Goal: Task Accomplishment & Management: Use online tool/utility

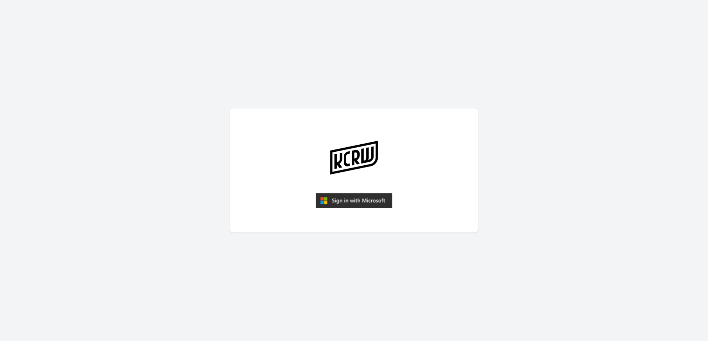
click at [374, 202] on img "submit" at bounding box center [353, 200] width 77 height 15
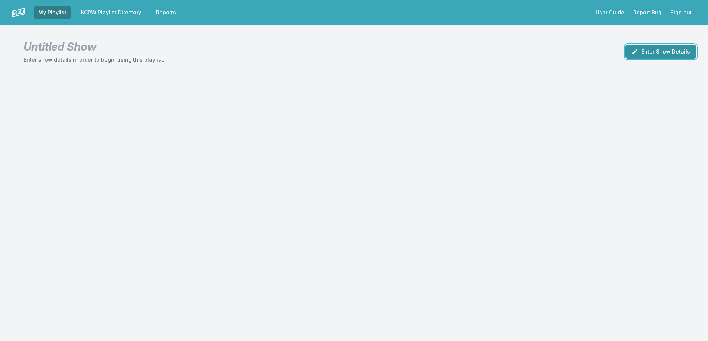
click at [665, 50] on button "Enter Show Details" at bounding box center [660, 52] width 71 height 14
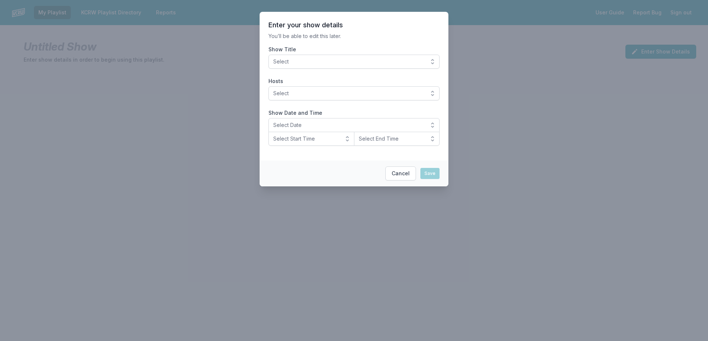
click at [435, 63] on button "Select" at bounding box center [353, 62] width 171 height 14
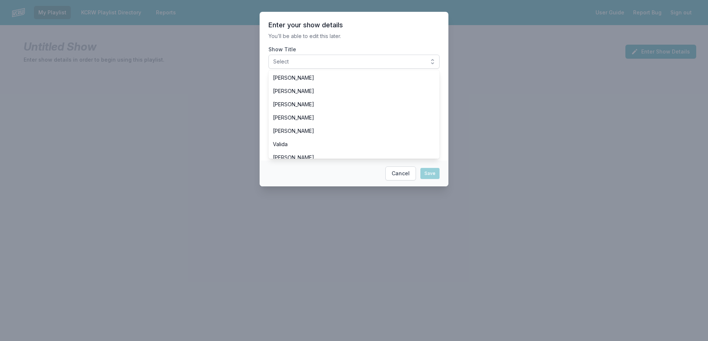
scroll to position [219, 0]
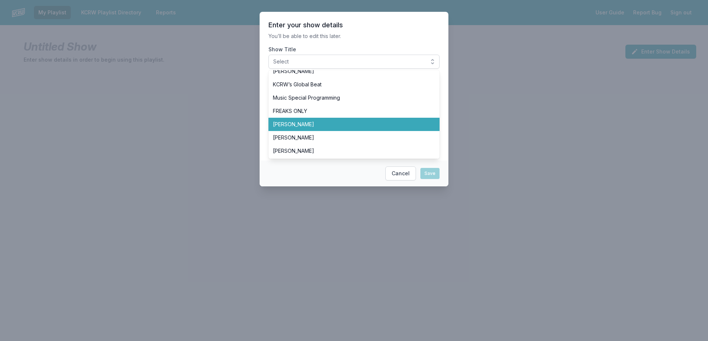
click at [426, 126] on li "[PERSON_NAME]" at bounding box center [353, 124] width 171 height 13
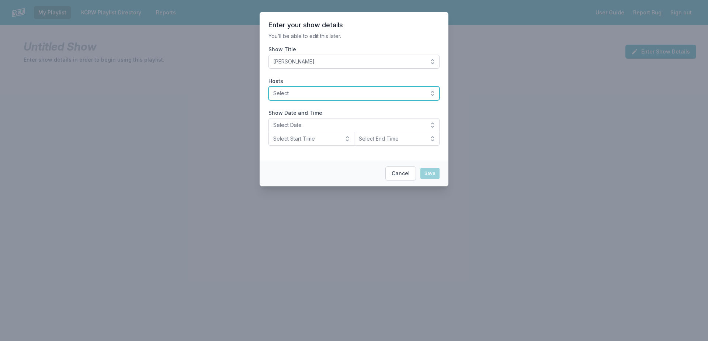
click at [432, 91] on button "Select" at bounding box center [353, 93] width 171 height 14
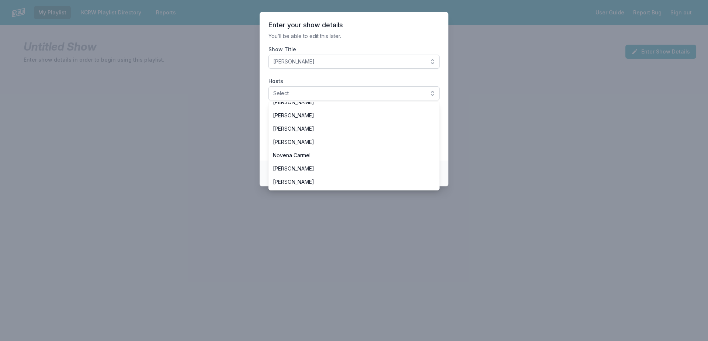
scroll to position [230, 0]
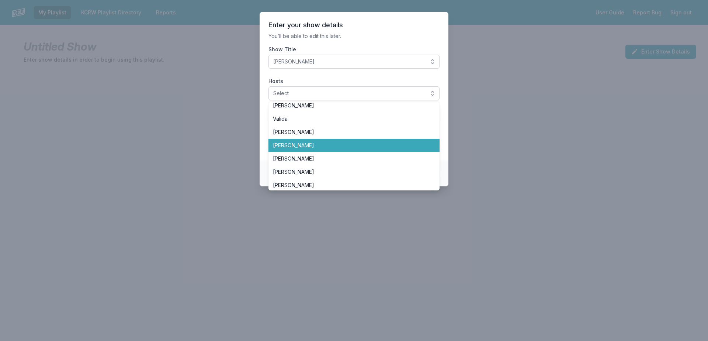
click at [430, 147] on li "[PERSON_NAME]" at bounding box center [353, 145] width 171 height 13
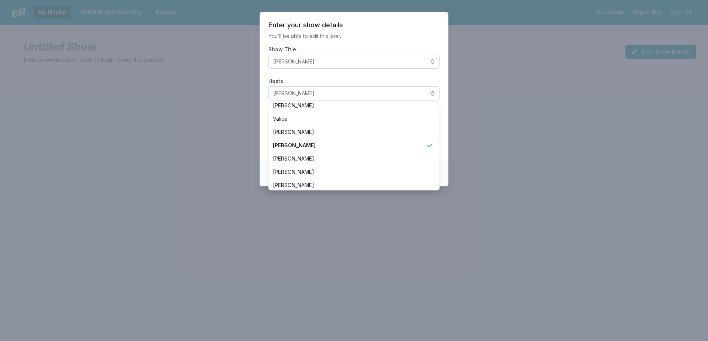
click at [445, 165] on footer "Cancel Save" at bounding box center [353, 173] width 189 height 26
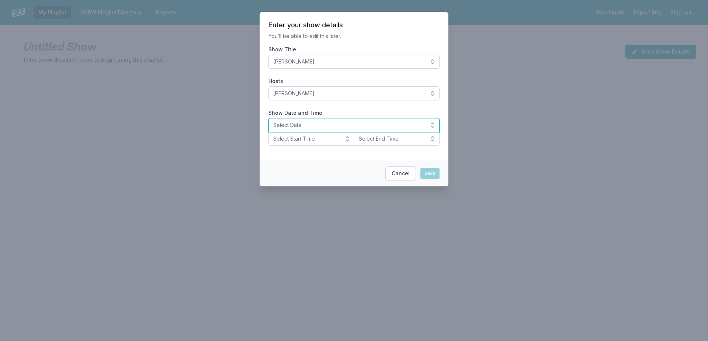
click at [423, 129] on button "Select Date" at bounding box center [353, 125] width 171 height 14
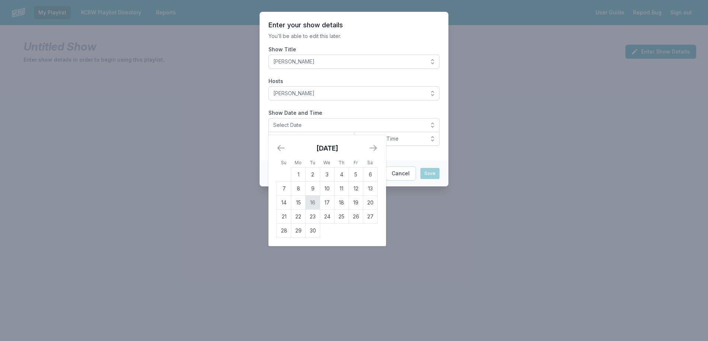
click at [315, 202] on td "16" at bounding box center [313, 202] width 14 height 14
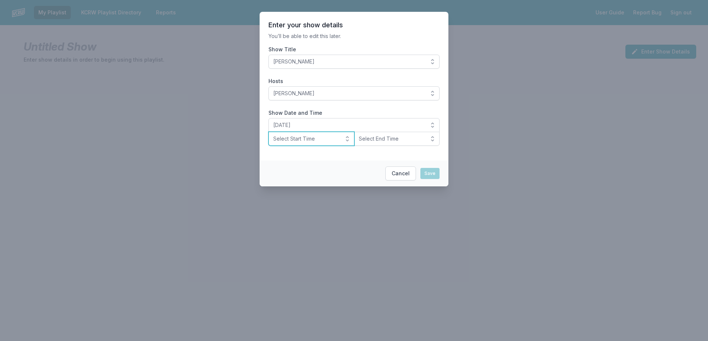
click at [332, 138] on span "Select Start Time" at bounding box center [306, 138] width 66 height 7
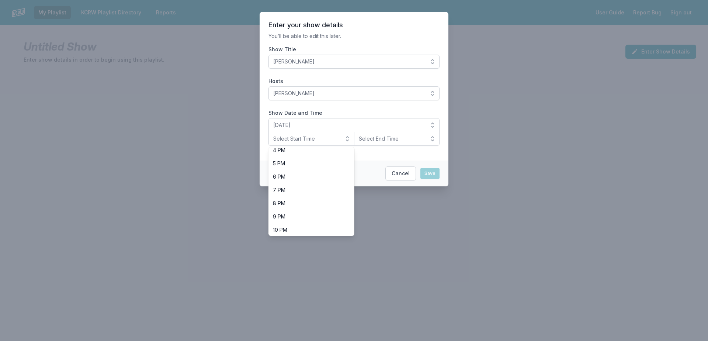
scroll to position [219, 0]
click at [340, 227] on li "10 PM" at bounding box center [311, 228] width 86 height 13
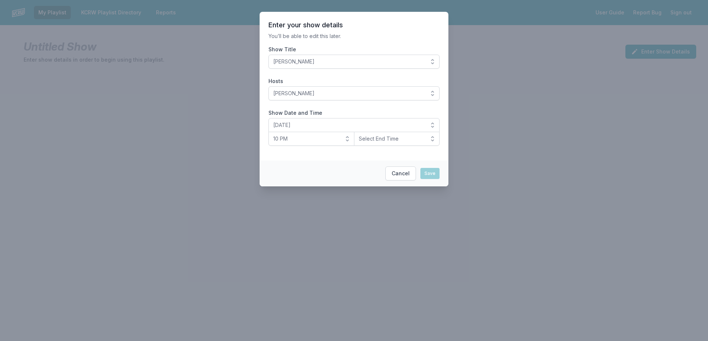
click at [394, 147] on section "Enter your show details You’ll be able to edit this later. Show Title Francesca…" at bounding box center [353, 86] width 189 height 149
click at [393, 146] on section "Enter your show details You’ll be able to edit this later. Show Title Francesca…" at bounding box center [353, 86] width 189 height 149
click at [398, 139] on span "Select End Time" at bounding box center [392, 138] width 66 height 7
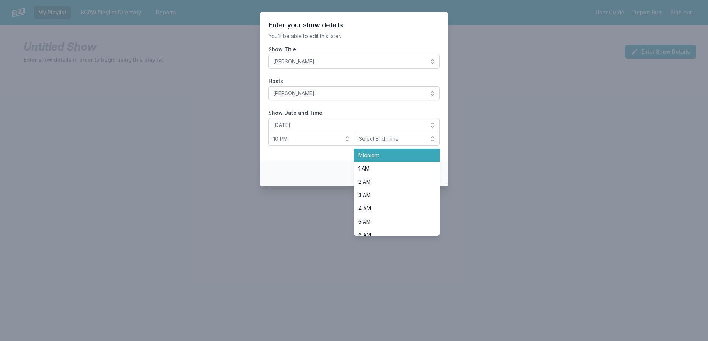
click at [395, 151] on li "Midnight" at bounding box center [397, 155] width 86 height 13
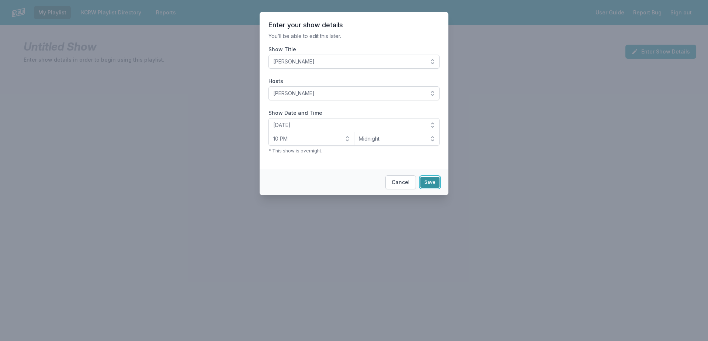
click at [428, 179] on button "Save" at bounding box center [429, 182] width 19 height 11
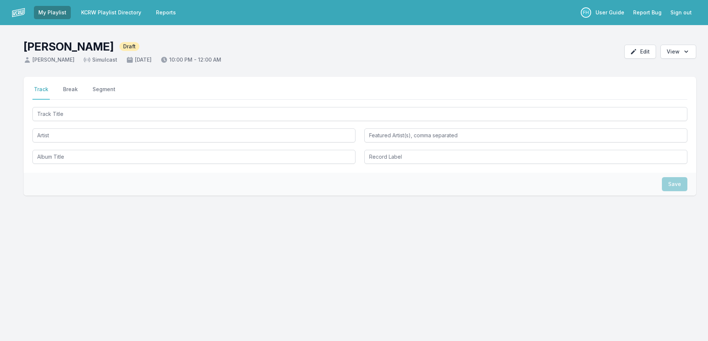
click at [95, 121] on div at bounding box center [359, 134] width 655 height 58
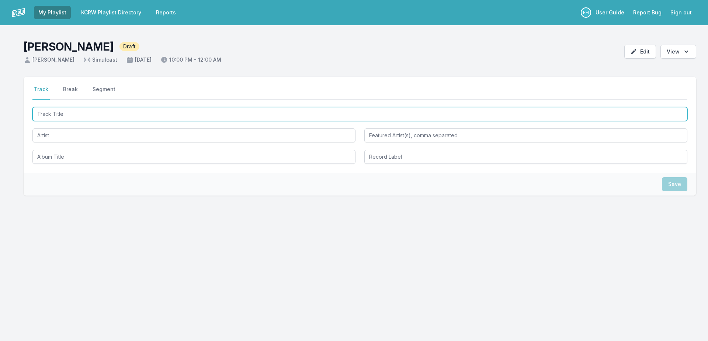
click at [97, 115] on input "Track Title" at bounding box center [359, 114] width 655 height 14
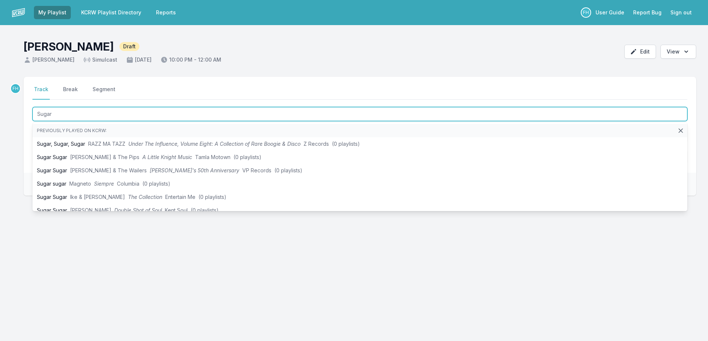
type input "Sugar"
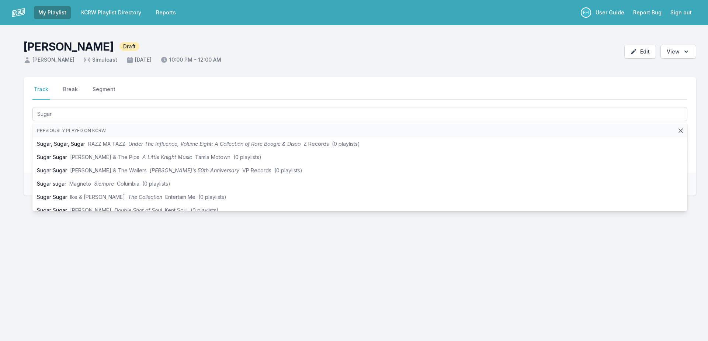
drag, startPoint x: 4, startPoint y: 146, endPoint x: 99, endPoint y: 149, distance: 95.1
click at [4, 147] on div "Select a tab Track Break Segment Track Break Segment Sugar Previously played on…" at bounding box center [354, 171] width 708 height 189
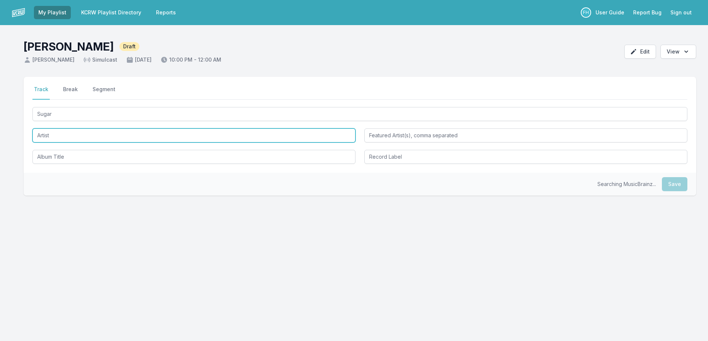
click at [99, 138] on input "Artist" at bounding box center [193, 135] width 323 height 14
type input "NYIKO"
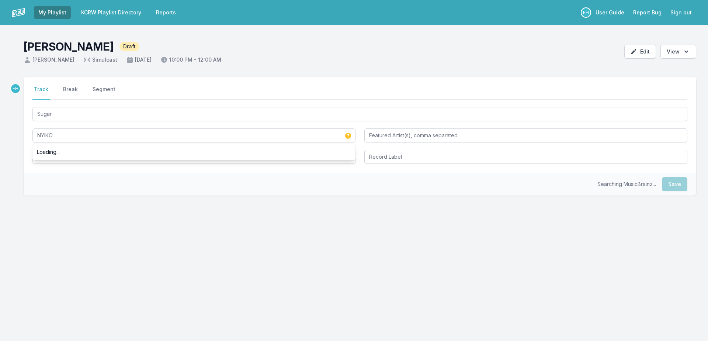
drag, startPoint x: 84, startPoint y: 182, endPoint x: 78, endPoint y: 159, distance: 23.9
click at [83, 182] on div "Searching MusicBrainz... Save" at bounding box center [360, 183] width 672 height 23
click at [78, 159] on input "Album Title" at bounding box center [193, 157] width 323 height 14
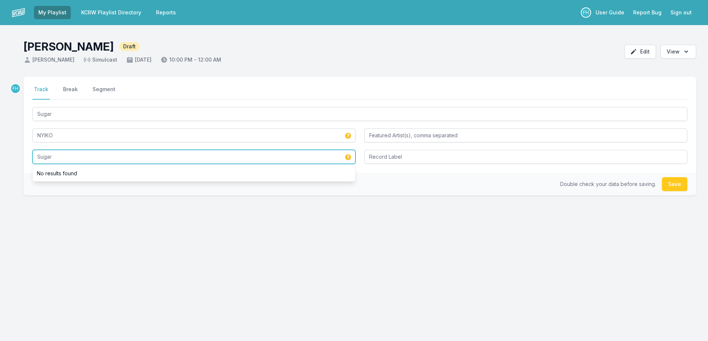
type input "Sugar"
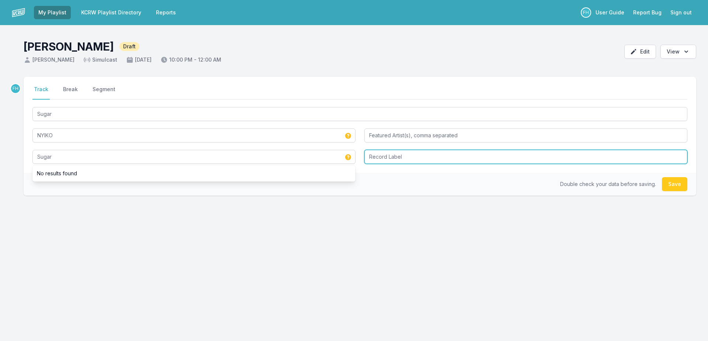
click at [387, 157] on input "Record Label" at bounding box center [525, 157] width 323 height 14
type input "Trailing Twelve"
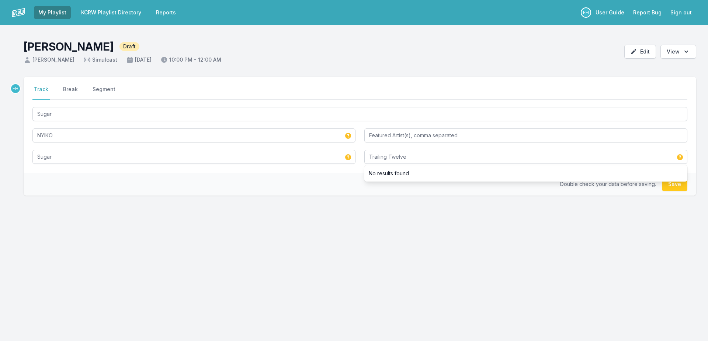
click at [344, 178] on div "Double check your data before saving. Save" at bounding box center [360, 183] width 672 height 23
click at [667, 183] on button "Save" at bounding box center [674, 184] width 25 height 14
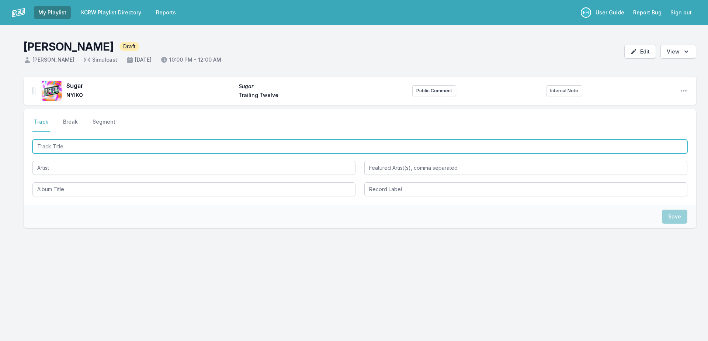
click at [131, 150] on input "Track Title" at bounding box center [359, 146] width 655 height 14
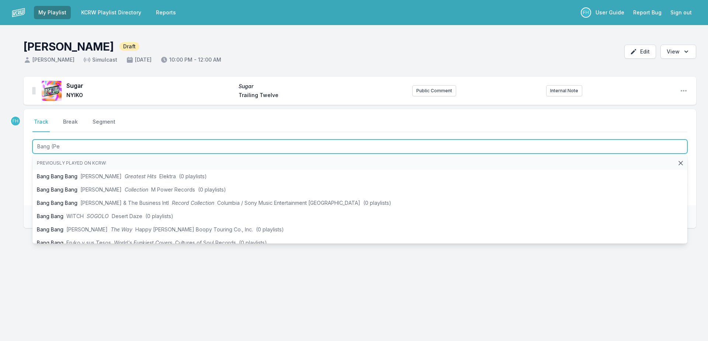
type input "Bang (Pea"
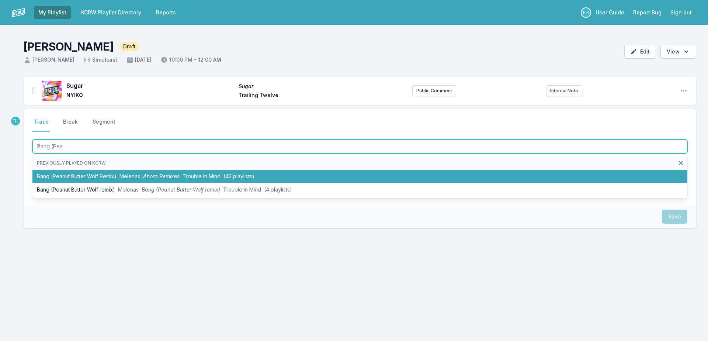
click at [157, 175] on span "Ahora Remixes" at bounding box center [161, 176] width 36 height 6
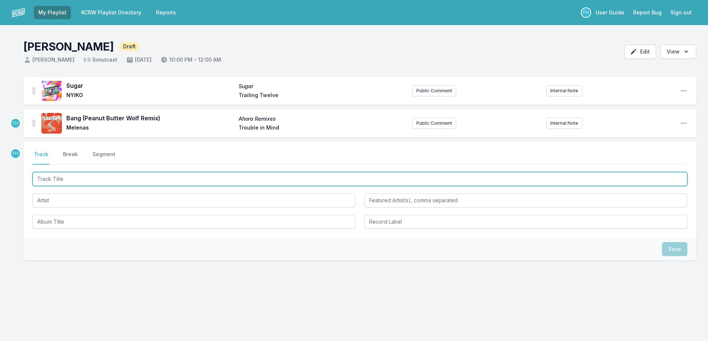
click at [78, 179] on input "Track Title" at bounding box center [359, 179] width 655 height 14
type input "Anti Matter"
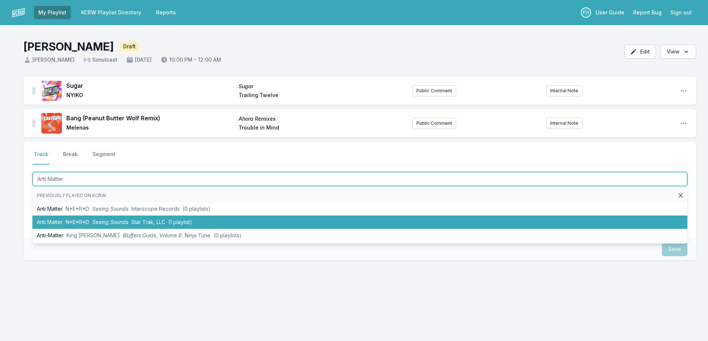
click at [59, 223] on li "Anti Matter N*E*R*D Seeing Sounds Star Trak, LLC (1 playlist)" at bounding box center [359, 221] width 655 height 13
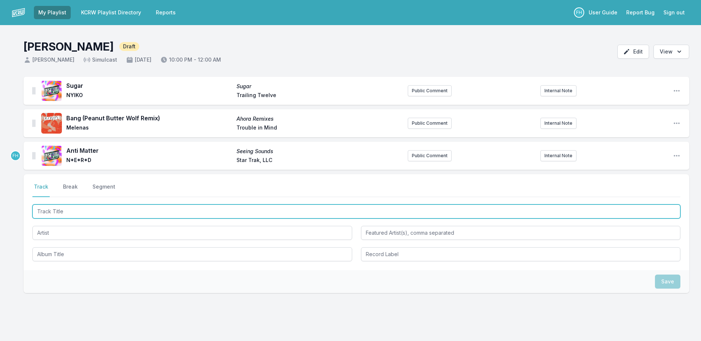
click at [64, 210] on input "Track Title" at bounding box center [356, 211] width 648 height 14
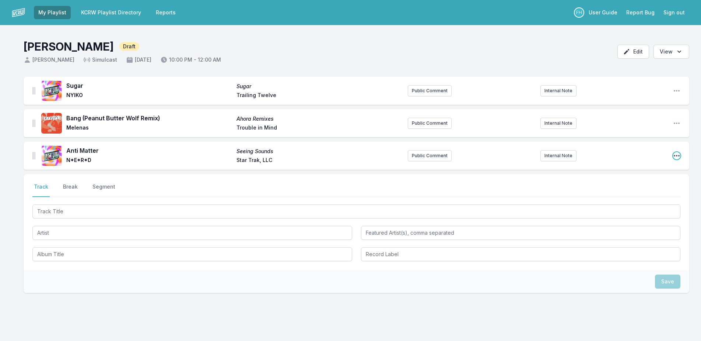
click at [679, 157] on icon "Open playlist item options" at bounding box center [676, 155] width 7 height 7
click at [660, 170] on button "Edit Track Details" at bounding box center [639, 170] width 83 height 13
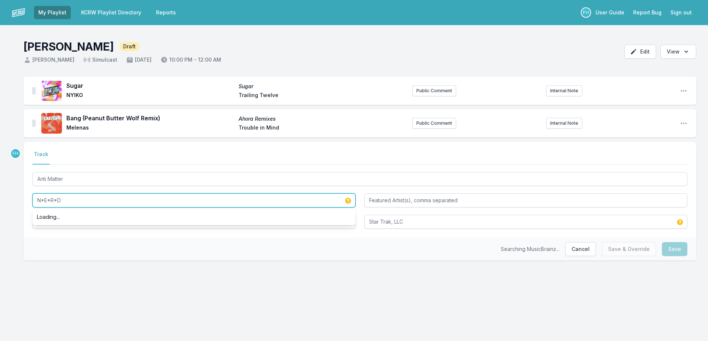
click at [45, 201] on input "N*E*R*D" at bounding box center [193, 200] width 323 height 14
click at [47, 201] on input "N.E*R*D" at bounding box center [193, 200] width 323 height 14
click at [51, 201] on input "N.E.R*D" at bounding box center [193, 200] width 323 height 14
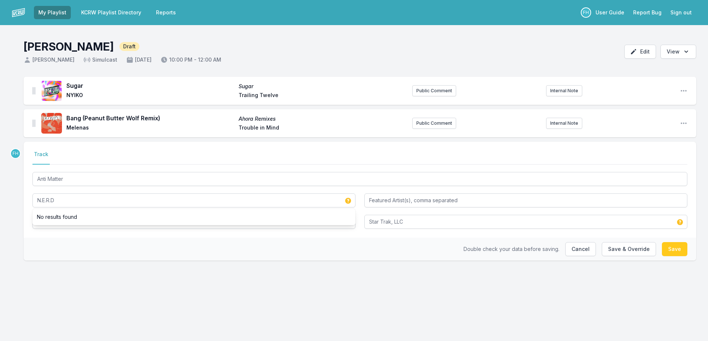
click at [90, 240] on div "Double check your data before saving. Cancel Save & Override Save" at bounding box center [360, 248] width 672 height 23
click at [672, 247] on button "Save" at bounding box center [674, 249] width 25 height 14
type input "N*E*R*D"
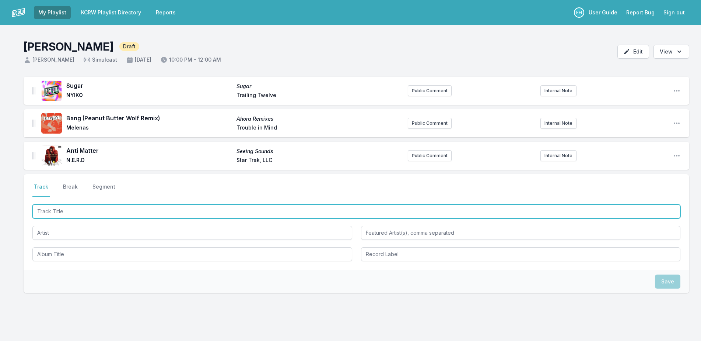
click at [98, 211] on input "Track Title" at bounding box center [356, 211] width 648 height 14
type input "Illegal"
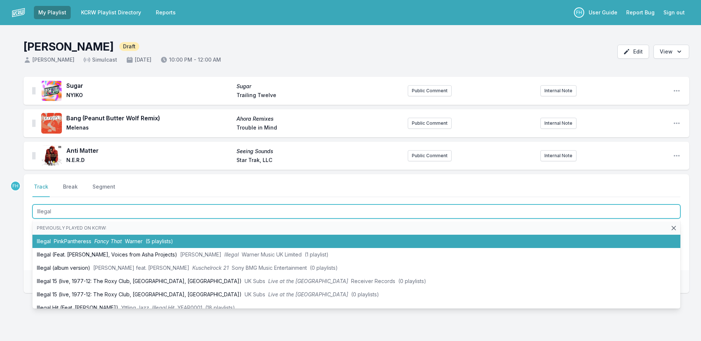
click at [83, 244] on li "Illegal PinkPantheress Fancy That Warner (5 playlists)" at bounding box center [356, 240] width 648 height 13
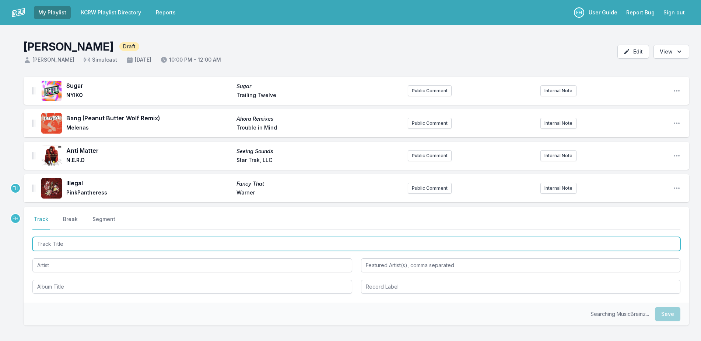
click at [62, 242] on input "Track Title" at bounding box center [356, 244] width 648 height 14
type input "P.O.V."
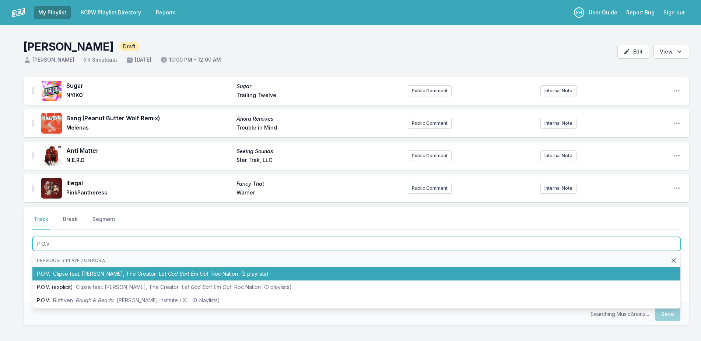
click at [65, 274] on span "Clipse feat. [PERSON_NAME], The Creator" at bounding box center [104, 273] width 103 height 6
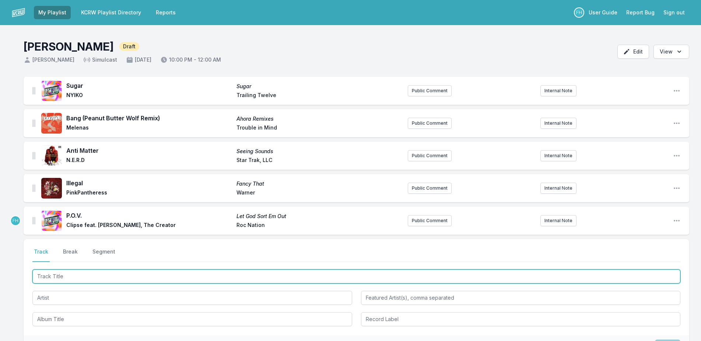
click at [73, 275] on input "Track Title" at bounding box center [356, 276] width 648 height 14
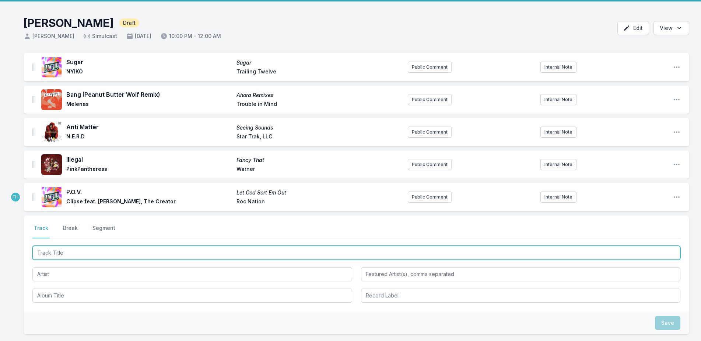
scroll to position [37, 0]
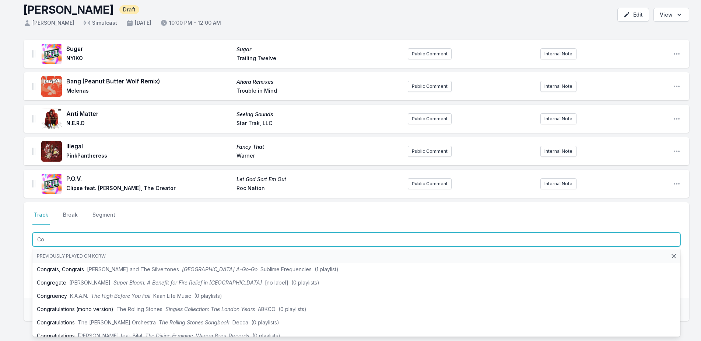
type input "C"
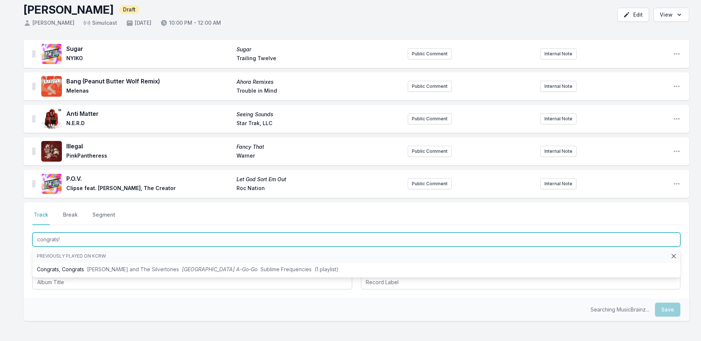
type input "congrats!"
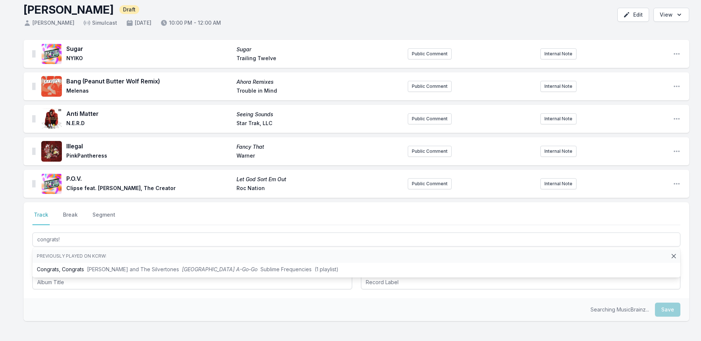
drag, startPoint x: 101, startPoint y: 304, endPoint x: 100, endPoint y: 275, distance: 29.9
click at [101, 303] on div "Searching MusicBrainz... Save" at bounding box center [357, 309] width 666 height 23
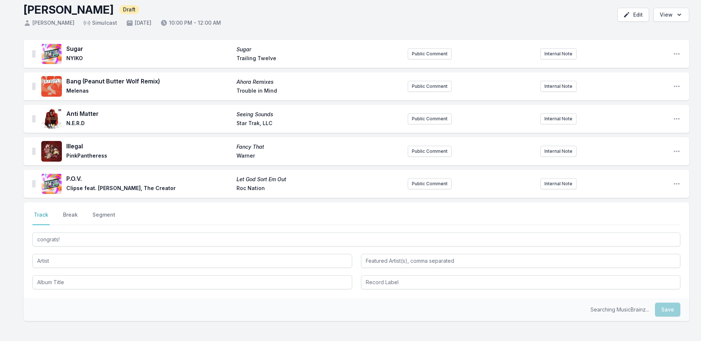
click at [100, 270] on div "congrats!" at bounding box center [356, 260] width 648 height 58
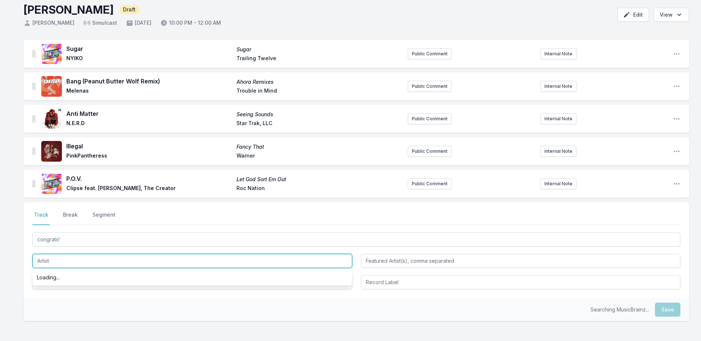
click at [100, 260] on input "Artist" at bounding box center [192, 261] width 320 height 14
type input "[PERSON_NAME]"
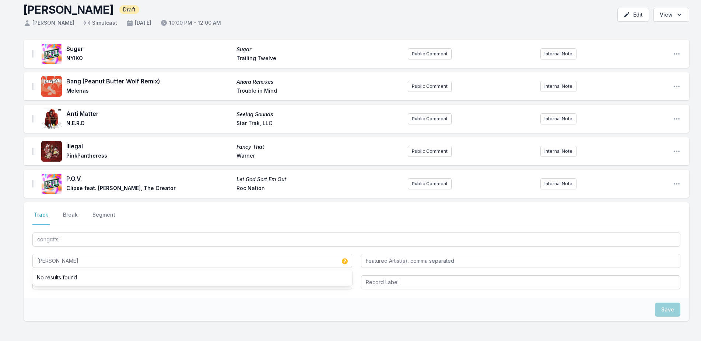
drag, startPoint x: 69, startPoint y: 303, endPoint x: 81, endPoint y: 282, distance: 24.2
click at [70, 301] on div "Save" at bounding box center [357, 309] width 666 height 23
click at [81, 278] on input "Album Title" at bounding box center [192, 282] width 320 height 14
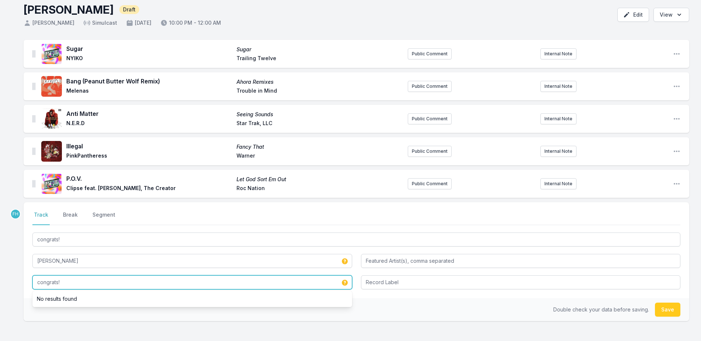
type input "congrats!"
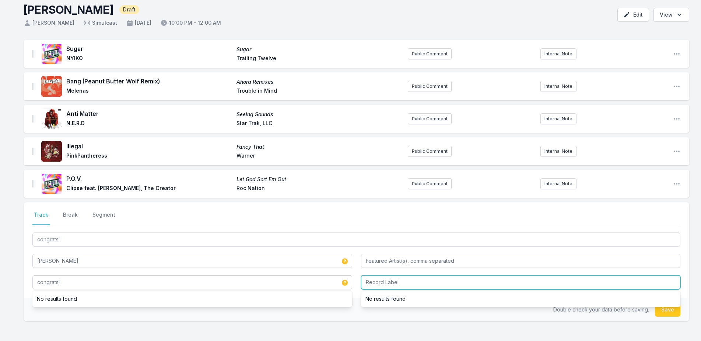
click at [475, 286] on input "Record Label" at bounding box center [521, 282] width 320 height 14
type input "[no label]"
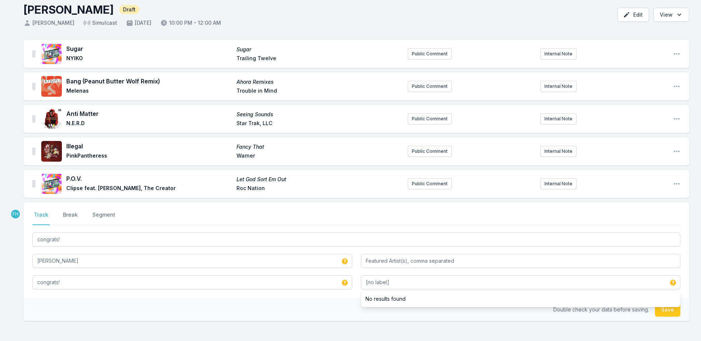
click at [353, 317] on div "Double check your data before saving. Save" at bounding box center [357, 309] width 666 height 23
click at [669, 311] on button "Save" at bounding box center [667, 309] width 25 height 14
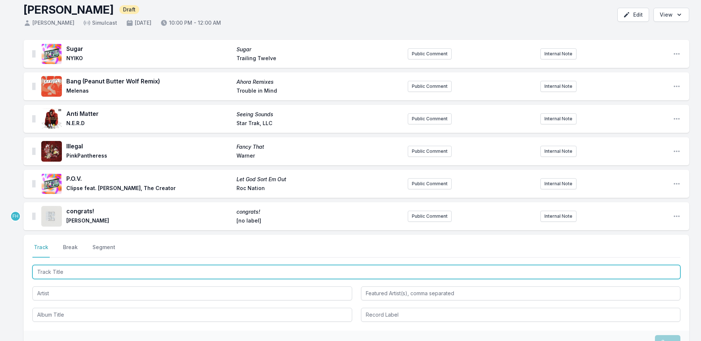
click at [73, 270] on input "Track Title" at bounding box center [356, 272] width 648 height 14
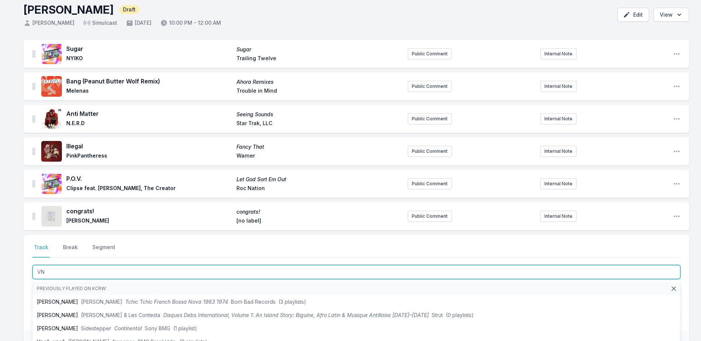
type input "V"
type input "b"
type input "Bang Bien"
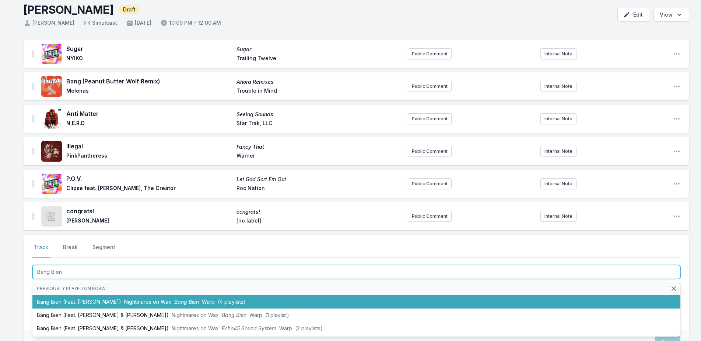
click at [88, 298] on li "Bang Bien (Feat. [PERSON_NAME]) Nightmares on Wax Bang Bien Warp (4 playlists)" at bounding box center [356, 301] width 648 height 13
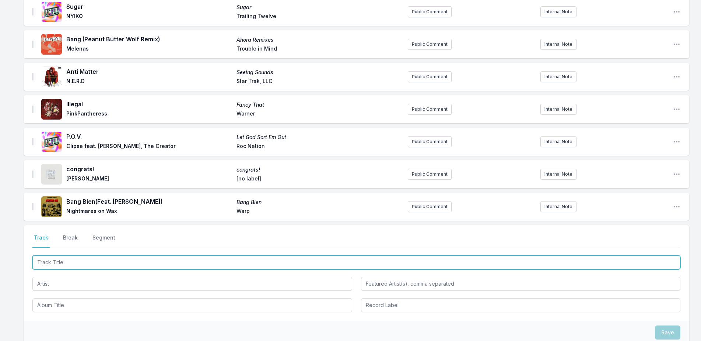
scroll to position [111, 0]
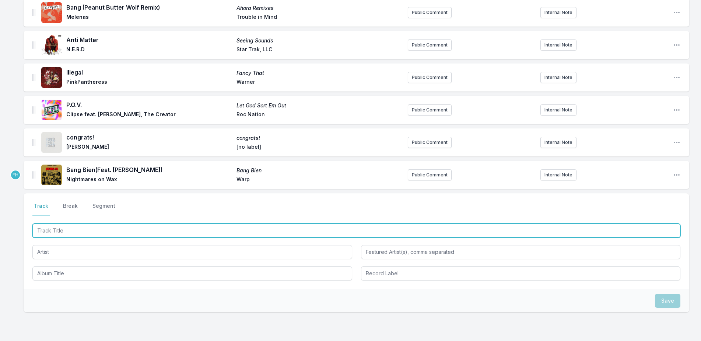
click at [85, 236] on input "Track Title" at bounding box center [356, 230] width 648 height 14
type input "Cumbia is the New Punk"
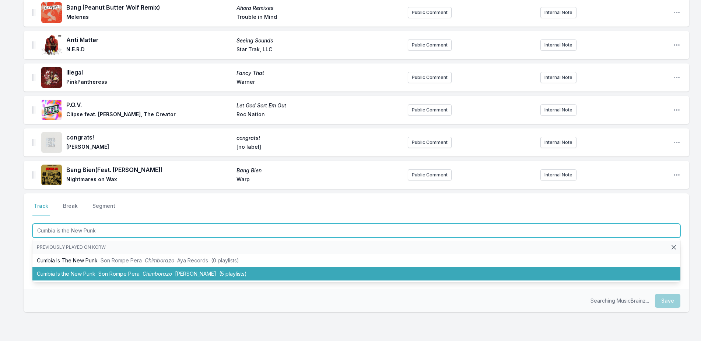
click at [90, 270] on li "Cumbia Is the New Punk Son Rompe [PERSON_NAME] AYA (5 playlists)" at bounding box center [356, 273] width 648 height 13
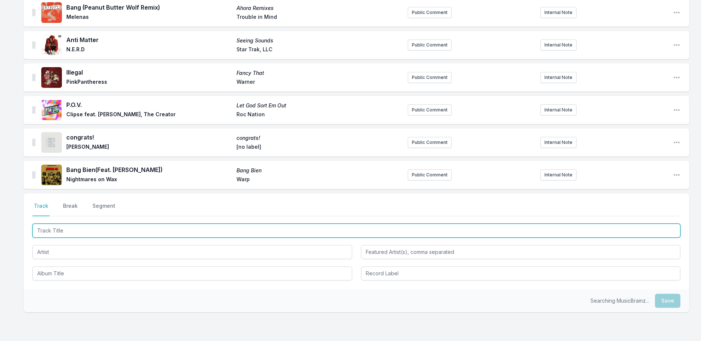
scroll to position [143, 0]
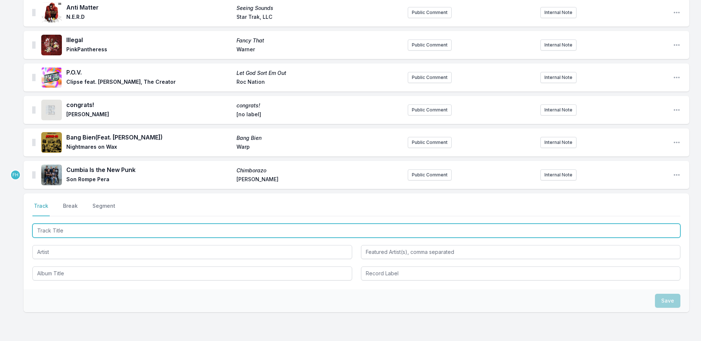
click at [91, 231] on input "Track Title" at bounding box center [356, 230] width 648 height 14
type input "ZUU"
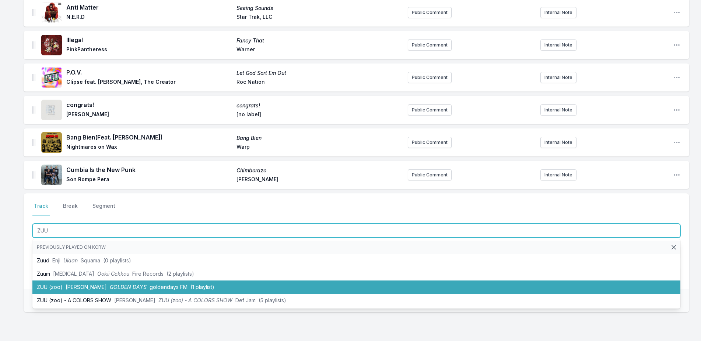
click at [82, 285] on span "[PERSON_NAME]" at bounding box center [86, 286] width 41 height 6
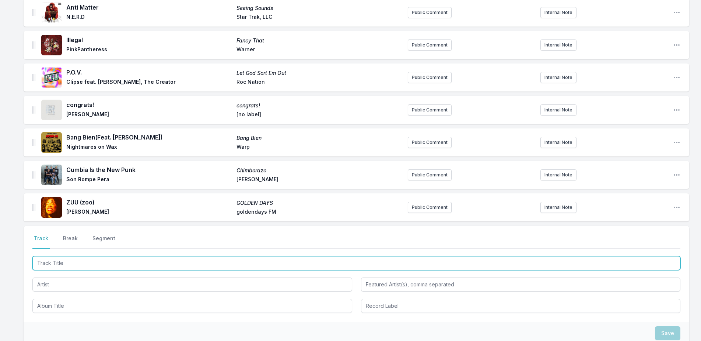
scroll to position [175, 0]
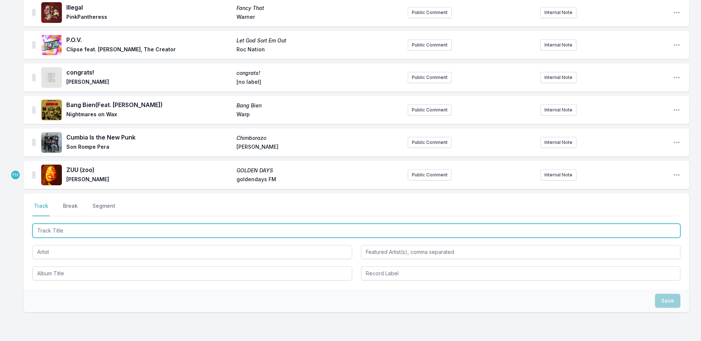
click at [74, 231] on input "Track Title" at bounding box center [356, 230] width 648 height 14
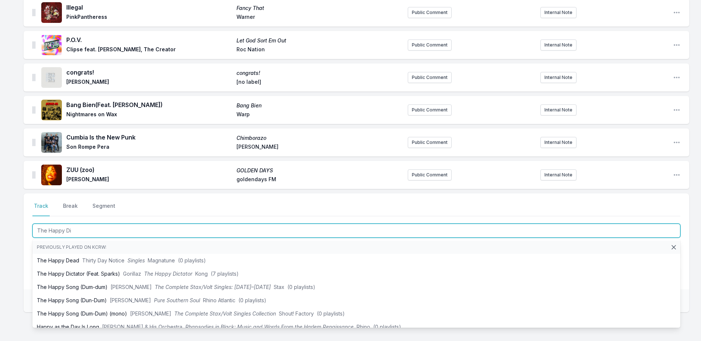
type input "The Happy Dic"
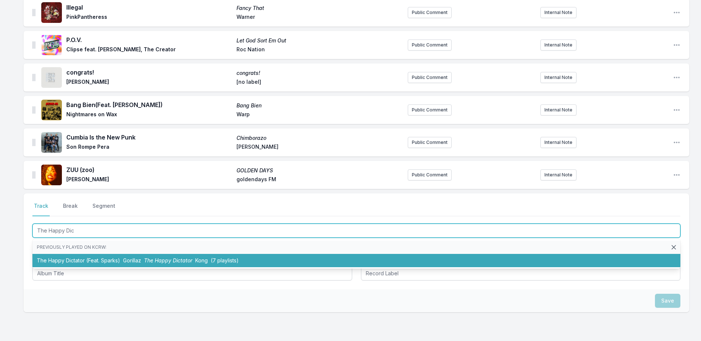
click at [82, 254] on li "The Happy Dictator (Feat. [PERSON_NAME]) Gorillaz The Happy Dictator Kong (7 pl…" at bounding box center [356, 260] width 648 height 13
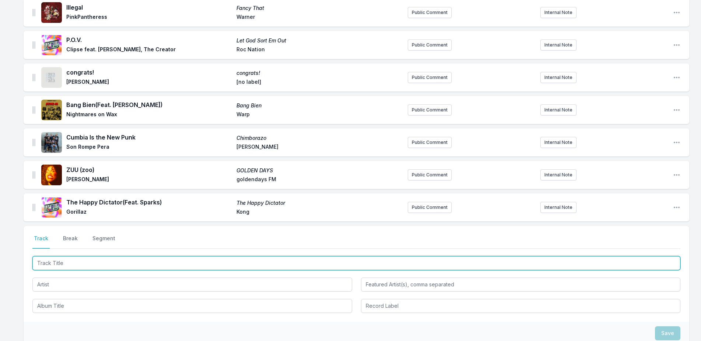
scroll to position [208, 0]
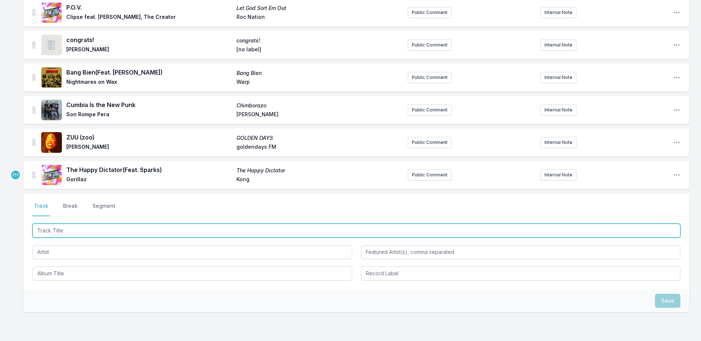
click at [84, 232] on input "Track Title" at bounding box center [356, 230] width 648 height 14
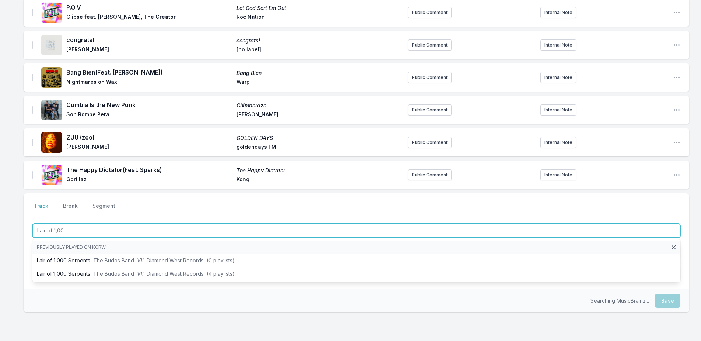
type input "Lair of 1,000"
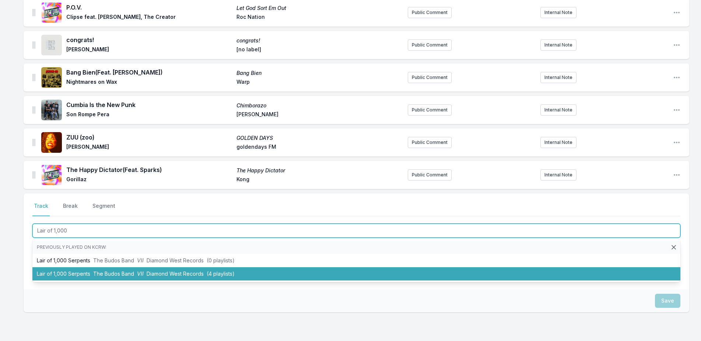
click at [95, 271] on span "The Budos Band" at bounding box center [113, 273] width 41 height 6
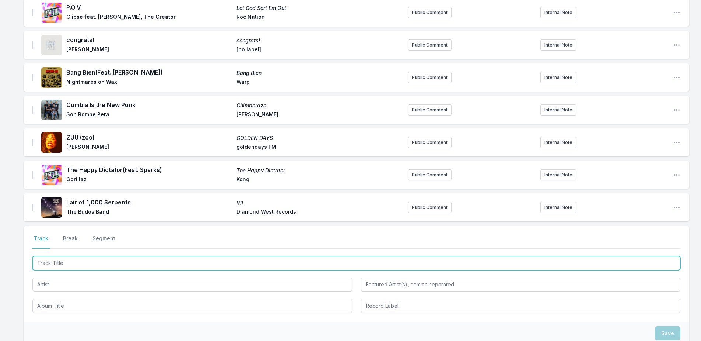
scroll to position [240, 0]
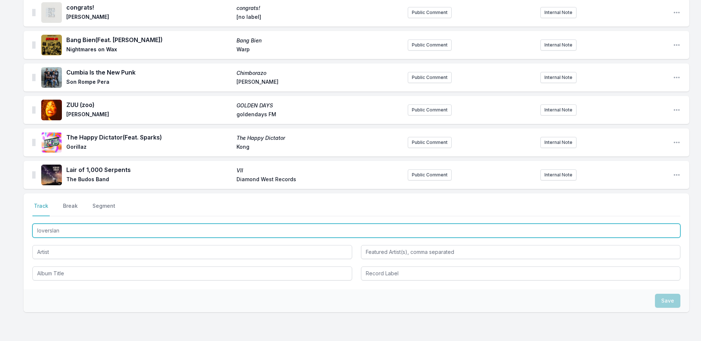
type input "loversland"
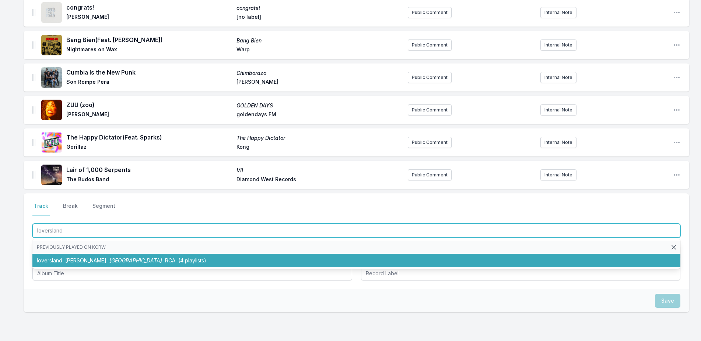
click at [114, 258] on span "[GEOGRAPHIC_DATA]" at bounding box center [135, 260] width 53 height 6
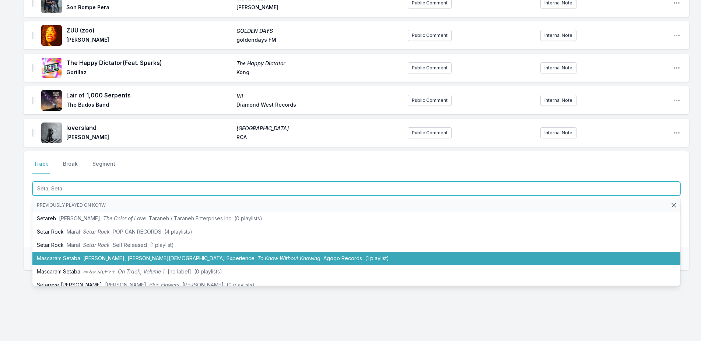
scroll to position [21, 0]
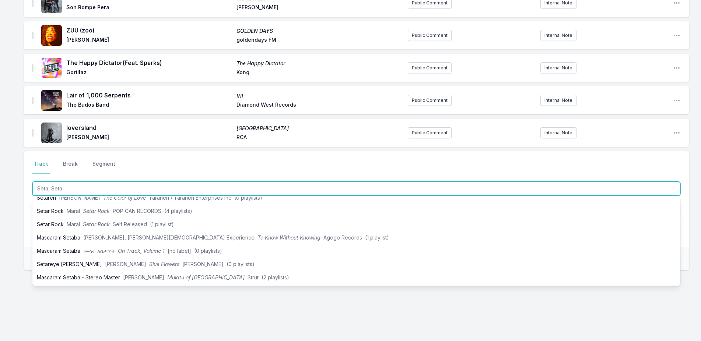
type input "Seta, Seta"
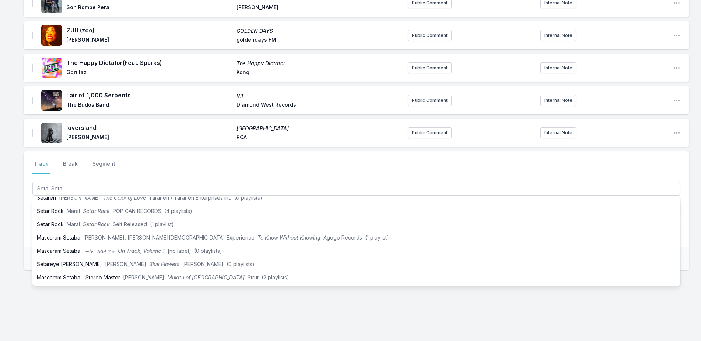
click at [1, 267] on div "Sugar Sugar NYIKO Trailing Twelve Public Comment Internal Note Open playlist it…" at bounding box center [350, 51] width 701 height 579
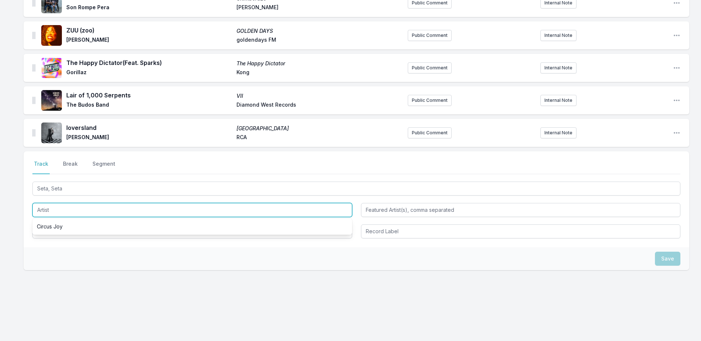
click at [81, 214] on input "Artist" at bounding box center [192, 210] width 320 height 14
type input "[PERSON_NAME]"
drag, startPoint x: 75, startPoint y: 268, endPoint x: 86, endPoint y: 235, distance: 34.8
click at [75, 267] on div "Save" at bounding box center [357, 258] width 666 height 23
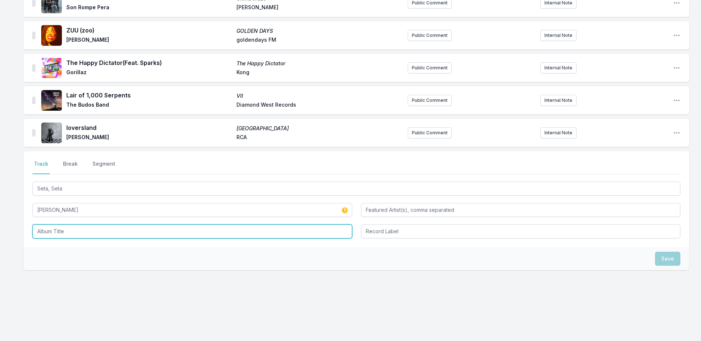
click at [86, 230] on input "Album Title" at bounding box center [192, 231] width 320 height 14
type input "S"
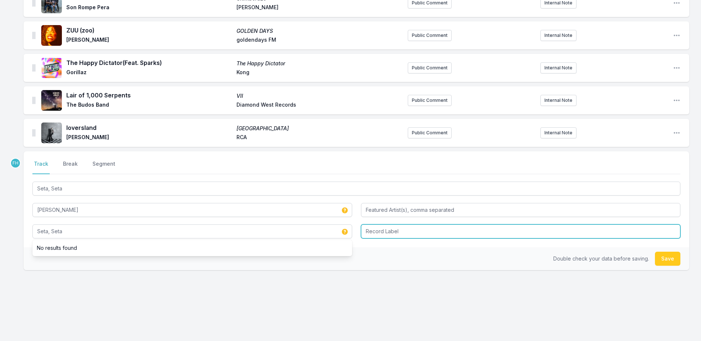
type input "Seta, Seta"
type input "Habibi Funk Records"
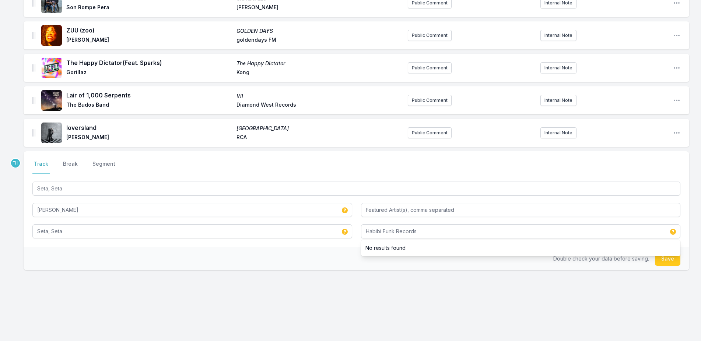
drag, startPoint x: 271, startPoint y: 259, endPoint x: 412, endPoint y: 269, distance: 141.9
click at [278, 261] on div "Double check your data before saving. Save" at bounding box center [357, 258] width 666 height 23
click at [671, 259] on button "Save" at bounding box center [667, 258] width 25 height 14
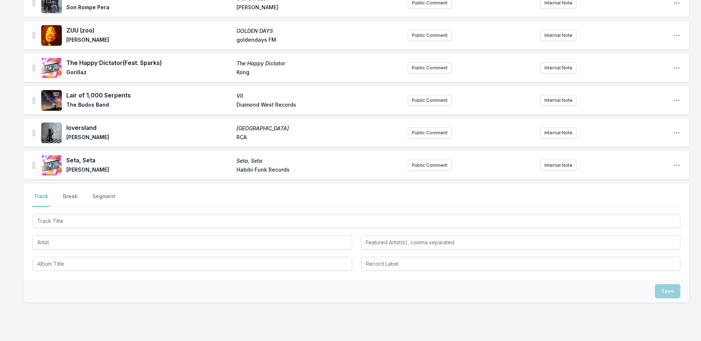
scroll to position [347, 0]
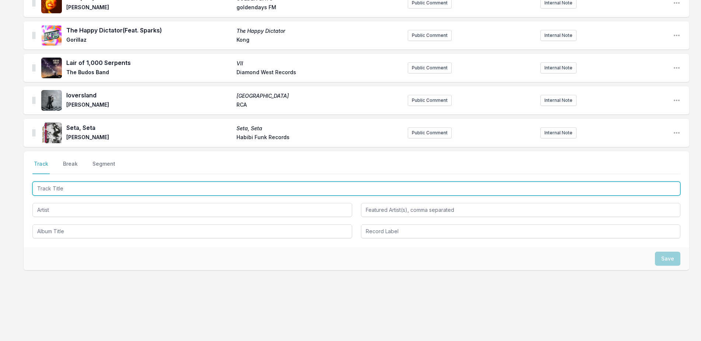
click at [101, 190] on input "Track Title" at bounding box center [356, 188] width 648 height 14
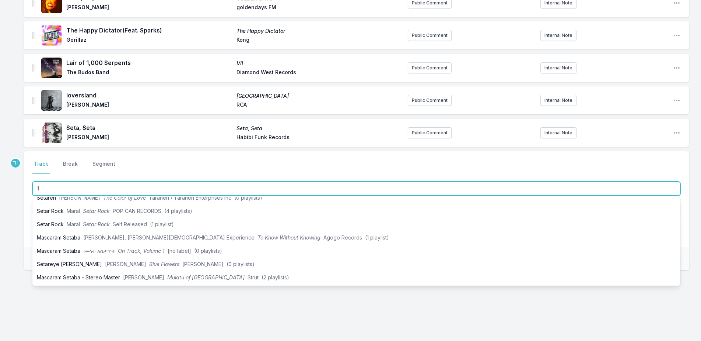
scroll to position [0, 0]
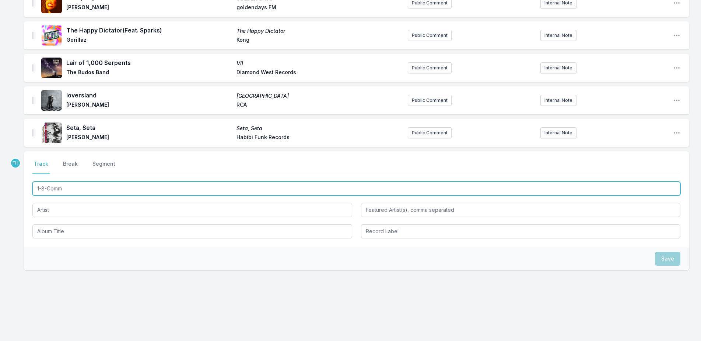
drag, startPoint x: 47, startPoint y: 188, endPoint x: 6, endPoint y: 186, distance: 40.6
click at [6, 186] on div "Sugar Sugar NYIKO Trailing Twelve Public Comment Internal Note Open playlist it…" at bounding box center [350, 34] width 701 height 611
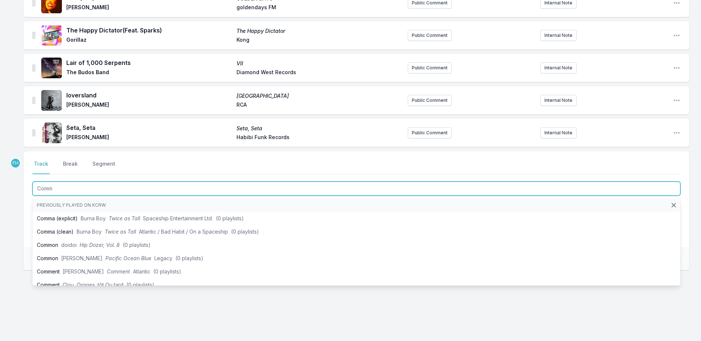
click at [60, 185] on input "Comm" at bounding box center [356, 188] width 648 height 14
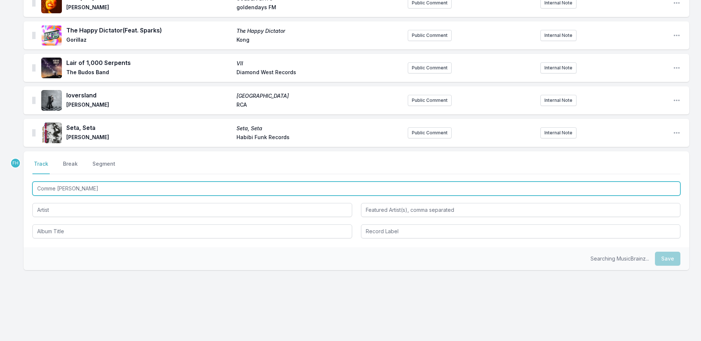
type input "Comme [PERSON_NAME]"
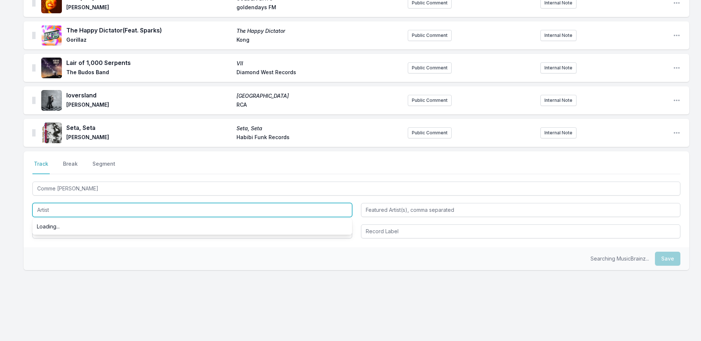
click at [89, 206] on input "Artist" at bounding box center [192, 210] width 320 height 14
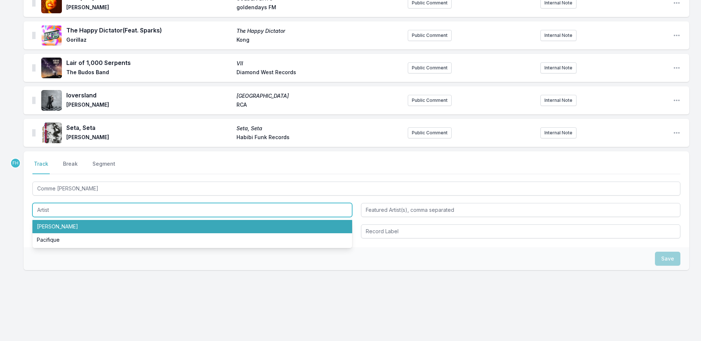
click at [91, 225] on li "[PERSON_NAME]" at bounding box center [192, 226] width 320 height 13
type input "[PERSON_NAME]"
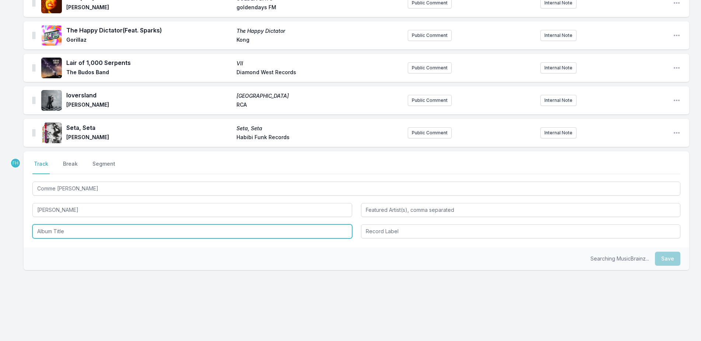
click at [88, 235] on input "Album Title" at bounding box center [192, 231] width 320 height 14
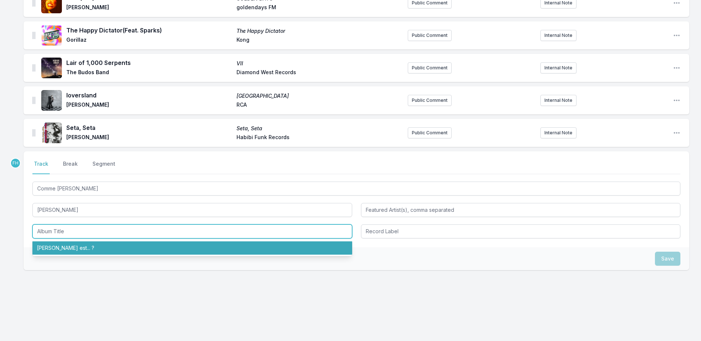
click at [103, 245] on li "[PERSON_NAME] est... ?" at bounding box center [192, 247] width 320 height 13
type input "[PERSON_NAME] est... ?"
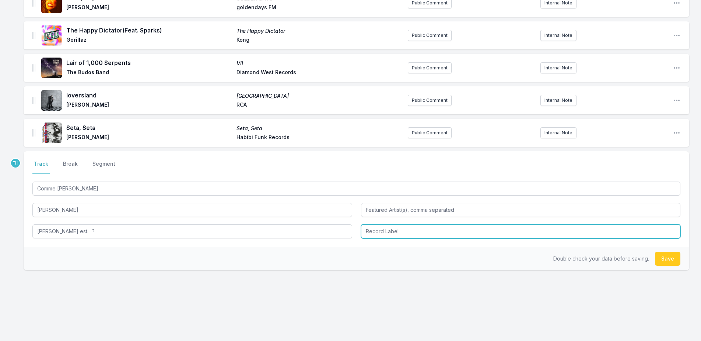
click at [390, 233] on input "Record Label" at bounding box center [521, 231] width 320 height 14
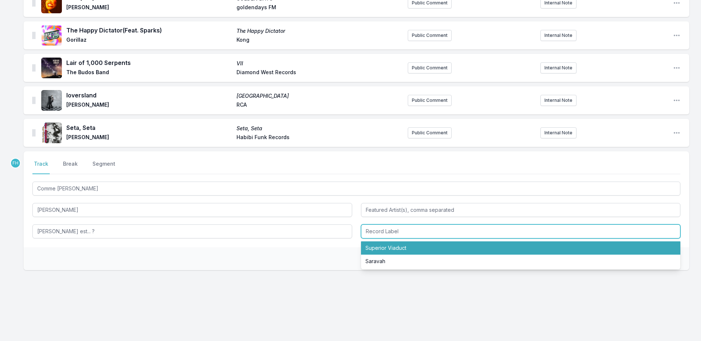
click at [393, 247] on li "Superior Viaduct" at bounding box center [521, 247] width 320 height 13
type input "Superior Viaduct"
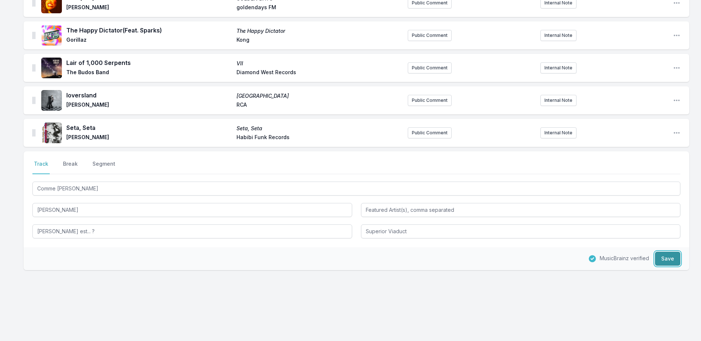
click at [671, 257] on button "Save" at bounding box center [667, 258] width 25 height 14
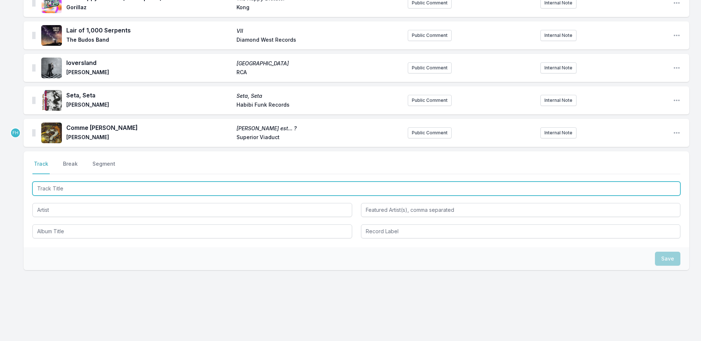
click at [56, 192] on input "Track Title" at bounding box center [356, 188] width 648 height 14
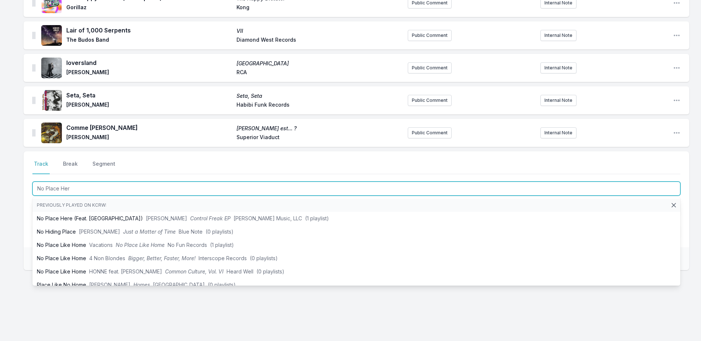
type input "No Place Here"
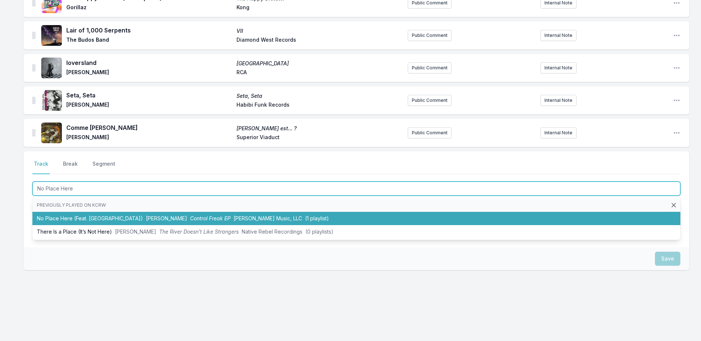
click at [74, 217] on li "No Place Here (Feat. annonXL) [PERSON_NAME] Control Freak EP [PERSON_NAME] Musi…" at bounding box center [356, 218] width 648 height 13
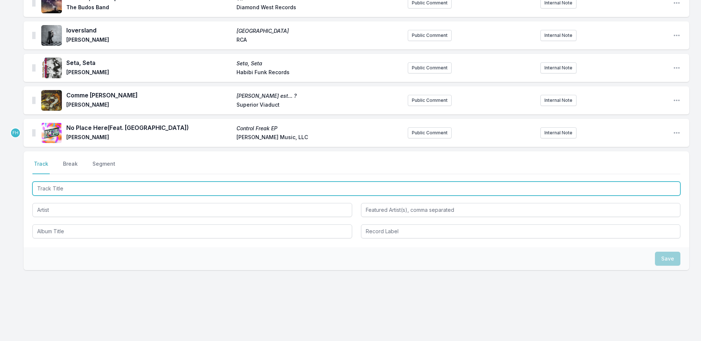
click at [63, 194] on input "Track Title" at bounding box center [356, 188] width 648 height 14
click at [63, 189] on input "Track Title" at bounding box center [356, 188] width 648 height 14
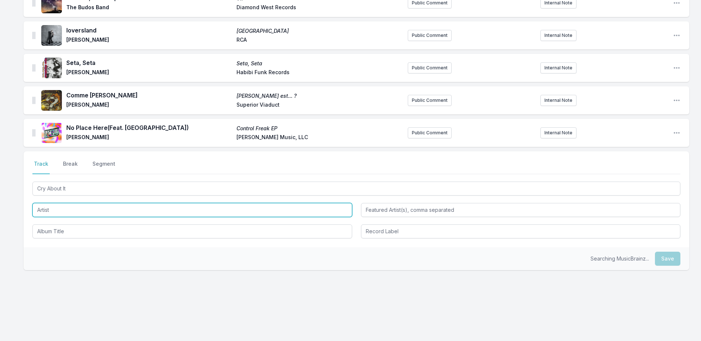
click at [66, 207] on input "Artist" at bounding box center [192, 210] width 320 height 14
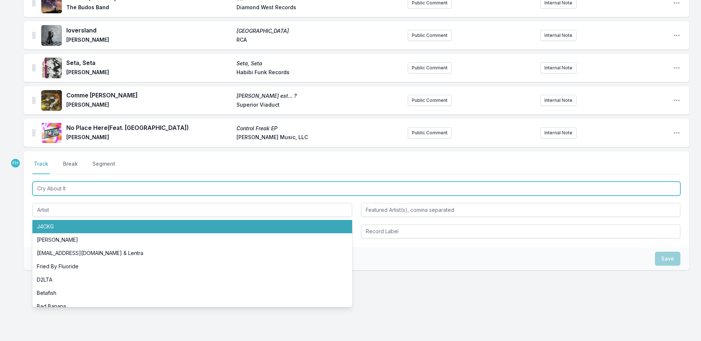
click at [72, 190] on input "Cry About It" at bounding box center [356, 188] width 648 height 14
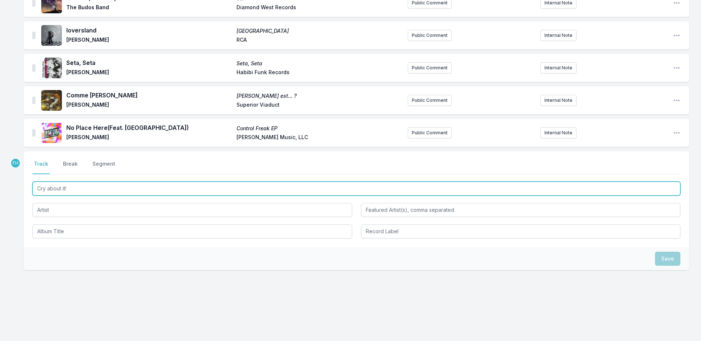
type input "Cry about it!"
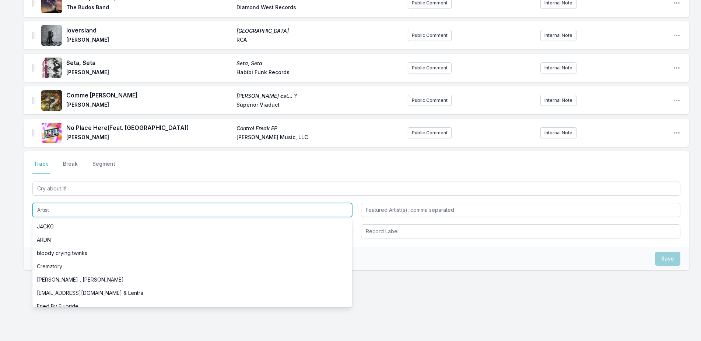
click at [66, 207] on input "Artist" at bounding box center [192, 210] width 320 height 14
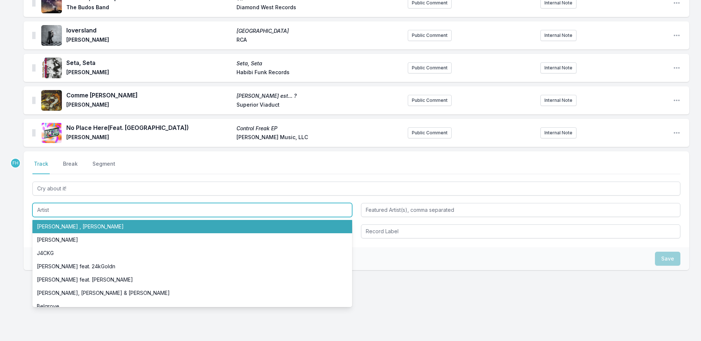
click at [76, 227] on li "[PERSON_NAME] , [PERSON_NAME]" at bounding box center [192, 226] width 320 height 13
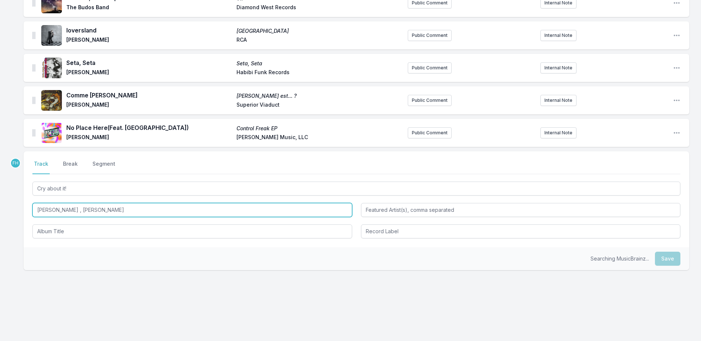
drag, startPoint x: 64, startPoint y: 210, endPoint x: 140, endPoint y: 201, distance: 77.2
click at [140, 201] on div "Cry about it! [PERSON_NAME] , [PERSON_NAME]" at bounding box center [356, 209] width 648 height 58
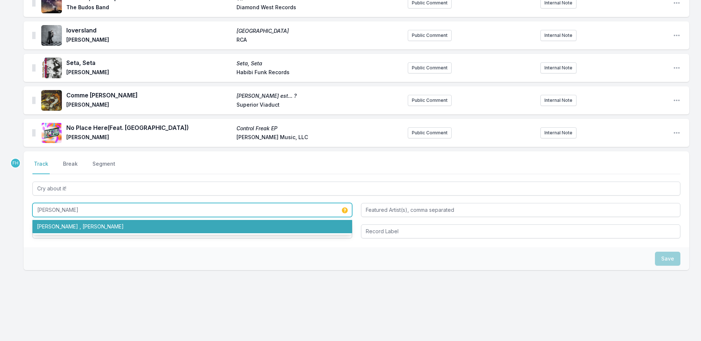
type input "[PERSON_NAME]"
click at [136, 263] on div "Save" at bounding box center [357, 258] width 666 height 23
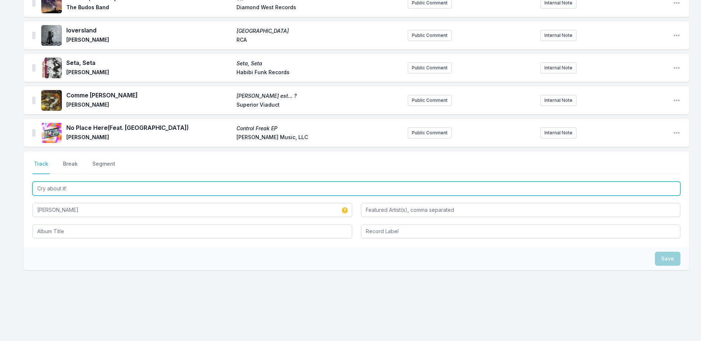
drag, startPoint x: 74, startPoint y: 189, endPoint x: 29, endPoint y: 196, distance: 45.0
click at [29, 196] on div "Select a tab Track Break Segment Track Break Segment Cry about it! Kali Uchis" at bounding box center [357, 199] width 666 height 96
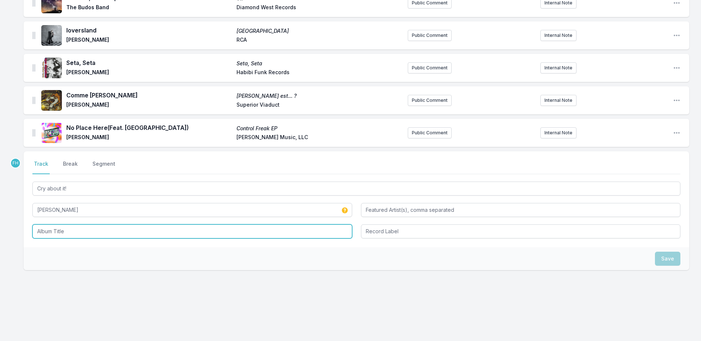
click at [59, 229] on input "Album Title" at bounding box center [192, 231] width 320 height 14
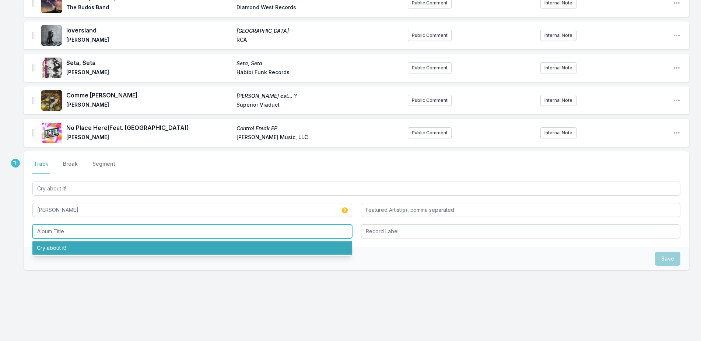
drag, startPoint x: 59, startPoint y: 229, endPoint x: 52, endPoint y: 246, distance: 18.3
click at [52, 246] on li "Cry about it!" at bounding box center [192, 247] width 320 height 13
type input "Cry about it!"
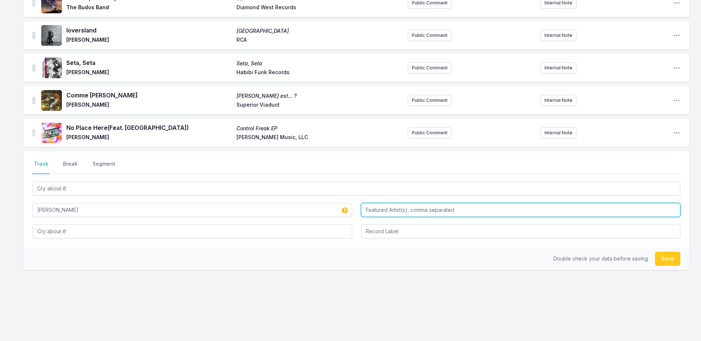
click at [388, 208] on input "Featured Artist(s), comma separated" at bounding box center [521, 210] width 320 height 14
type input "[PERSON_NAME]"
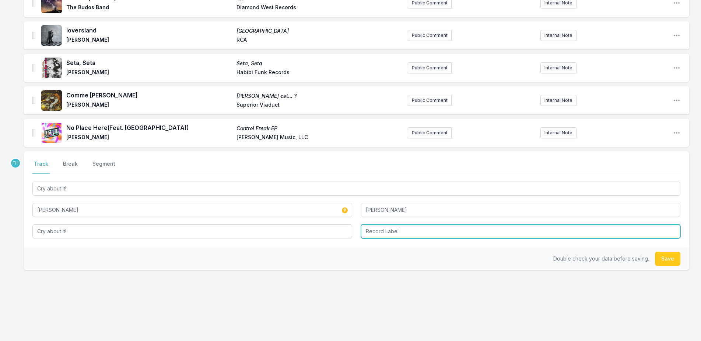
click at [415, 230] on input "Record Label" at bounding box center [521, 231] width 320 height 14
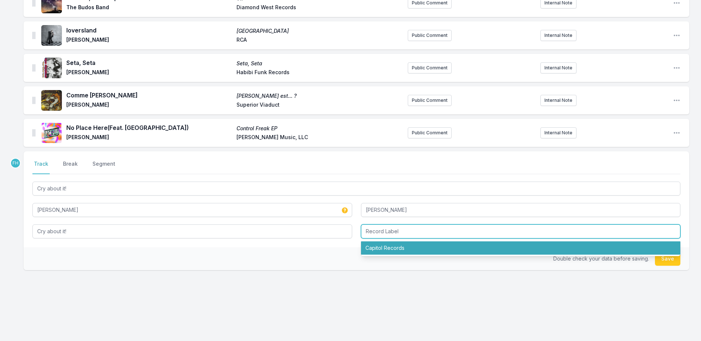
click at [414, 251] on li "Capitol Records" at bounding box center [521, 247] width 320 height 13
type input "Capitol Records"
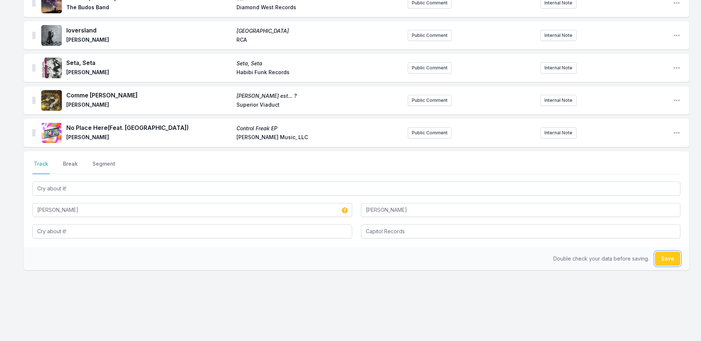
click at [670, 254] on button "Save" at bounding box center [667, 258] width 25 height 14
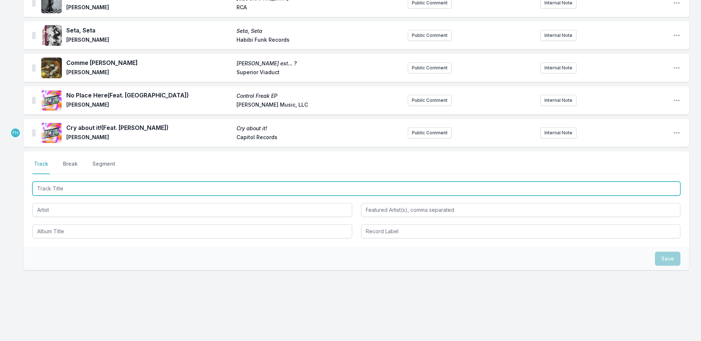
click at [66, 186] on input "Track Title" at bounding box center [356, 188] width 648 height 14
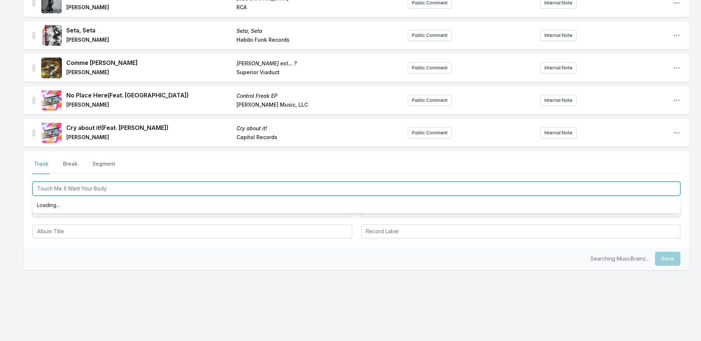
type input "Touch Me (I Want Your Body)"
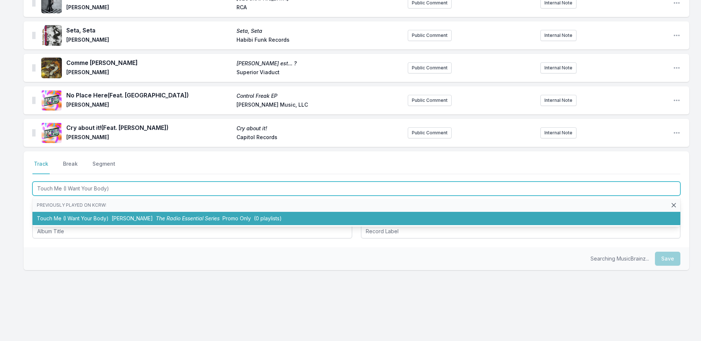
click at [102, 215] on li "Touch Me (I Want Your Body) [PERSON_NAME] The Radio Essential Series Promo Only…" at bounding box center [356, 218] width 648 height 13
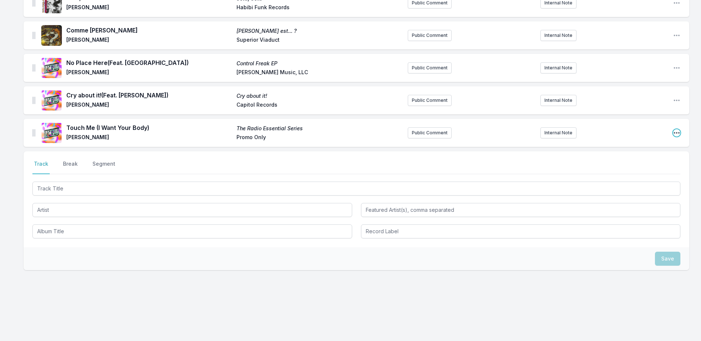
click at [677, 132] on icon "Open playlist item options" at bounding box center [676, 132] width 7 height 7
click at [665, 149] on button "Edit Track Details" at bounding box center [639, 147] width 83 height 13
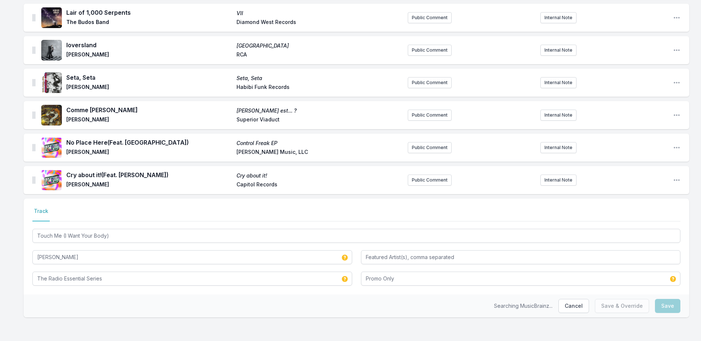
scroll to position [397, 0]
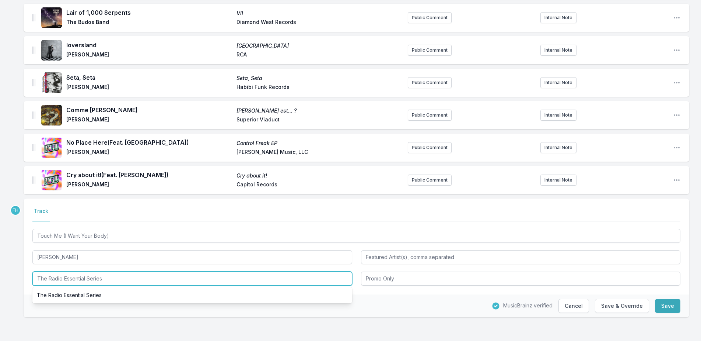
drag, startPoint x: 108, startPoint y: 282, endPoint x: 27, endPoint y: 285, distance: 81.5
click at [27, 285] on div "Select a tab Track Track Touch Me (I Want Your Body) [PERSON_NAME] The Radio Es…" at bounding box center [357, 246] width 666 height 96
type input "Touch Me (Deluxe Edition)"
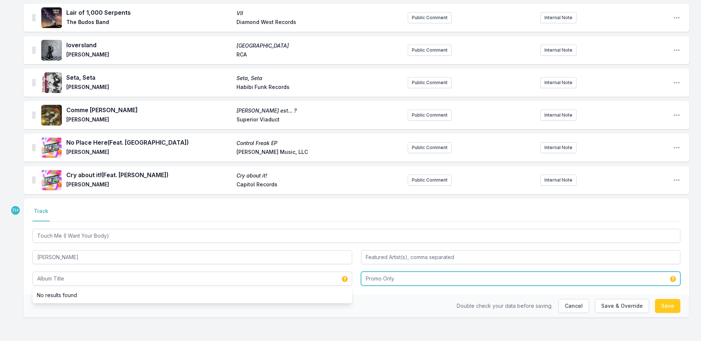
type input "Touch Me (Deluxe Edition)"
type input "BMG Rights Management Limited"
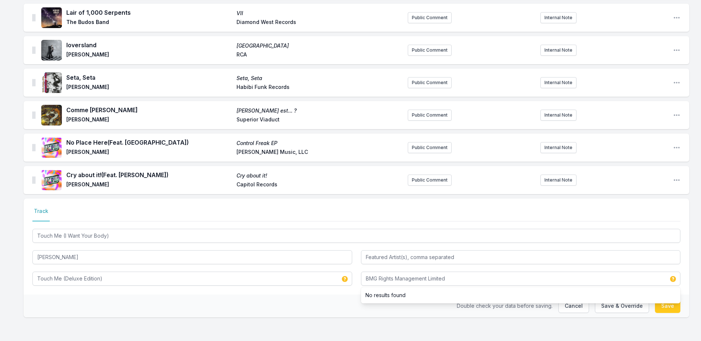
click at [339, 303] on div "Double check your data before saving. Cancel Save & Override Save" at bounding box center [357, 305] width 666 height 23
click at [669, 306] on button "Save" at bounding box center [667, 306] width 25 height 14
type input "The Radio Essential Series"
type input "Promo Only"
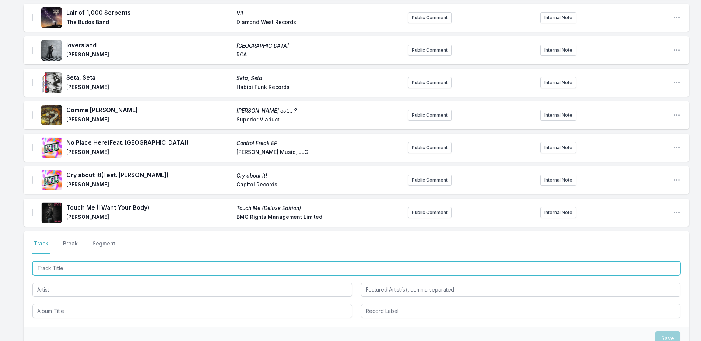
click at [88, 268] on input "Track Title" at bounding box center [356, 268] width 648 height 14
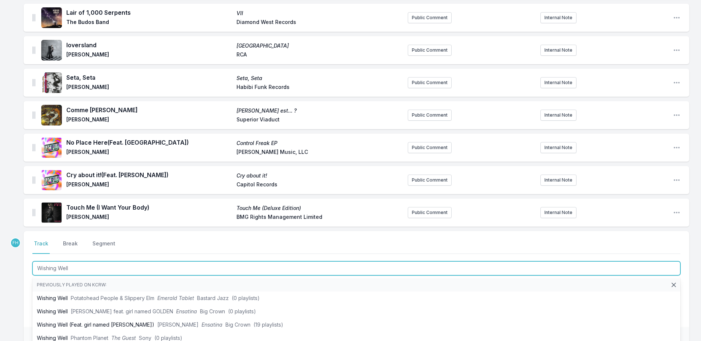
type input "Wishing Well"
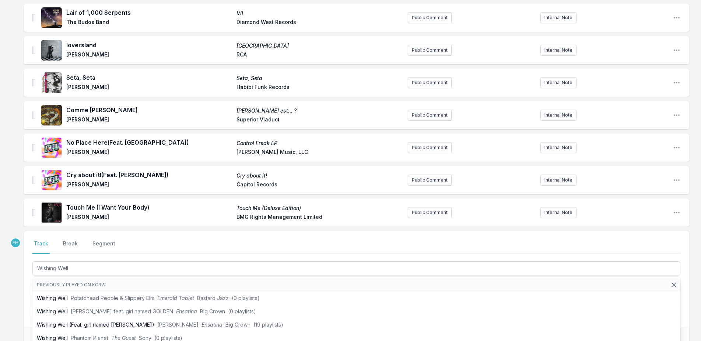
drag, startPoint x: 22, startPoint y: 295, endPoint x: 66, endPoint y: 288, distance: 45.1
click at [22, 294] on div "Sugar Sugar NYIKO Trailing Twelve Public Comment Internal Note Open playlist it…" at bounding box center [350, 49] width 701 height 741
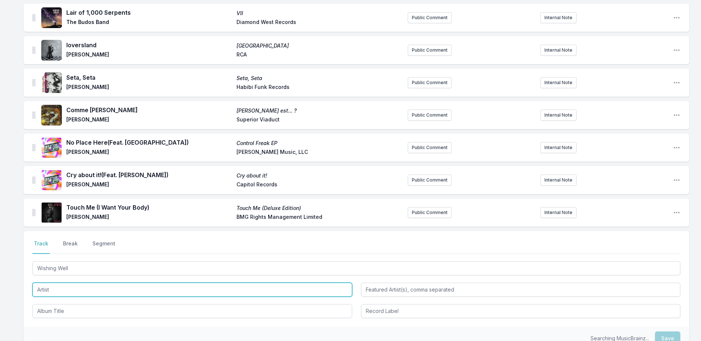
click at [67, 288] on input "Artist" at bounding box center [192, 289] width 320 height 14
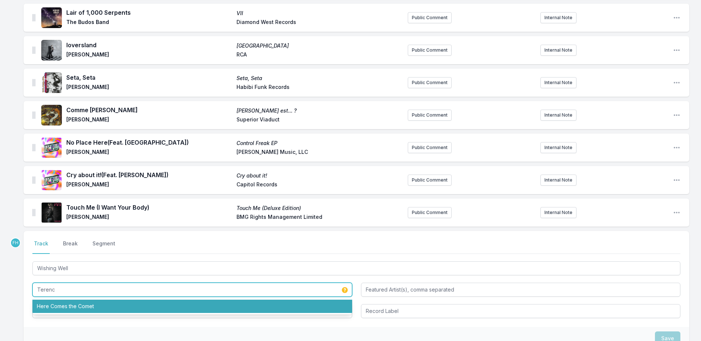
click at [63, 292] on input "Terenc" at bounding box center [192, 289] width 320 height 14
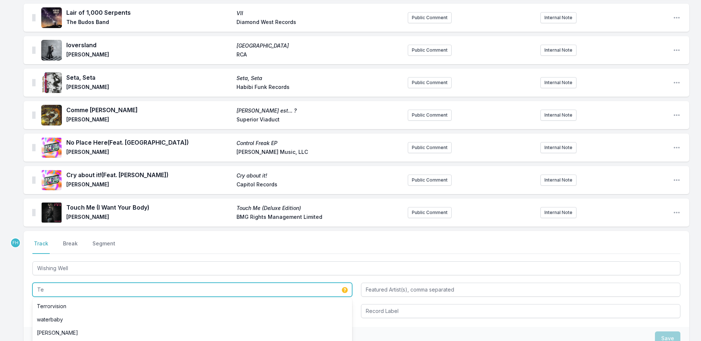
type input "T"
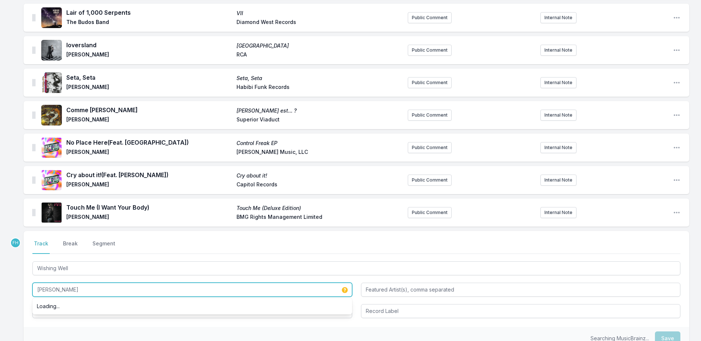
type input "[PERSON_NAME]"
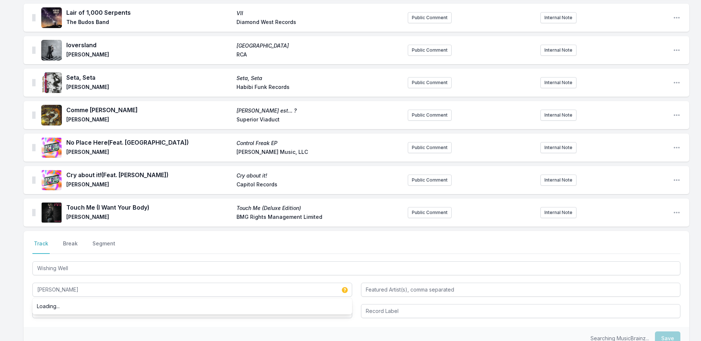
drag, startPoint x: 21, startPoint y: 311, endPoint x: 62, endPoint y: 306, distance: 40.9
click at [21, 311] on div "Sugar Sugar NYIKO Trailing Twelve Public Comment Internal Note Open playlist it…" at bounding box center [350, 49] width 701 height 741
click at [63, 305] on input "Album Title" at bounding box center [192, 311] width 320 height 14
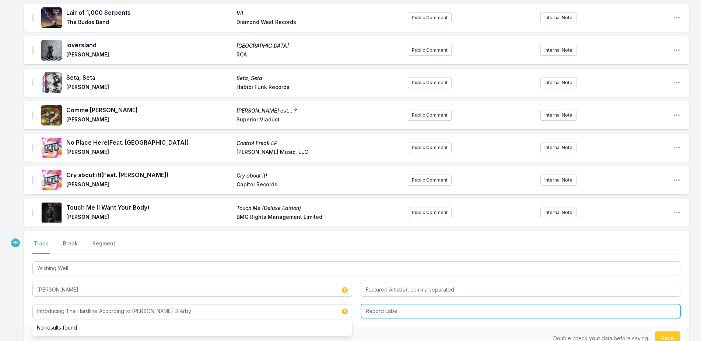
type input "Introducing The Hardline According to [PERSON_NAME] D'Arby"
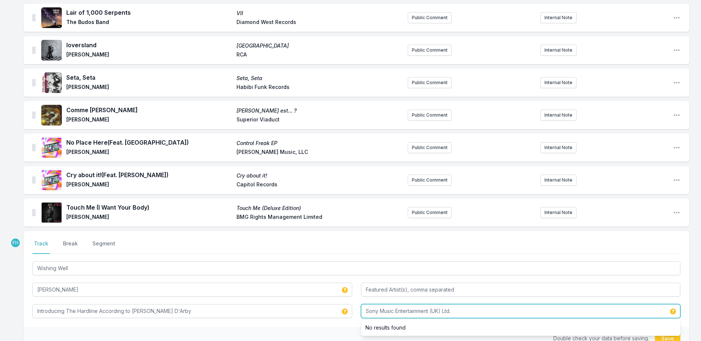
scroll to position [434, 0]
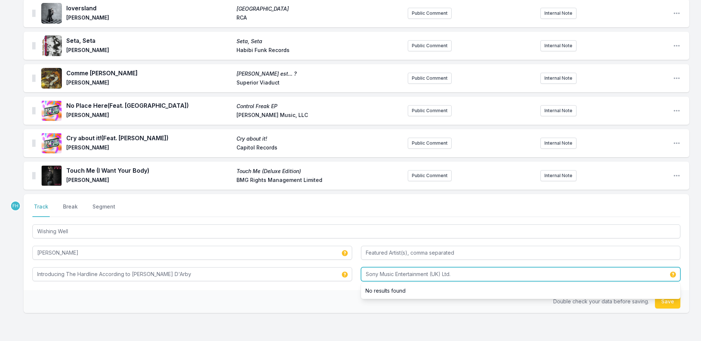
type input "Sony Music Entertainment (UK) Ltd."
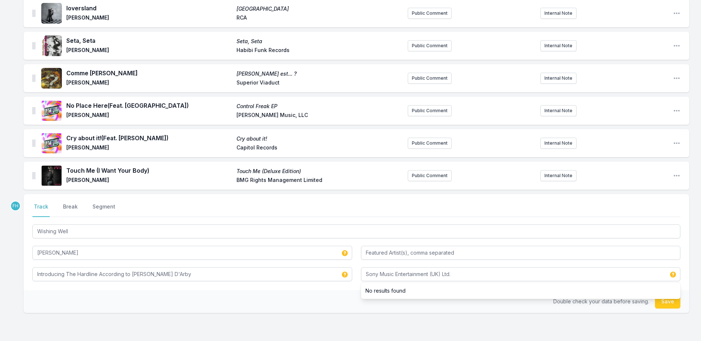
click at [333, 296] on div "Double check your data before saving. Save" at bounding box center [357, 301] width 666 height 23
click at [671, 296] on button "Save" at bounding box center [667, 301] width 25 height 14
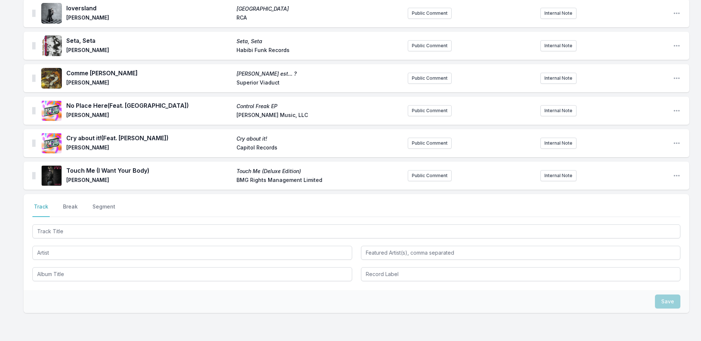
scroll to position [467, 0]
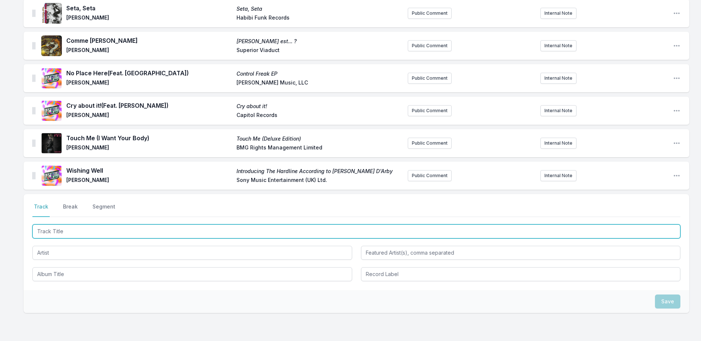
click at [82, 227] on input "Track Title" at bounding box center [356, 231] width 648 height 14
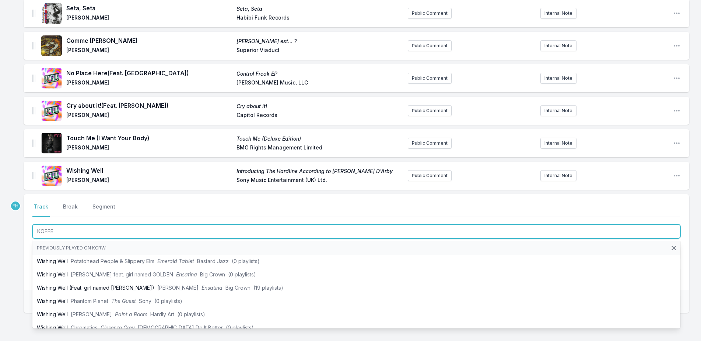
type input "KOFFEE"
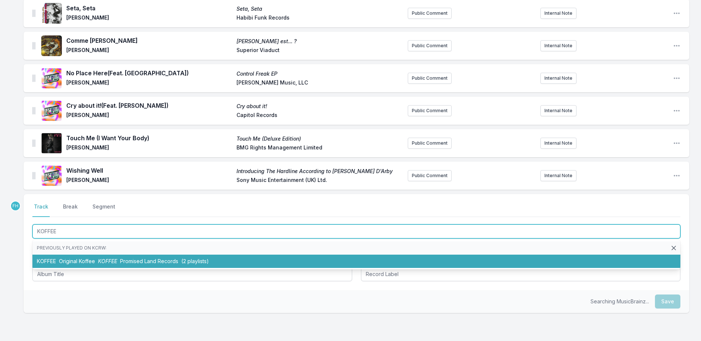
click at [91, 254] on li "KOFFEE Original Koffee KOFFEE Promised Land Records (2 playlists)" at bounding box center [356, 260] width 648 height 13
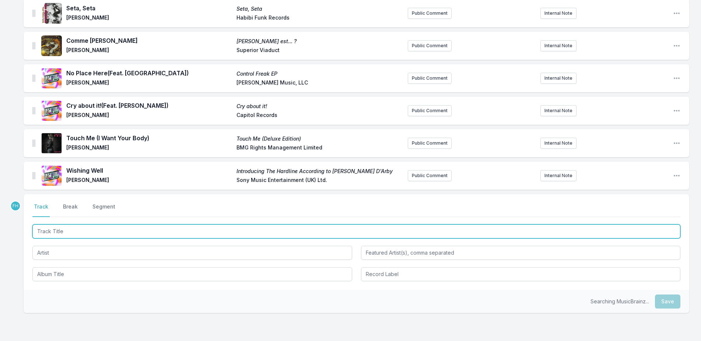
scroll to position [499, 0]
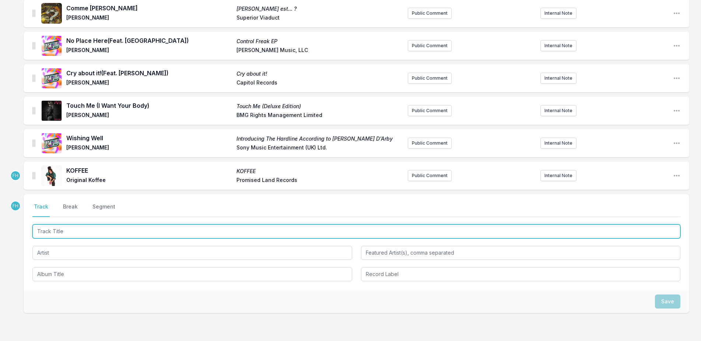
click at [76, 232] on input "Track Title" at bounding box center [356, 231] width 648 height 14
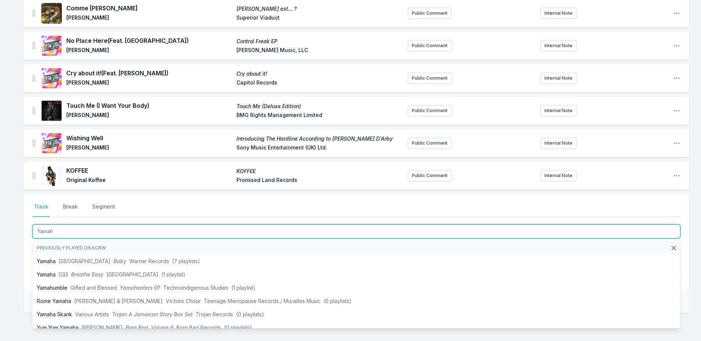
type input "Yamaha"
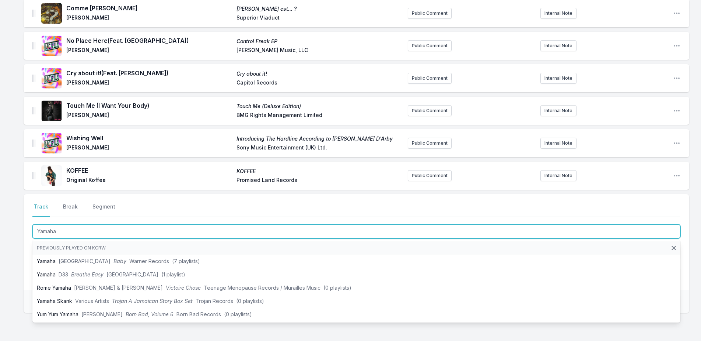
click at [64, 233] on input "Yamaha" at bounding box center [356, 231] width 648 height 14
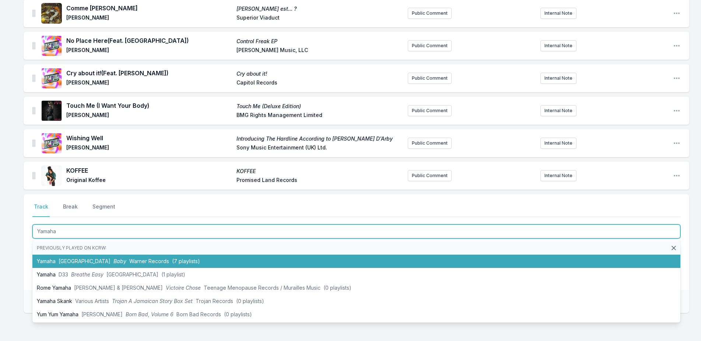
click at [63, 257] on li "Yamaha Dijon Baby Warner Records (7 playlists)" at bounding box center [356, 260] width 648 height 13
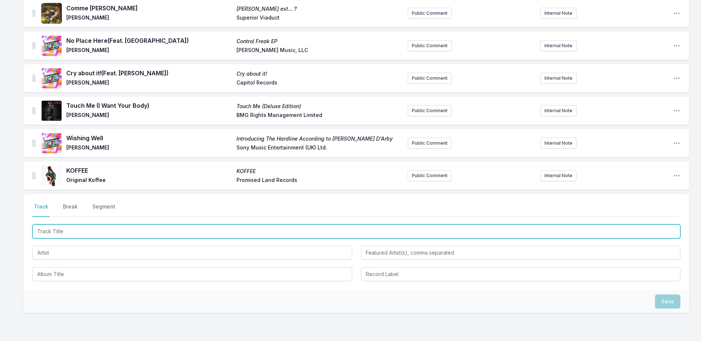
scroll to position [531, 0]
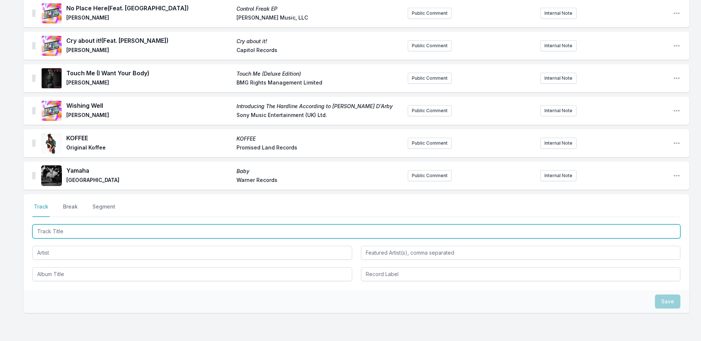
click at [68, 234] on input "Track Title" at bounding box center [356, 231] width 648 height 14
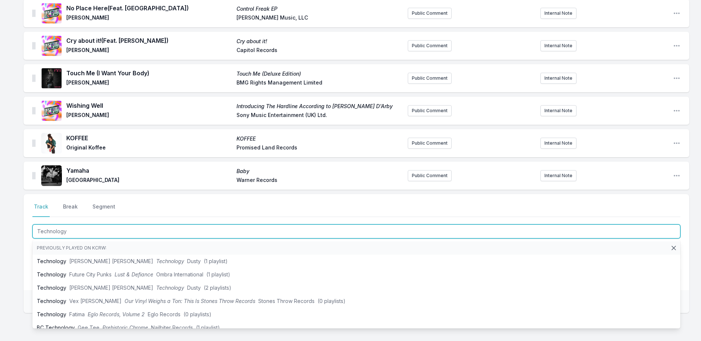
type input "Technology"
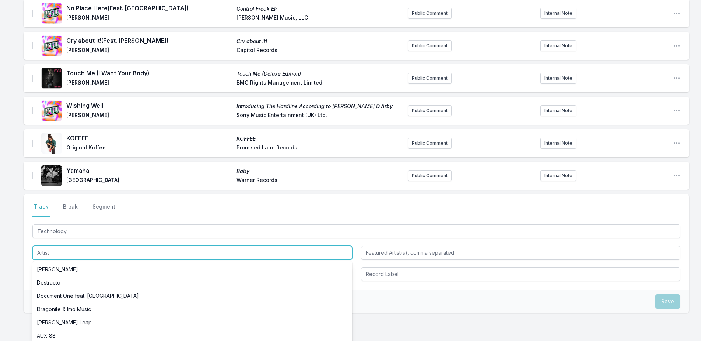
click at [83, 256] on input "Artist" at bounding box center [192, 252] width 320 height 14
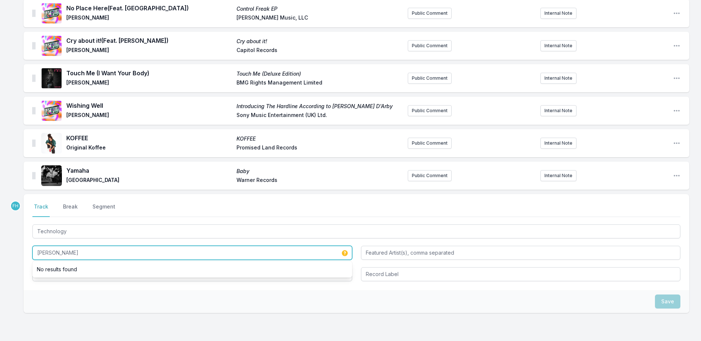
type input "[PERSON_NAME]"
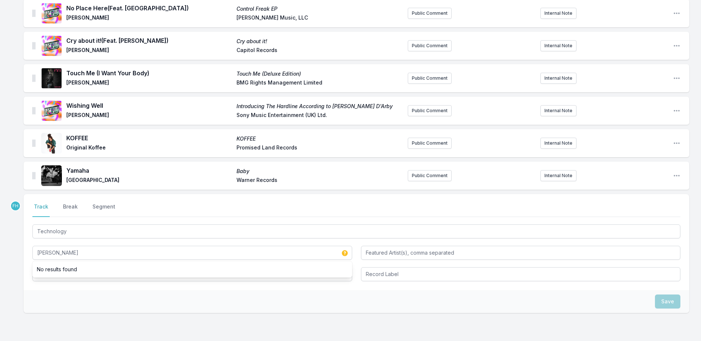
drag, startPoint x: 48, startPoint y: 306, endPoint x: 49, endPoint y: 300, distance: 5.6
click at [48, 302] on div "Save" at bounding box center [357, 301] width 666 height 23
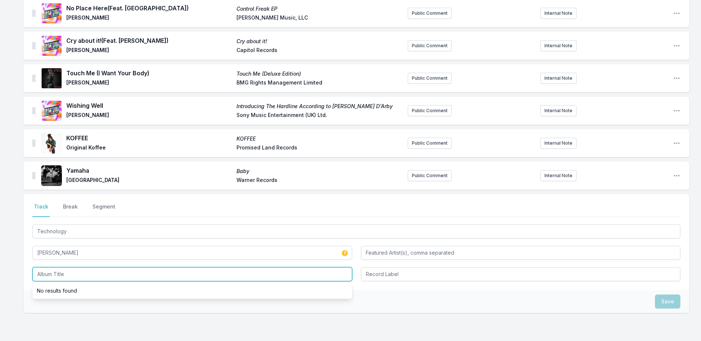
click at [65, 272] on input "Album Title" at bounding box center [192, 274] width 320 height 14
type input "Technology"
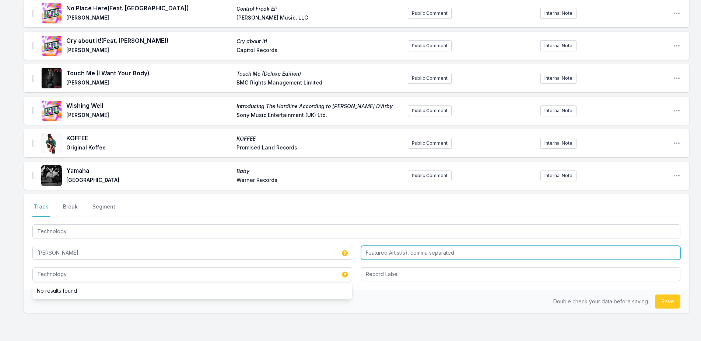
click at [416, 255] on input "Featured Artist(s), comma separated" at bounding box center [521, 252] width 320 height 14
type input "[PERSON_NAME] [DEMOGRAPHIC_DATA], [PERSON_NAME]"
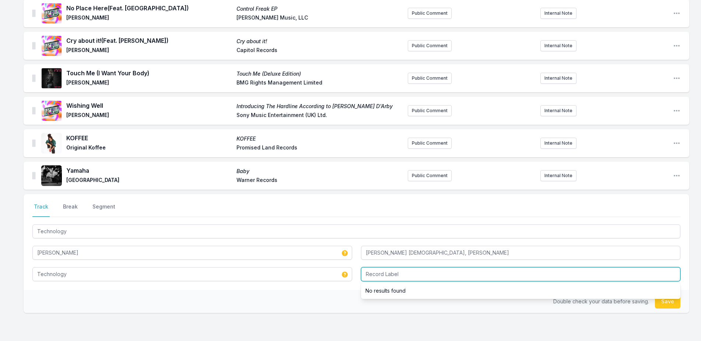
drag, startPoint x: 412, startPoint y: 268, endPoint x: 412, endPoint y: 273, distance: 5.5
click at [412, 273] on input "Record Label" at bounding box center [521, 274] width 320 height 14
type input "International Anthem Recording Co."
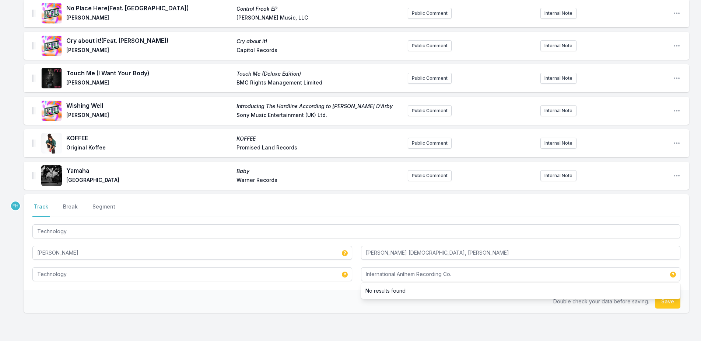
click at [334, 301] on div "Double check your data before saving. Save" at bounding box center [357, 301] width 666 height 23
click at [671, 303] on button "Save" at bounding box center [667, 301] width 25 height 14
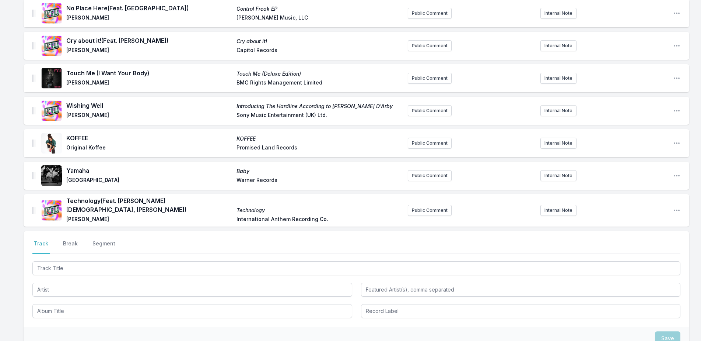
scroll to position [564, 0]
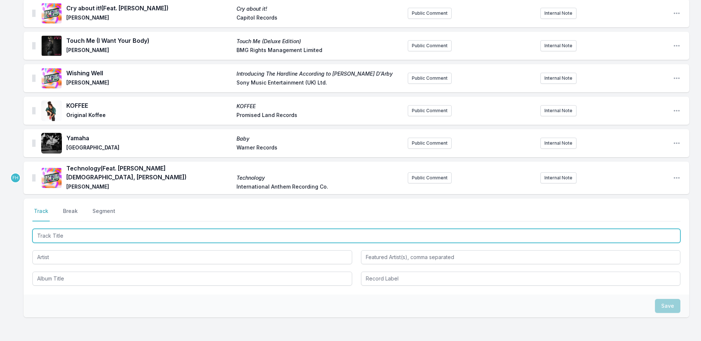
click at [77, 234] on input "Track Title" at bounding box center [356, 236] width 648 height 14
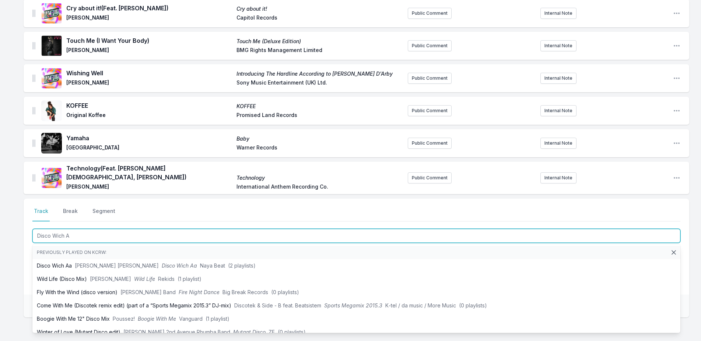
type input "Disco Wich Aa"
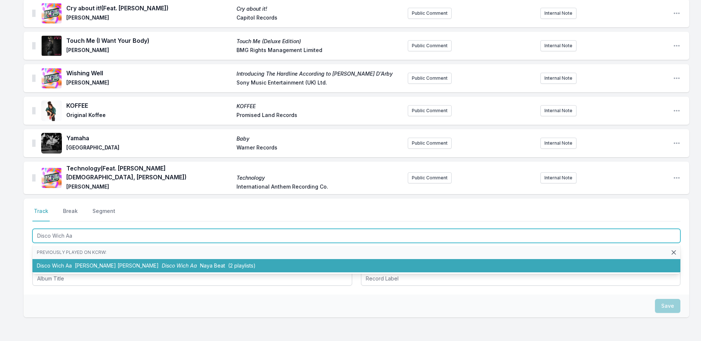
click at [94, 262] on span "[PERSON_NAME] [PERSON_NAME]" at bounding box center [117, 265] width 84 height 6
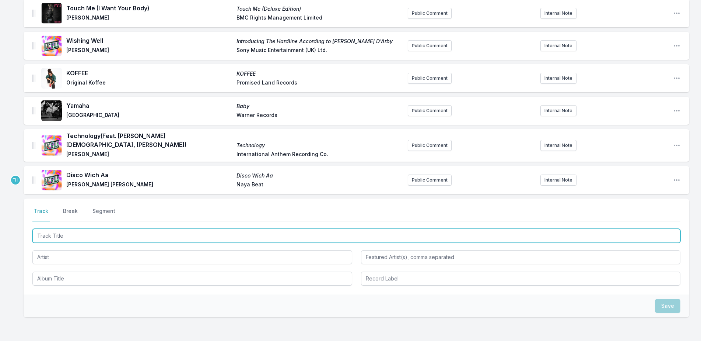
click at [78, 230] on input "Track Title" at bounding box center [356, 236] width 648 height 14
type input "Do It For Yourself"
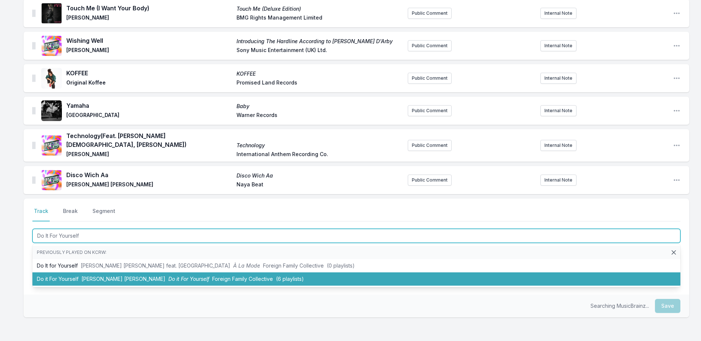
click at [60, 272] on li "Do it For Yourself [PERSON_NAME] [PERSON_NAME] Do it For Yourself Foreign Famil…" at bounding box center [356, 278] width 648 height 13
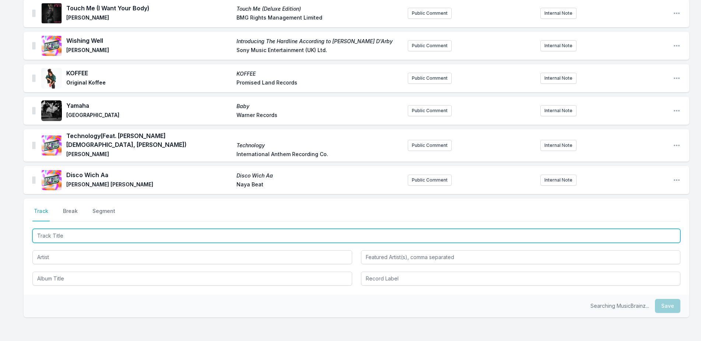
scroll to position [629, 0]
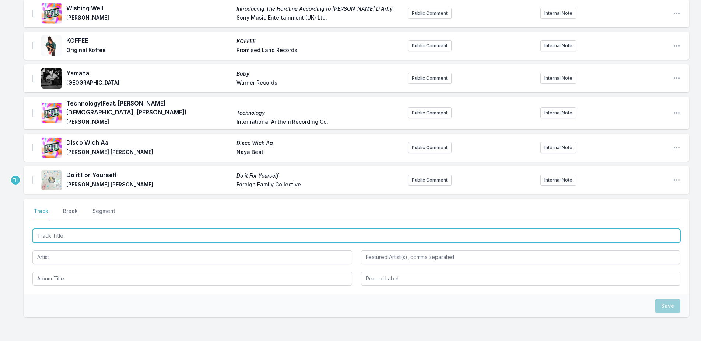
click at [68, 231] on input "Track Title" at bounding box center [356, 236] width 648 height 14
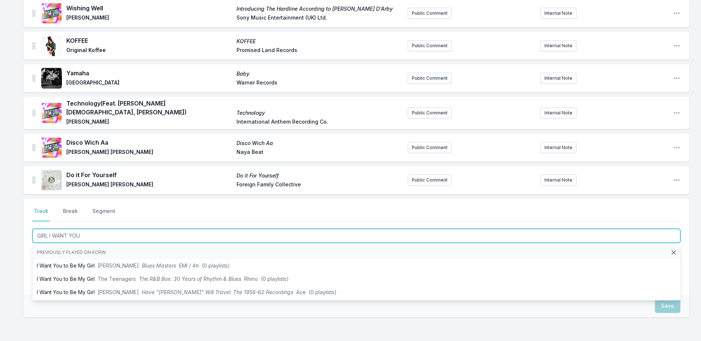
type input "GIRL I WANT YOU"
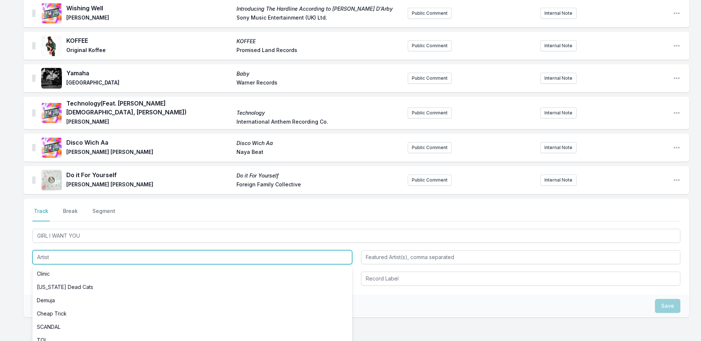
click at [95, 253] on input "Artist" at bounding box center [192, 257] width 320 height 14
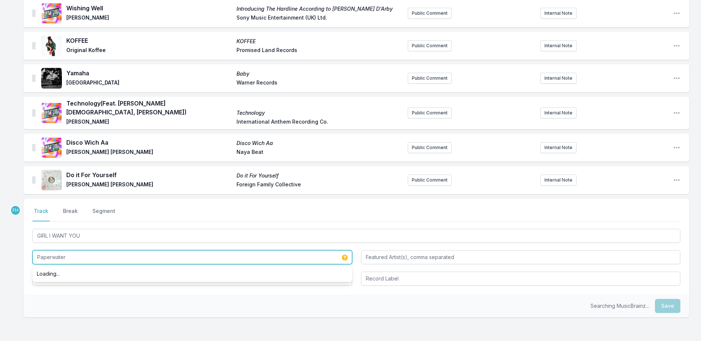
type input "Paperwater"
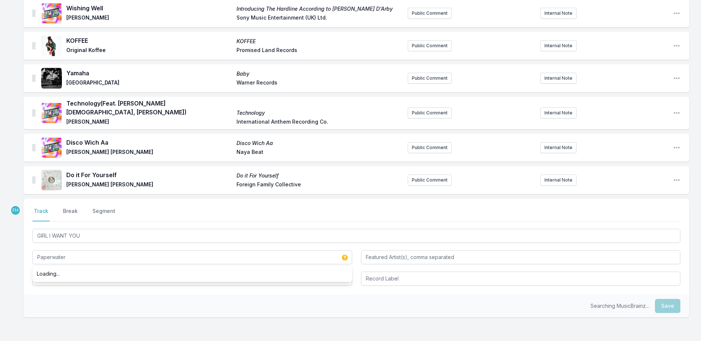
drag, startPoint x: 115, startPoint y: 294, endPoint x: 100, endPoint y: 265, distance: 33.1
click at [115, 294] on div "Searching MusicBrainz... Save" at bounding box center [357, 305] width 666 height 23
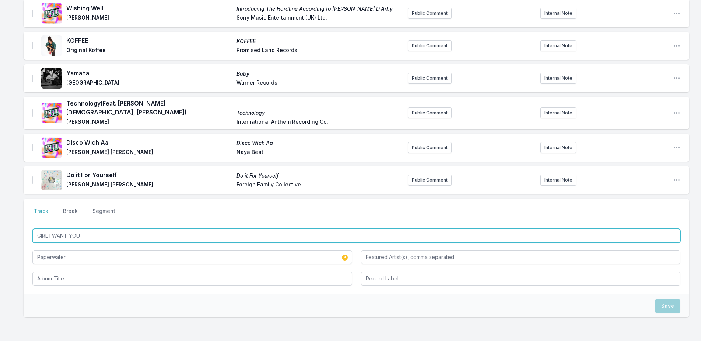
drag, startPoint x: 72, startPoint y: 231, endPoint x: 35, endPoint y: 231, distance: 37.2
click at [35, 231] on input "GIRL I WANT YOU" at bounding box center [356, 236] width 648 height 14
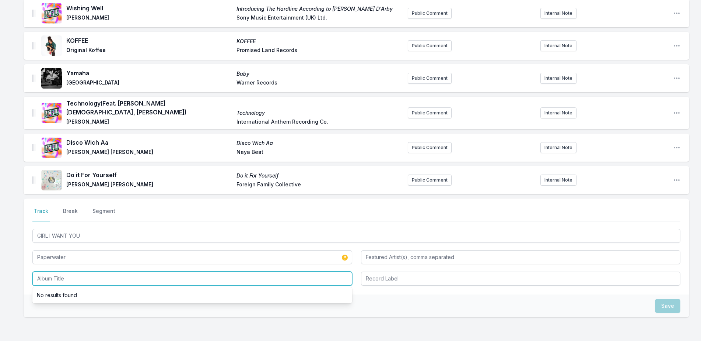
click at [73, 272] on input "Album Title" at bounding box center [192, 278] width 320 height 14
paste input "GIRL I WANT YOU"
type input "GIRL I WANT YOU"
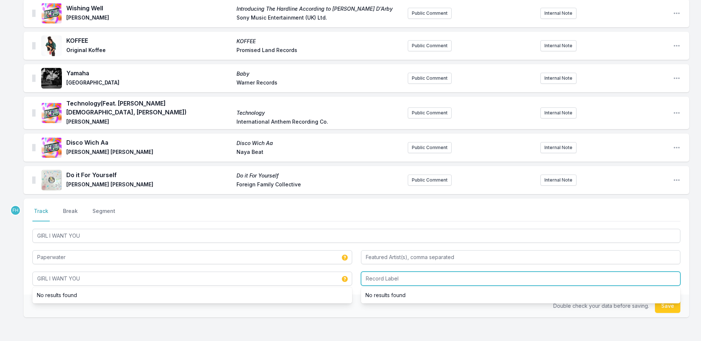
click at [405, 273] on input "Record Label" at bounding box center [521, 278] width 320 height 14
type input "Wet Paper Records"
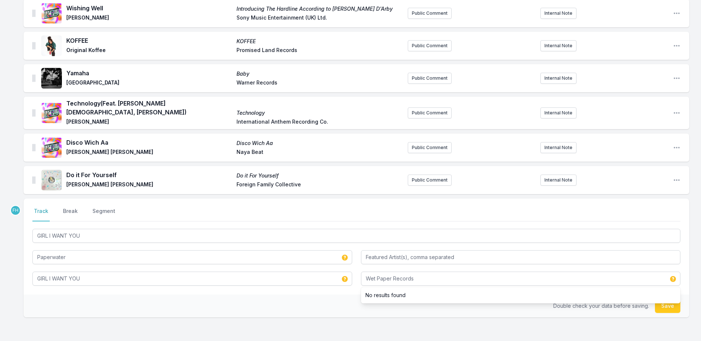
click at [346, 294] on div "Double check your data before saving. Save" at bounding box center [357, 305] width 666 height 23
click at [673, 302] on button "Save" at bounding box center [667, 306] width 25 height 14
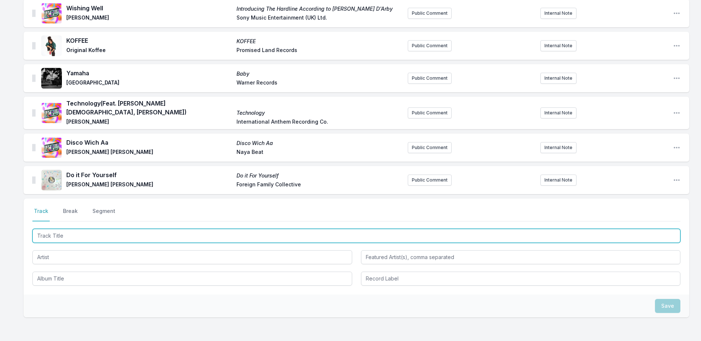
click at [93, 234] on input "Track Title" at bounding box center [356, 236] width 648 height 14
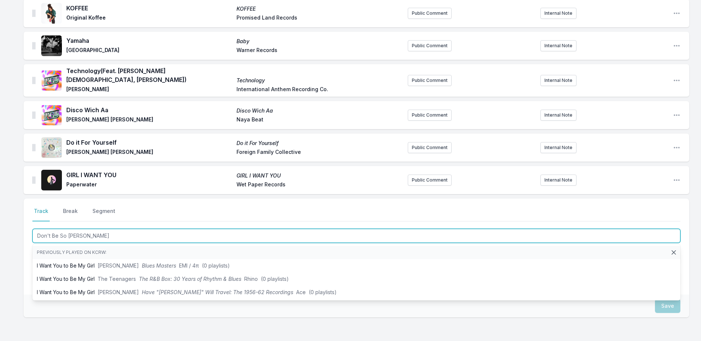
type input "Don't Be So Rude"
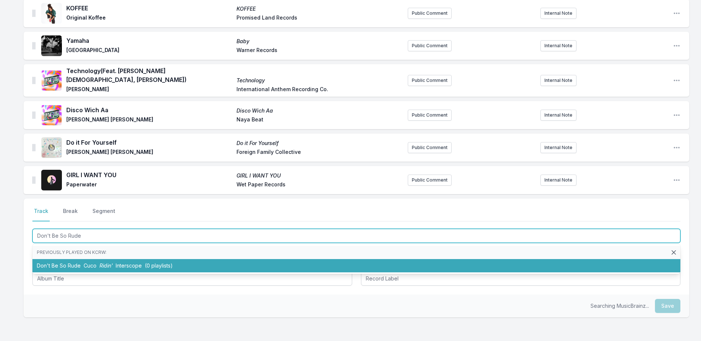
click at [77, 259] on li "Don't Be So Rude Cuco Ridin' Interscope (0 playlists)" at bounding box center [356, 265] width 648 height 13
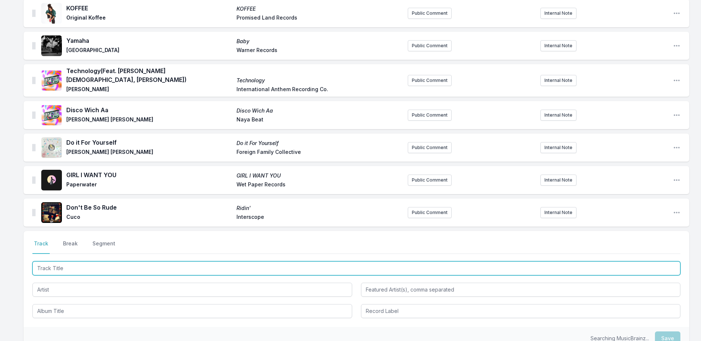
scroll to position [694, 0]
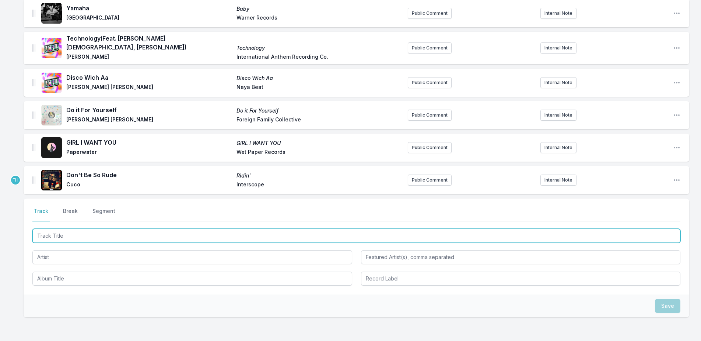
click at [75, 232] on input "Track Title" at bounding box center [356, 236] width 648 height 14
type input "[PERSON_NAME]"
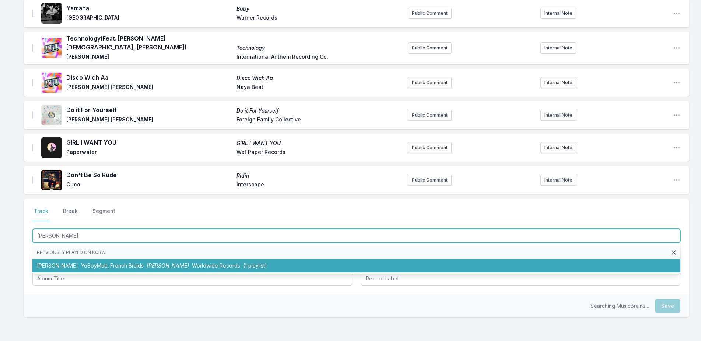
click at [81, 262] on span "YoSoyMatt, French Braids" at bounding box center [112, 265] width 63 height 6
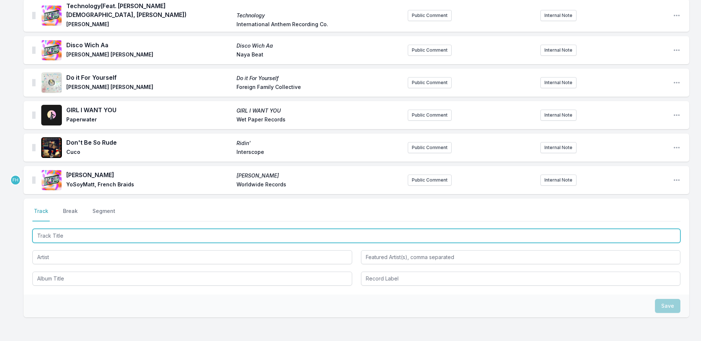
click at [79, 232] on input "Track Title" at bounding box center [356, 236] width 648 height 14
type input "Bad"
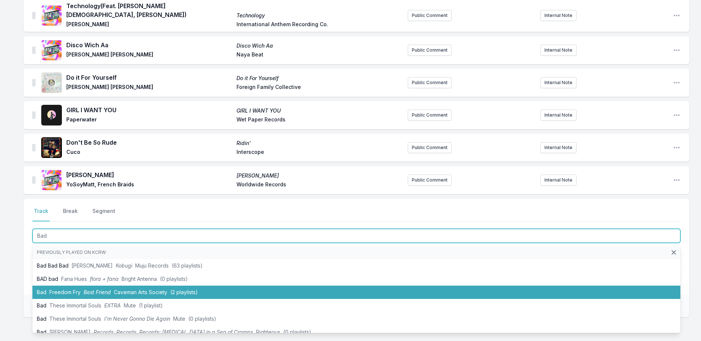
click at [52, 292] on li "Bad Freedom Fry Best Friend Caveman Arts Society (2 playlists)" at bounding box center [356, 291] width 648 height 13
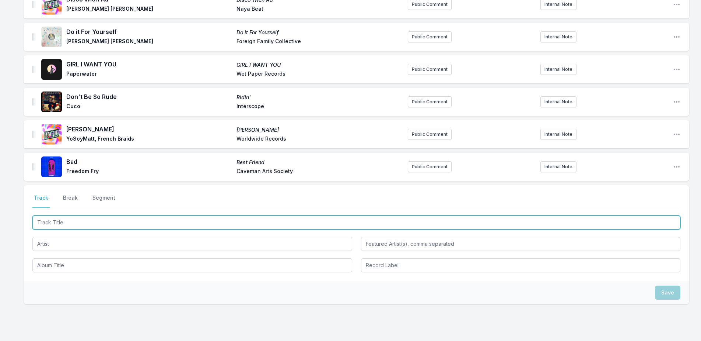
scroll to position [795, 0]
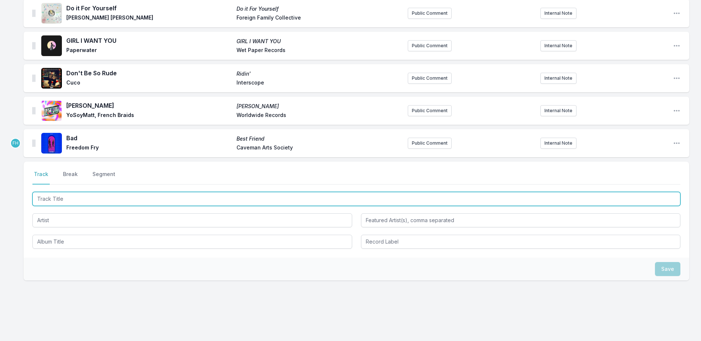
click at [91, 196] on input "Track Title" at bounding box center [356, 199] width 648 height 14
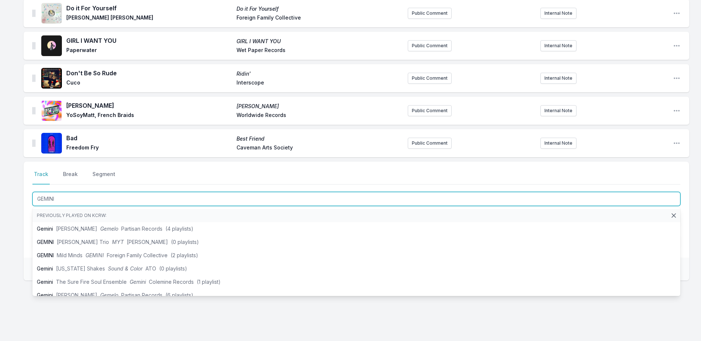
type input "GEMINI"
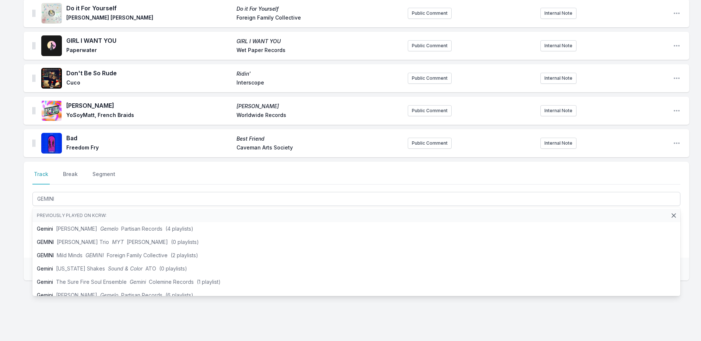
drag, startPoint x: 9, startPoint y: 261, endPoint x: 73, endPoint y: 233, distance: 69.5
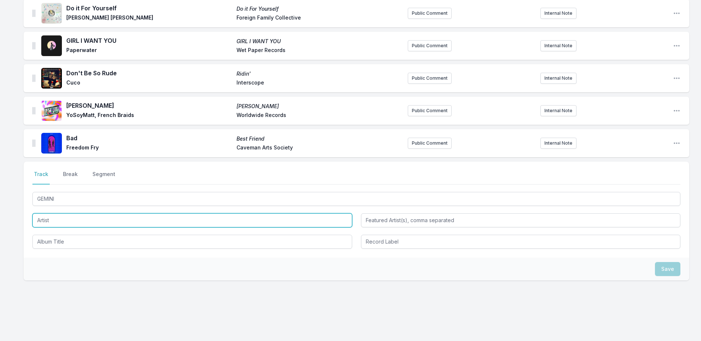
click at [83, 213] on input "Artist" at bounding box center [192, 220] width 320 height 14
type input "BLK ODYSSY"
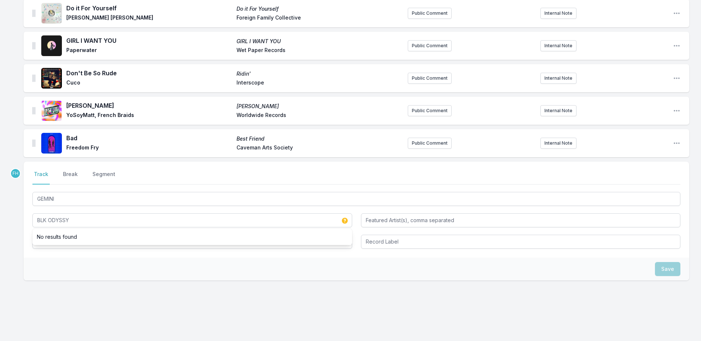
click at [68, 257] on div "Save" at bounding box center [357, 268] width 666 height 23
click at [76, 238] on input "Album Title" at bounding box center [192, 241] width 320 height 14
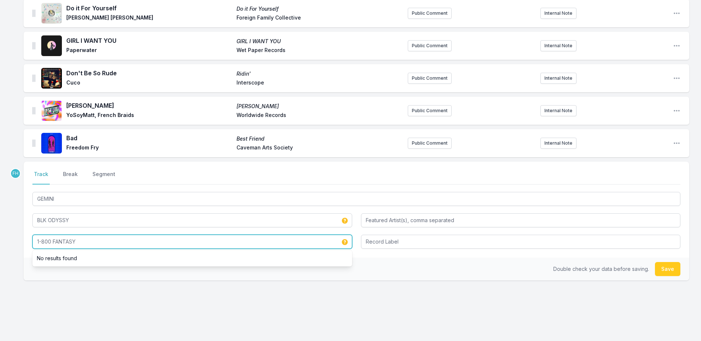
type input "1-800 FANTASY"
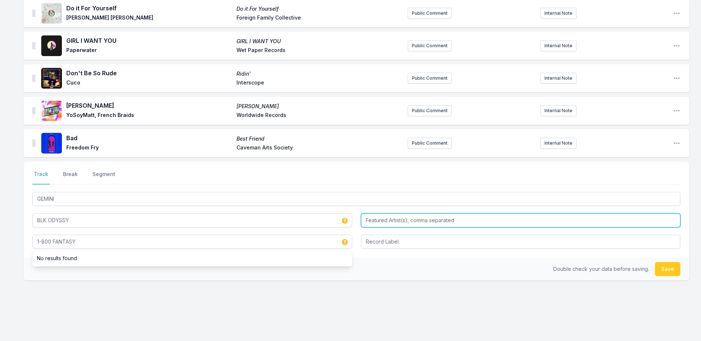
click at [434, 219] on input "Featured Artist(s), comma separated" at bounding box center [521, 220] width 320 height 14
type input "[PERSON_NAME]"
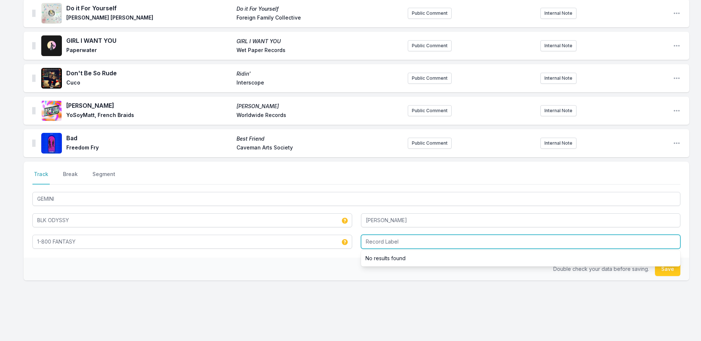
click at [481, 241] on input "Record Label" at bounding box center [521, 241] width 320 height 14
type input "EARTHCHILD / EMPIRE"
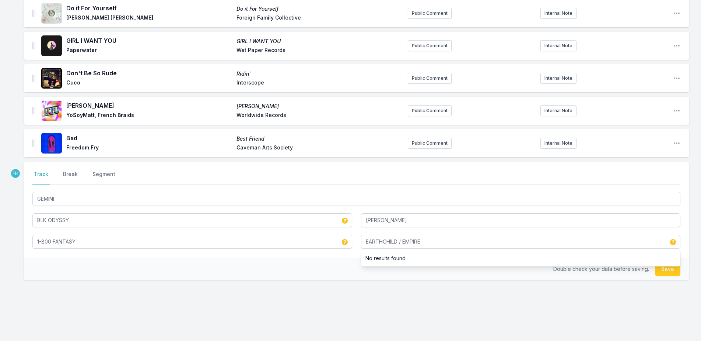
click at [335, 257] on div "Double check your data before saving. Save" at bounding box center [357, 268] width 666 height 23
click at [662, 264] on button "Save" at bounding box center [667, 269] width 25 height 14
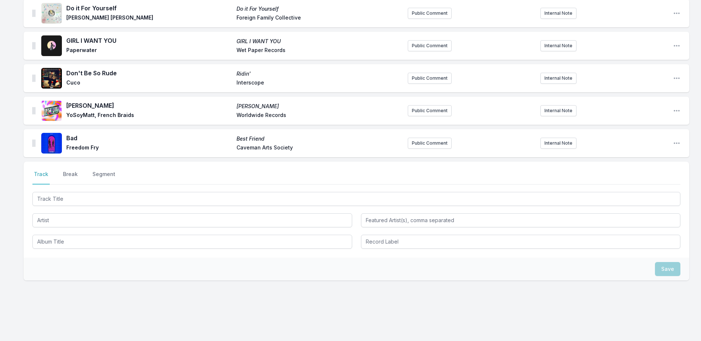
scroll to position [828, 0]
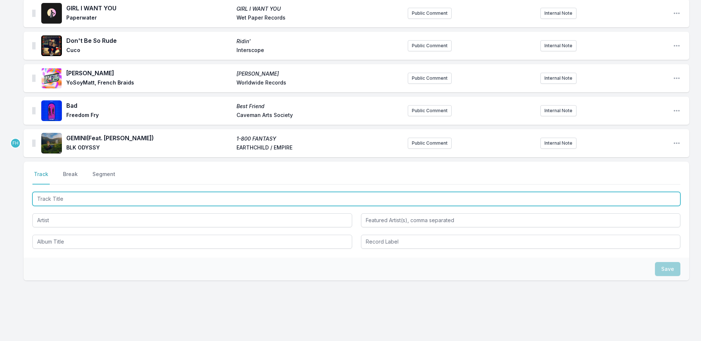
click at [116, 192] on input "Track Title" at bounding box center [356, 199] width 648 height 14
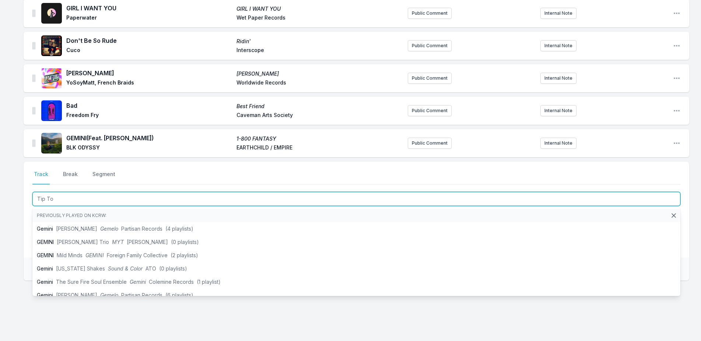
type input "Tip Toe"
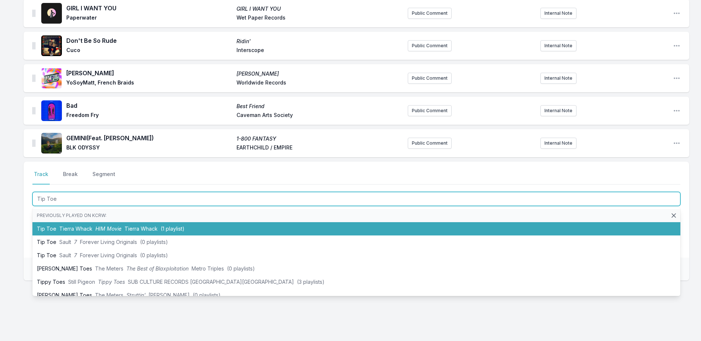
click at [85, 222] on li "Tip Toe Tierra Whack HIM Movie Tierra Whack (1 playlist)" at bounding box center [356, 228] width 648 height 13
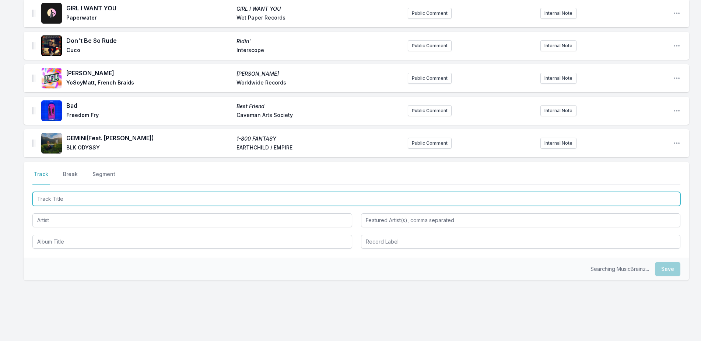
scroll to position [860, 0]
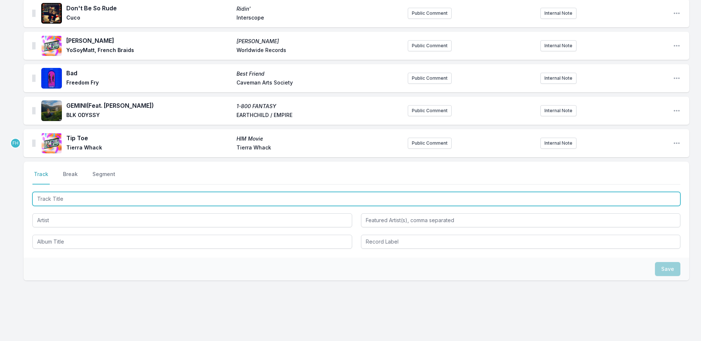
click at [75, 198] on input "Track Title" at bounding box center [356, 199] width 648 height 14
type input "Check the Rime"
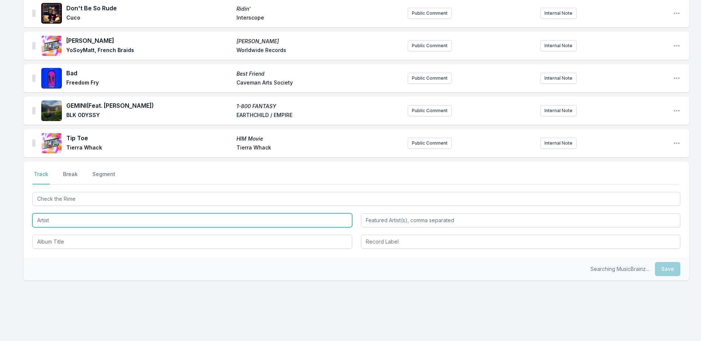
click at [77, 213] on input "Artist" at bounding box center [192, 220] width 320 height 14
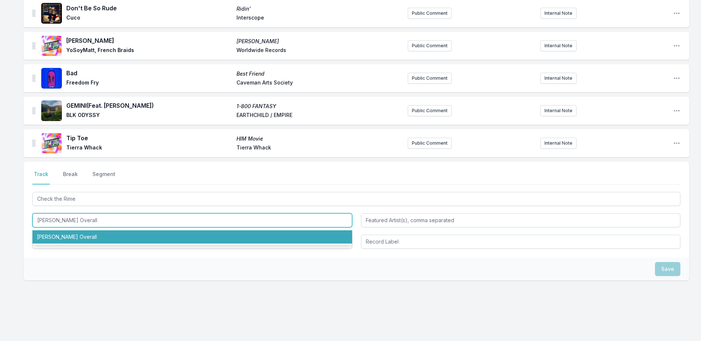
click at [60, 231] on li "[PERSON_NAME] Overall" at bounding box center [192, 236] width 320 height 13
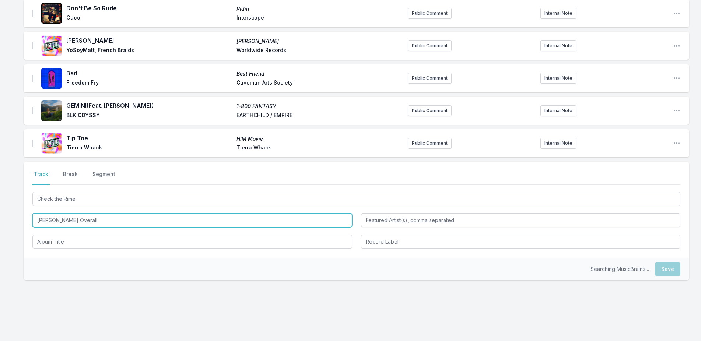
type input "[PERSON_NAME] Overall"
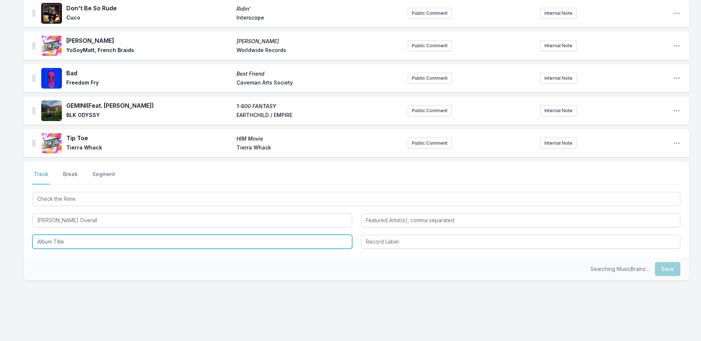
click at [67, 235] on input "Album Title" at bounding box center [192, 241] width 320 height 14
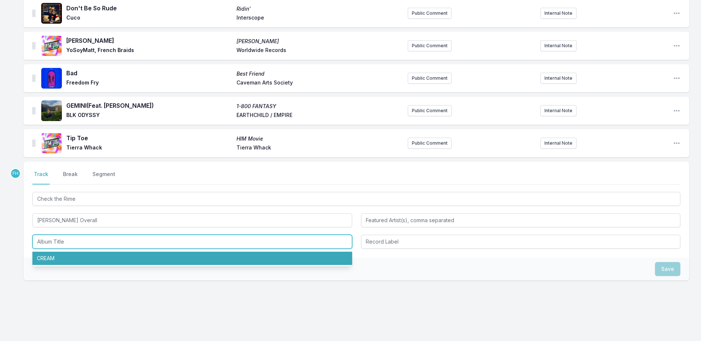
click at [69, 251] on li "CREAM" at bounding box center [192, 257] width 320 height 13
type input "CREAM"
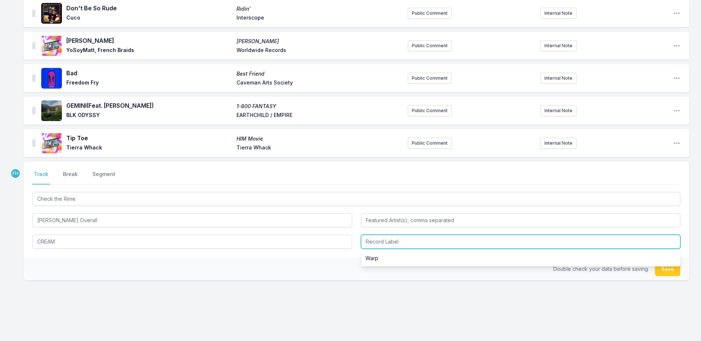
click at [426, 238] on input "Record Label" at bounding box center [521, 241] width 320 height 14
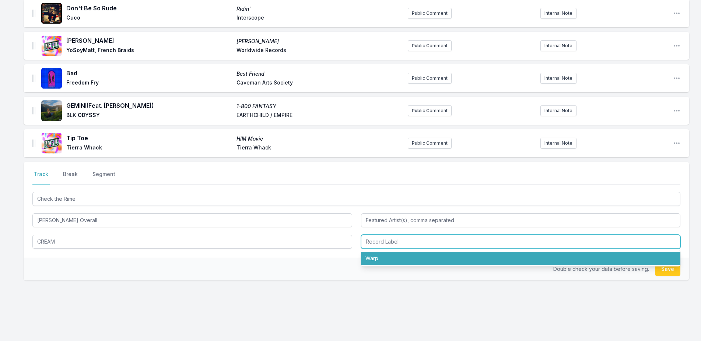
click at [417, 252] on li "Warp" at bounding box center [521, 257] width 320 height 13
type input "Warp"
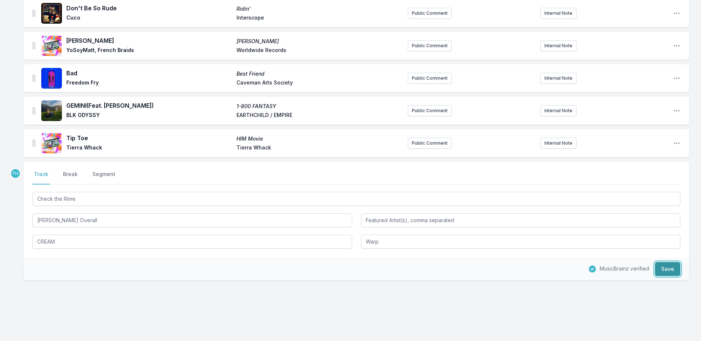
click at [668, 262] on button "Save" at bounding box center [667, 269] width 25 height 14
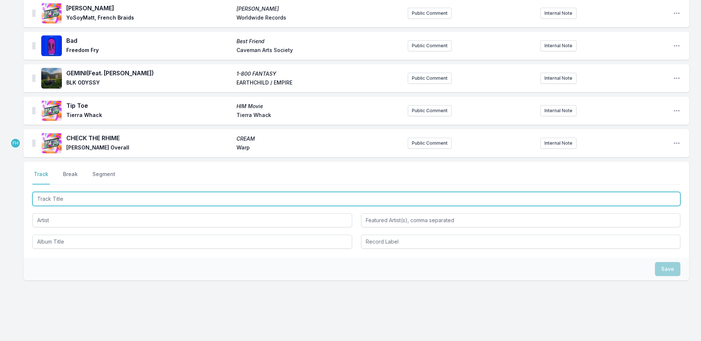
click at [94, 196] on input "Track Title" at bounding box center [356, 199] width 648 height 14
type input "Dance, Dance, Dance"
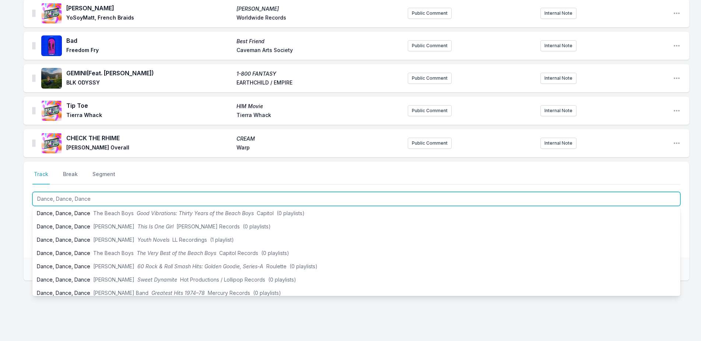
scroll to position [111, 0]
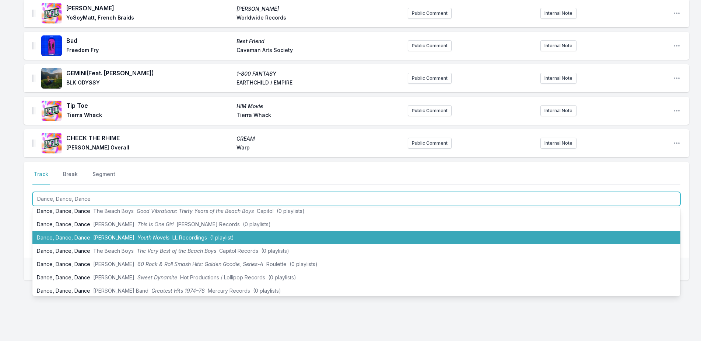
click at [102, 234] on span "[PERSON_NAME]" at bounding box center [113, 237] width 41 height 6
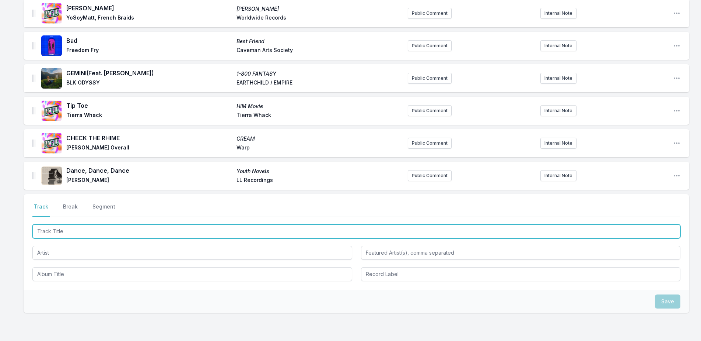
scroll to position [925, 0]
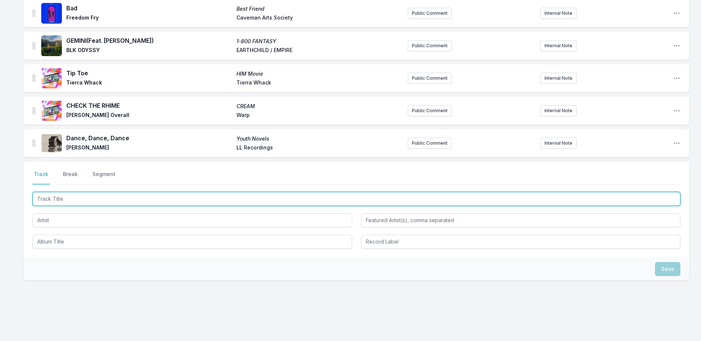
click at [98, 198] on input "Track Title" at bounding box center [356, 199] width 648 height 14
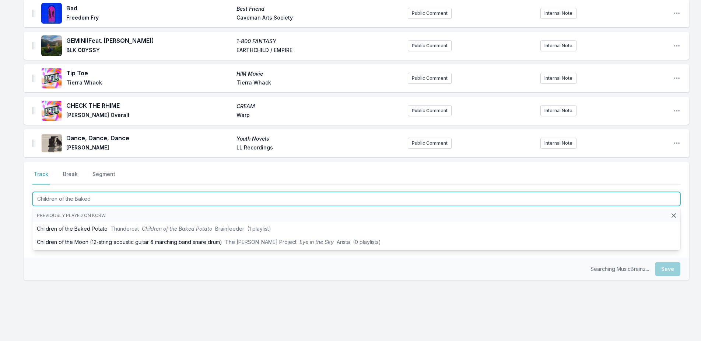
type input "Children of the Baked"
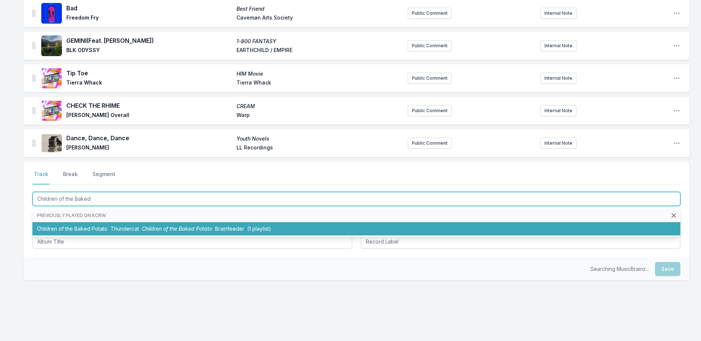
click at [97, 222] on li "Children of the Baked Potato Thundercat Children of the Baked Potato Brainfeede…" at bounding box center [356, 228] width 648 height 13
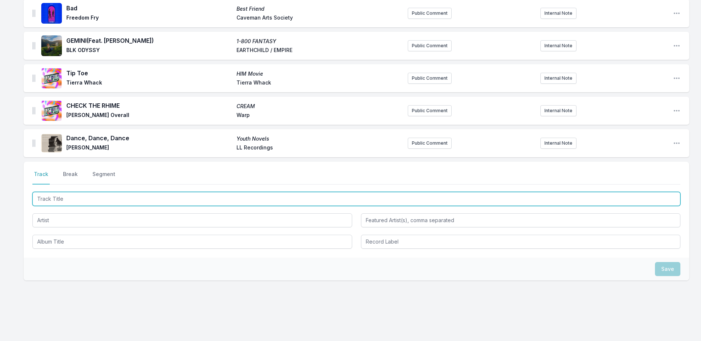
scroll to position [958, 0]
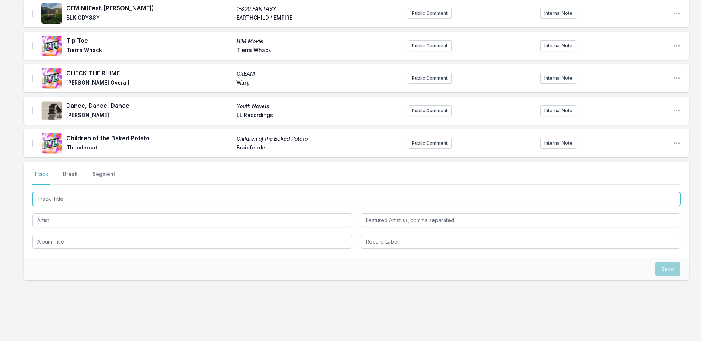
click at [89, 192] on input "Track Title" at bounding box center [356, 199] width 648 height 14
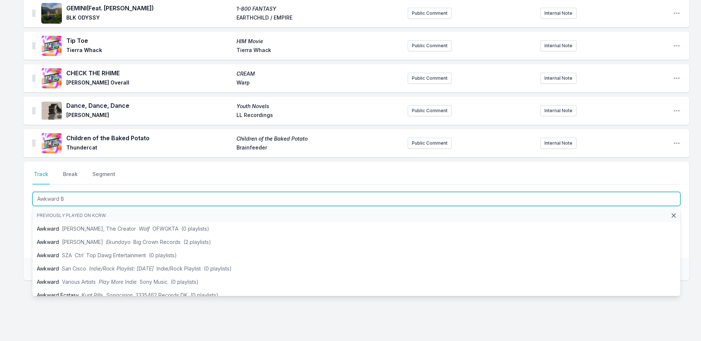
type input "Awkward Ba"
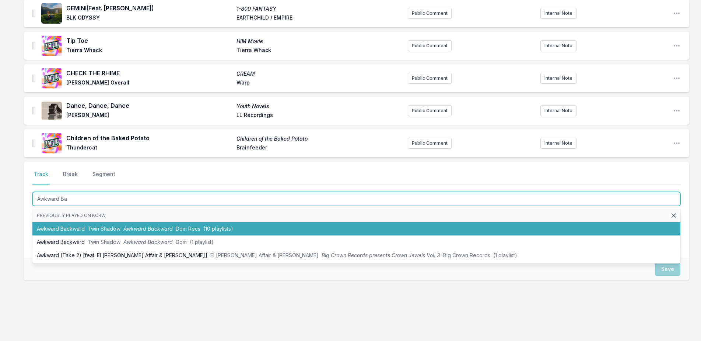
click at [90, 225] on span "Twin Shadow" at bounding box center [104, 228] width 33 height 6
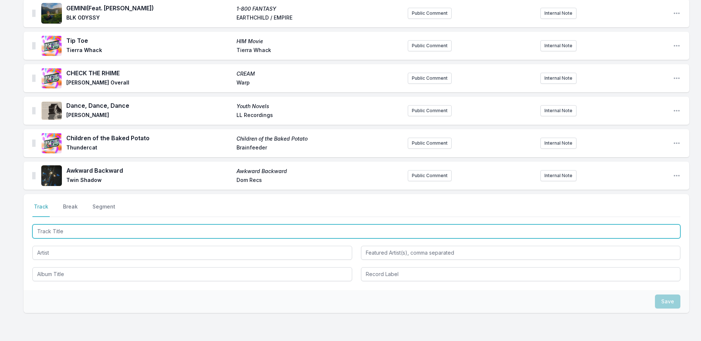
scroll to position [990, 0]
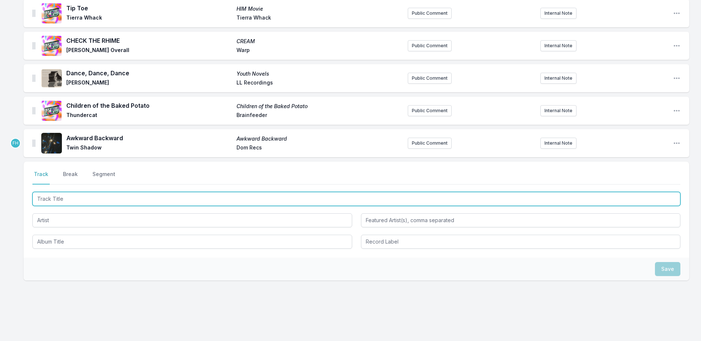
click at [78, 196] on input "Track Title" at bounding box center [356, 199] width 648 height 14
type input "RECALLING"
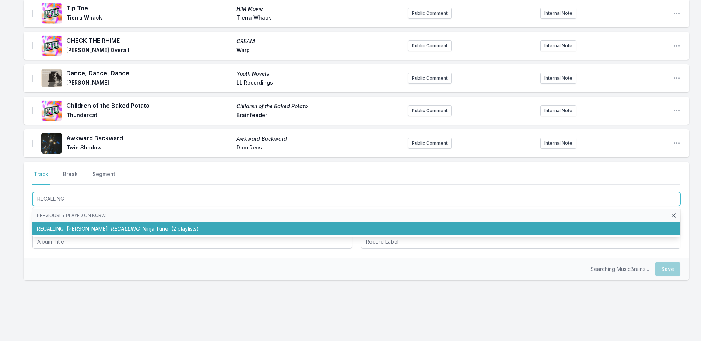
click at [81, 225] on span "[PERSON_NAME]" at bounding box center [87, 228] width 41 height 6
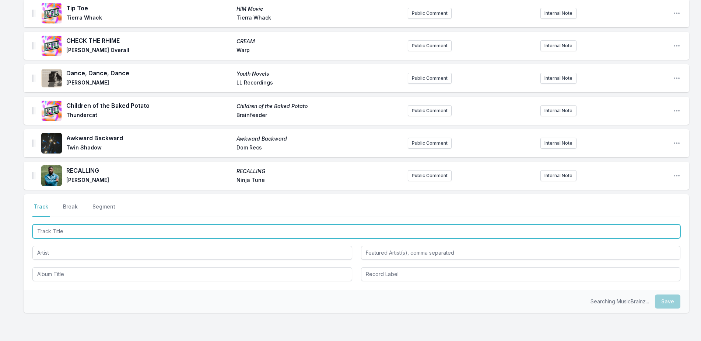
scroll to position [1022, 0]
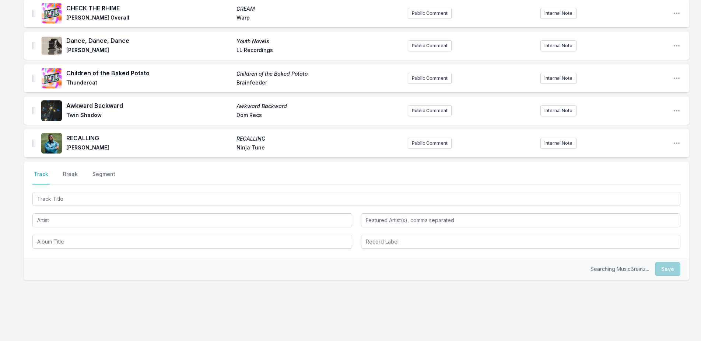
click at [82, 202] on div at bounding box center [356, 219] width 648 height 58
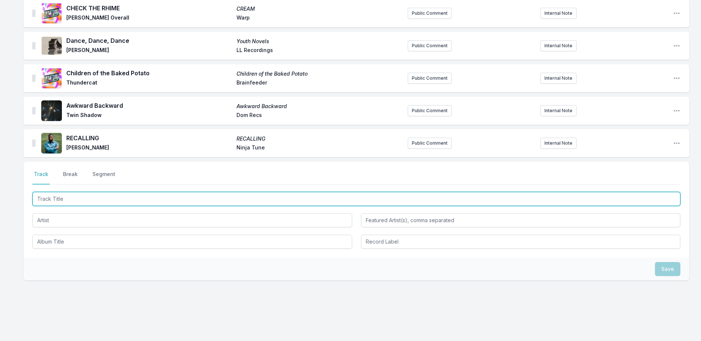
click at [82, 196] on input "Track Title" at bounding box center [356, 199] width 648 height 14
type input "Si [DEMOGRAPHIC_DATA] Lo Queria"
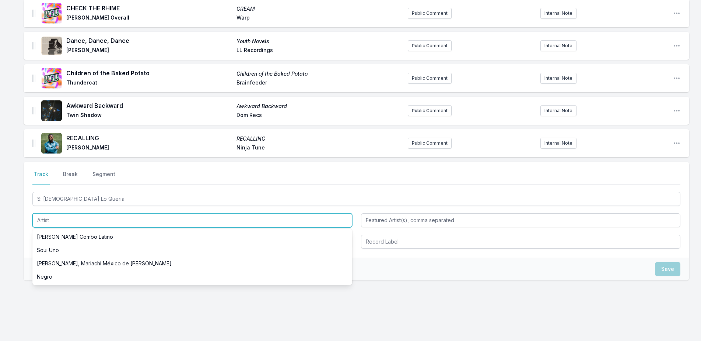
click at [81, 215] on input "Artist" at bounding box center [192, 220] width 320 height 14
type input "Delilah"
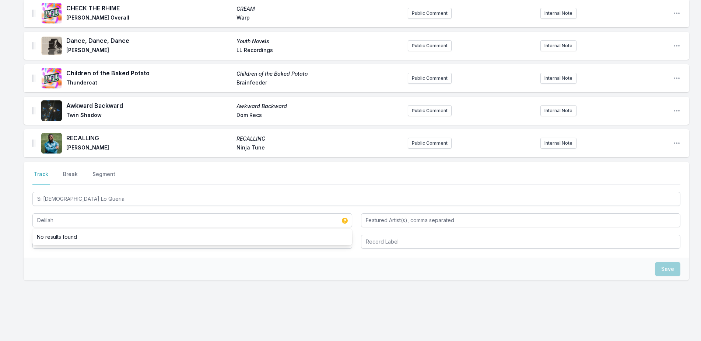
drag, startPoint x: 60, startPoint y: 262, endPoint x: 86, endPoint y: 217, distance: 51.8
click at [60, 261] on div "Save" at bounding box center [357, 268] width 666 height 23
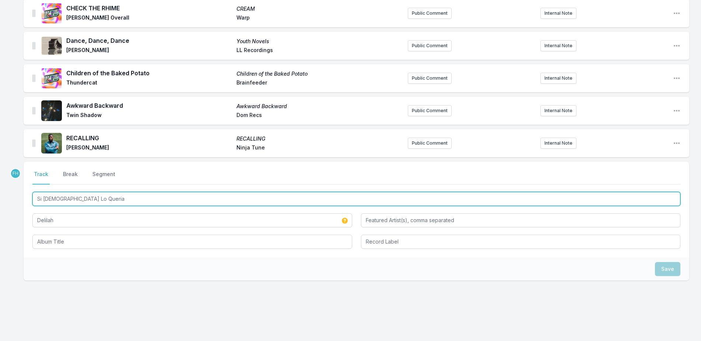
drag, startPoint x: 90, startPoint y: 192, endPoint x: 35, endPoint y: 199, distance: 55.5
click at [35, 199] on input "Si [DEMOGRAPHIC_DATA] Lo Queria" at bounding box center [356, 199] width 648 height 14
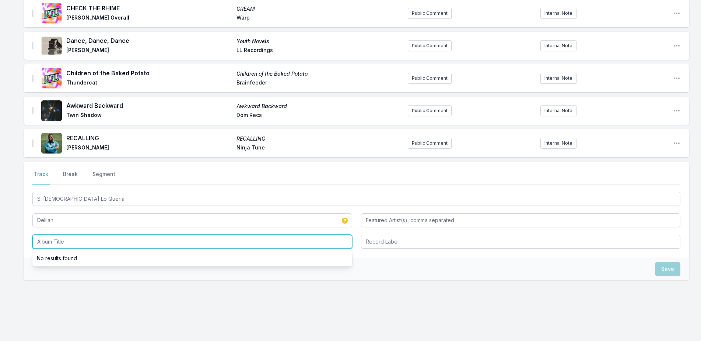
paste input "Si [DEMOGRAPHIC_DATA] Lo Queria"
type input "Si [DEMOGRAPHIC_DATA] Lo Queria"
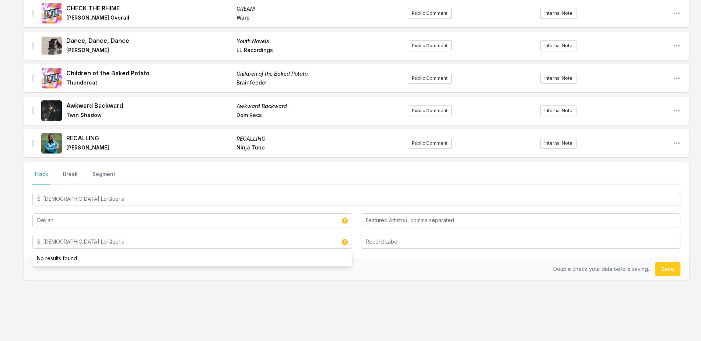
click at [97, 279] on div "Select a tab Track Break Segment Track Break Segment Si Dios Lo Queria Delilah …" at bounding box center [357, 244] width 666 height 166
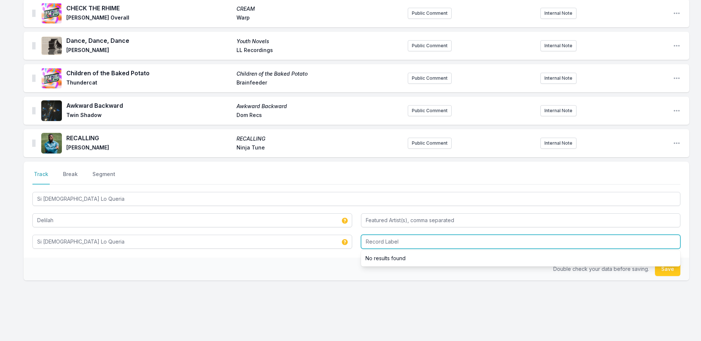
click at [421, 235] on input "Record Label" at bounding box center [521, 241] width 320 height 14
type input "Interscope Records"
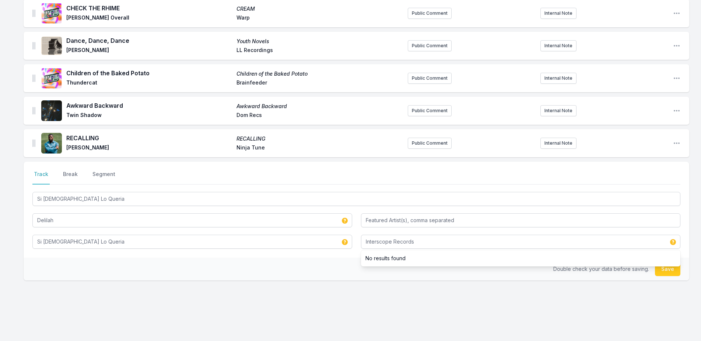
drag, startPoint x: 320, startPoint y: 255, endPoint x: 666, endPoint y: 247, distance: 346.9
click at [327, 257] on div "Double check your data before saving. Save" at bounding box center [357, 268] width 666 height 23
click at [665, 264] on button "Save" at bounding box center [667, 269] width 25 height 14
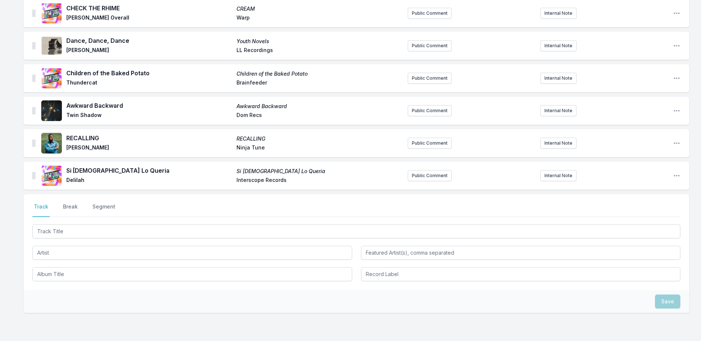
scroll to position [1055, 0]
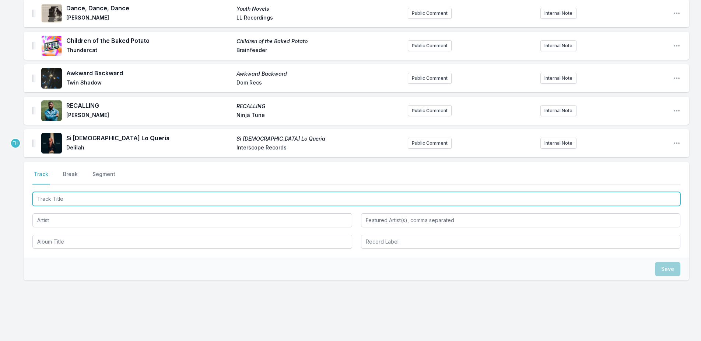
click at [75, 193] on input "Track Title" at bounding box center [356, 199] width 648 height 14
type input "Come and Find You (Instrumental)"
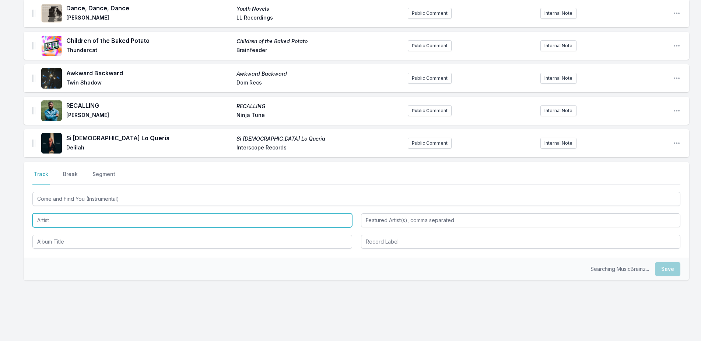
click at [104, 214] on input "Artist" at bounding box center [192, 220] width 320 height 14
type input "Sudan Archives"
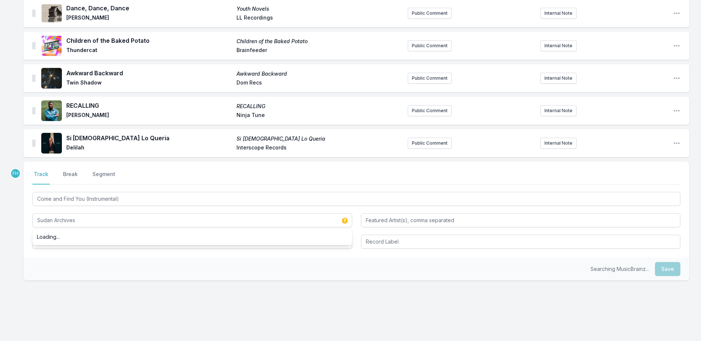
drag, startPoint x: 87, startPoint y: 272, endPoint x: 98, endPoint y: 247, distance: 27.7
click at [87, 271] on div "Searching MusicBrainz... Save" at bounding box center [357, 268] width 666 height 23
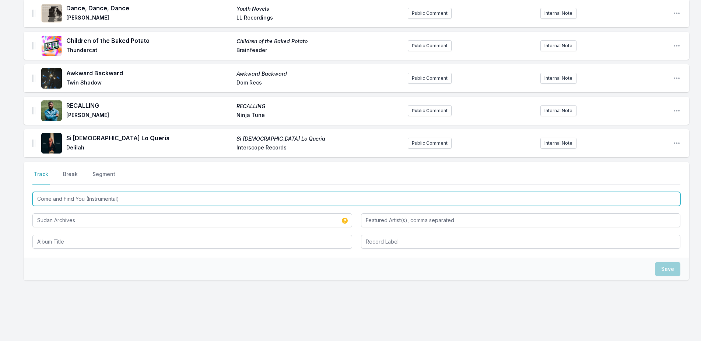
drag, startPoint x: 129, startPoint y: 194, endPoint x: 21, endPoint y: 201, distance: 108.2
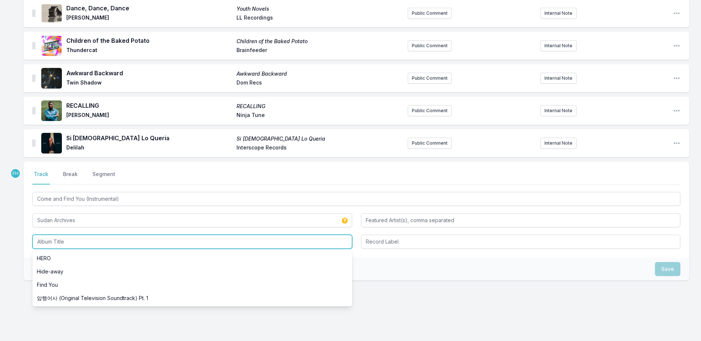
paste input "Come and Find You (Instrumental)"
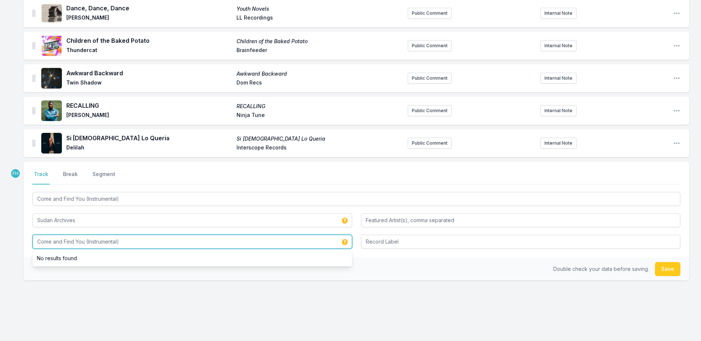
type input "Come and Find You (Instrumental)"
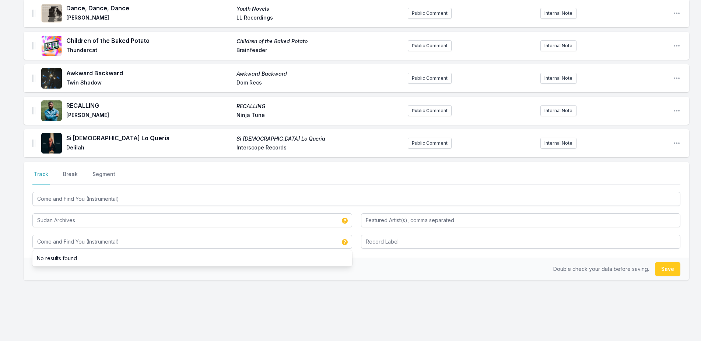
click at [391, 244] on div "Select a tab Track Break Segment Track Break Segment Come and Find You (Instrum…" at bounding box center [357, 209] width 666 height 96
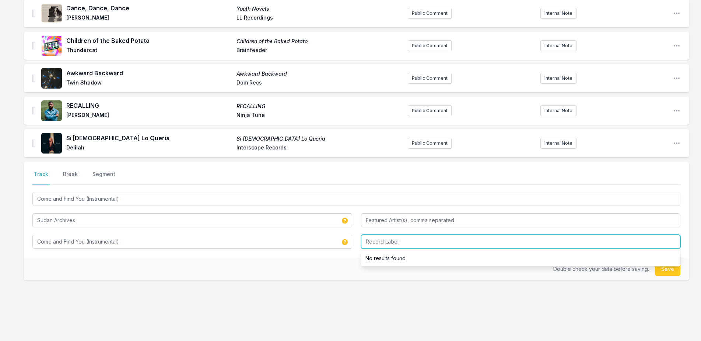
click at [394, 234] on input "Record Label" at bounding box center [521, 241] width 320 height 14
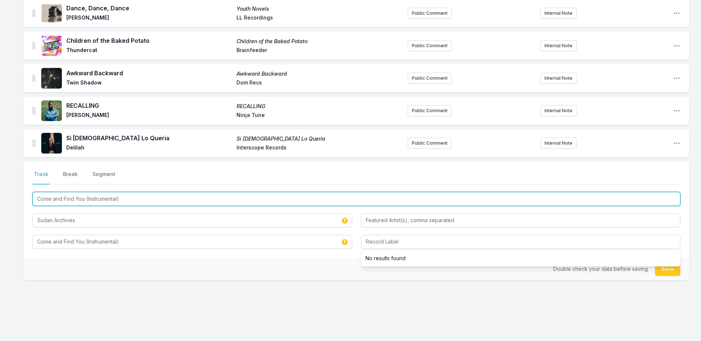
drag, startPoint x: 84, startPoint y: 195, endPoint x: 34, endPoint y: 195, distance: 49.8
click at [34, 195] on input "Come and Find You (Instrumental)" at bounding box center [356, 199] width 648 height 14
type input "COME AND FIND YOU (Instrumental)"
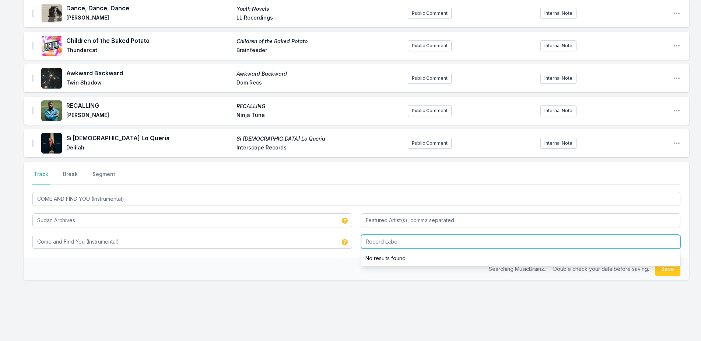
click at [401, 239] on input "Record Label" at bounding box center [521, 241] width 320 height 14
type input "Stones Throw Records"
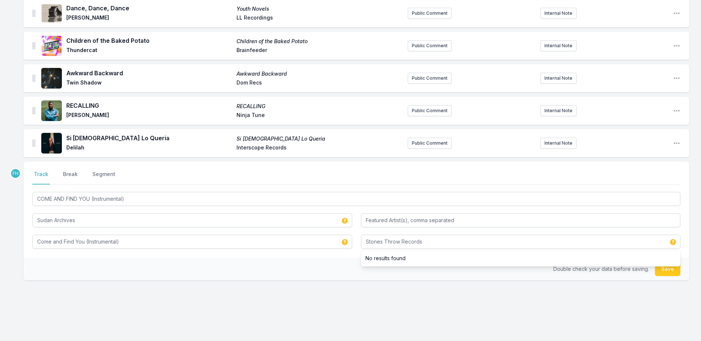
click at [331, 257] on div "Double check your data before saving. Save" at bounding box center [357, 268] width 666 height 23
click at [666, 267] on button "Save" at bounding box center [667, 269] width 25 height 14
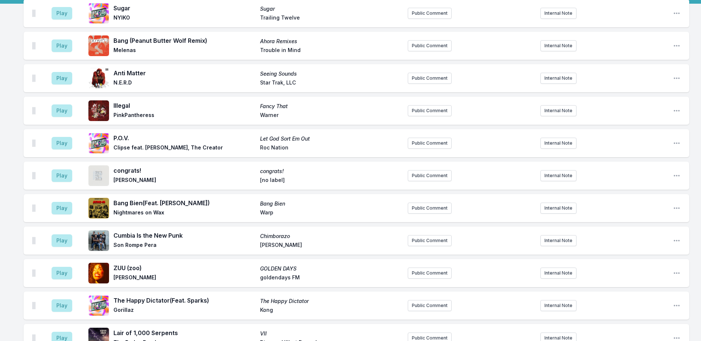
scroll to position [0, 0]
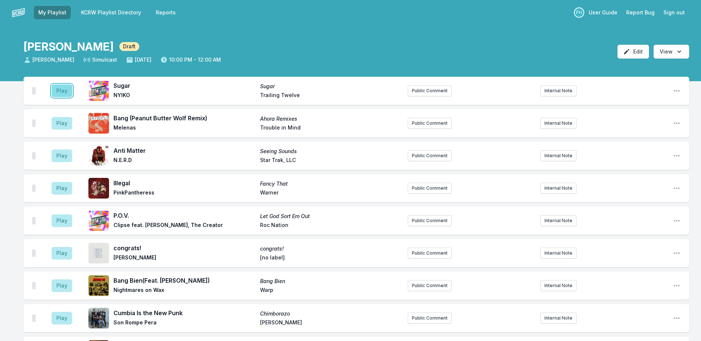
click at [63, 91] on button "Play" at bounding box center [62, 90] width 21 height 13
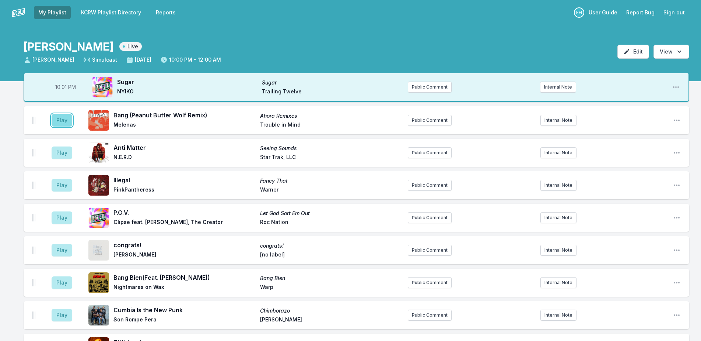
click at [61, 122] on button "Play" at bounding box center [62, 120] width 21 height 13
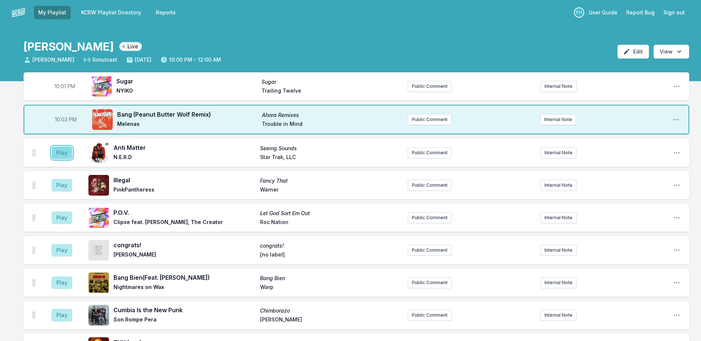
click at [64, 150] on button "Play" at bounding box center [62, 152] width 21 height 13
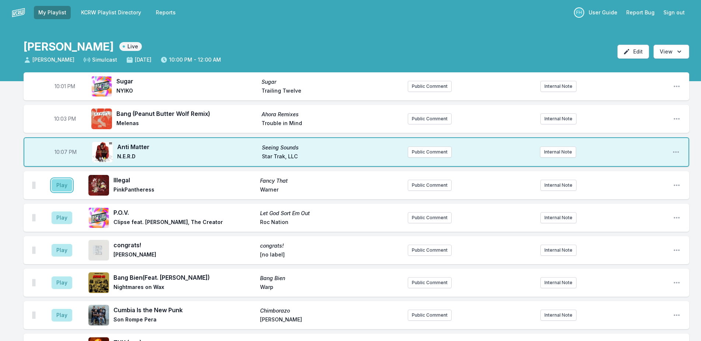
click at [67, 184] on button "Play" at bounding box center [62, 185] width 21 height 13
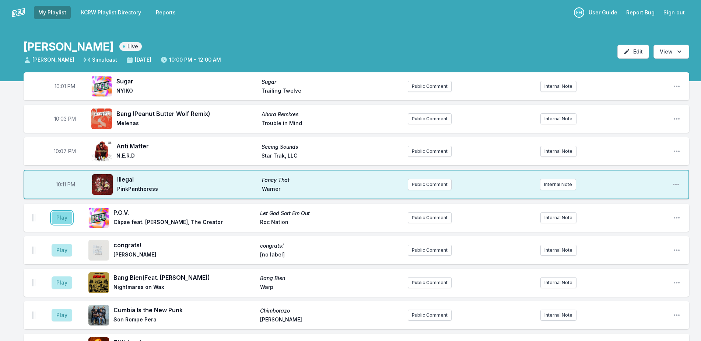
click at [61, 219] on button "Play" at bounding box center [62, 217] width 21 height 13
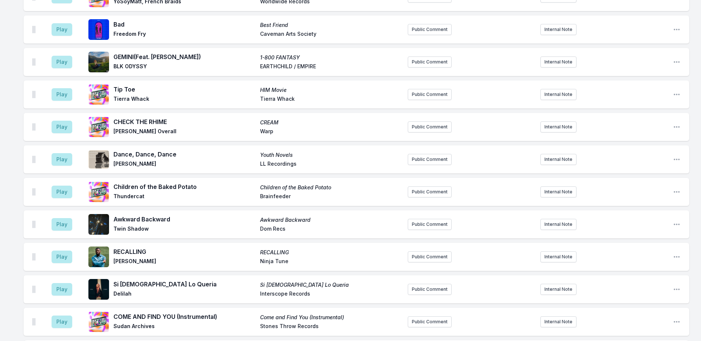
scroll to position [1092, 0]
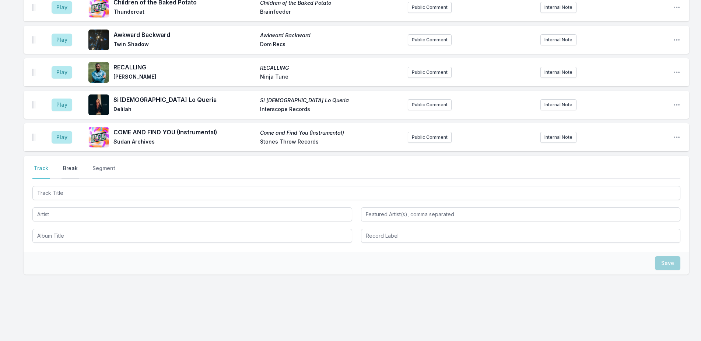
click at [67, 165] on button "Break" at bounding box center [71, 171] width 18 height 14
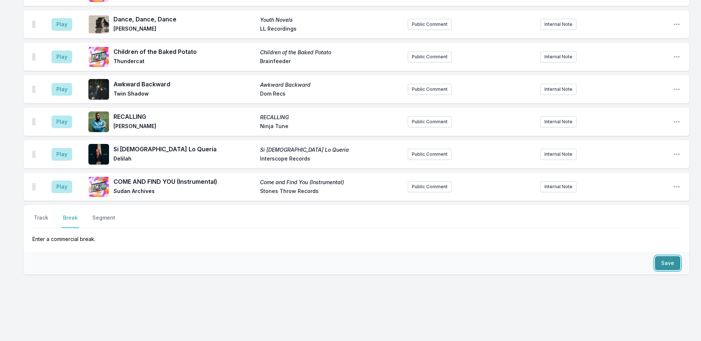
click at [663, 258] on button "Save" at bounding box center [667, 263] width 25 height 14
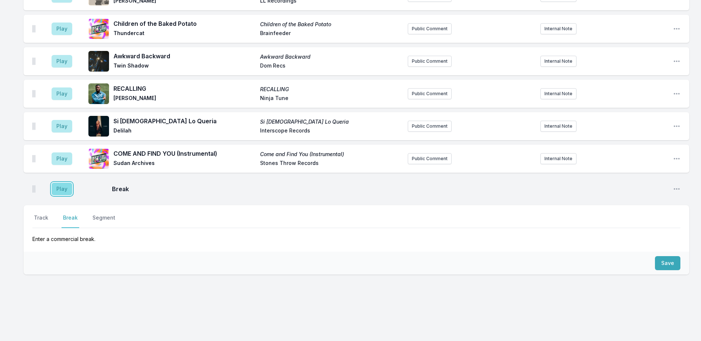
click at [63, 182] on button "Play" at bounding box center [62, 188] width 21 height 13
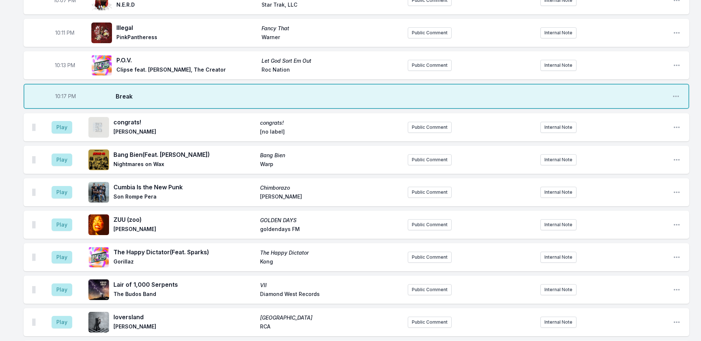
scroll to position [1, 0]
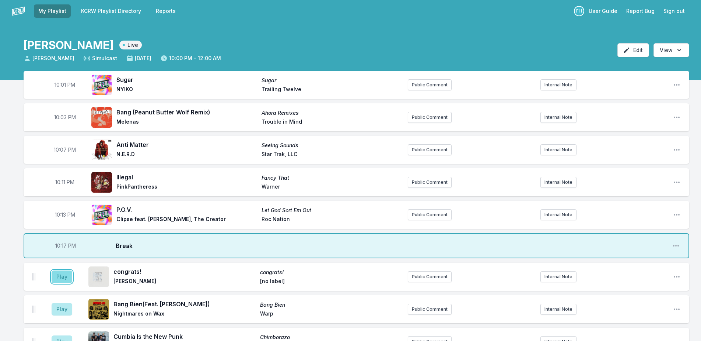
click at [64, 275] on button "Play" at bounding box center [62, 276] width 21 height 13
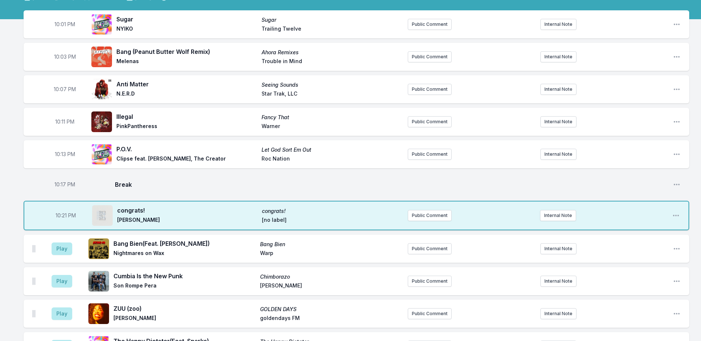
scroll to position [75, 0]
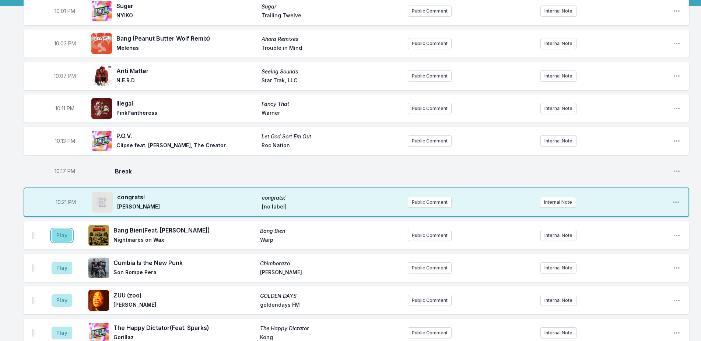
click at [60, 232] on button "Play" at bounding box center [62, 235] width 21 height 13
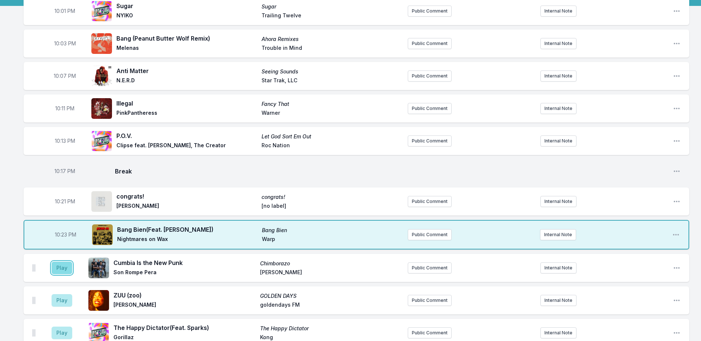
click at [55, 262] on button "Play" at bounding box center [62, 267] width 21 height 13
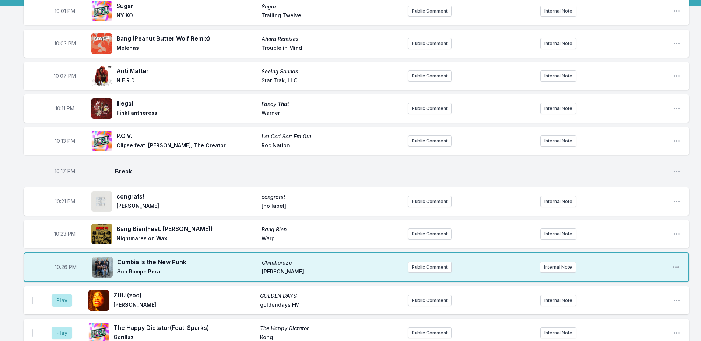
scroll to position [186, 0]
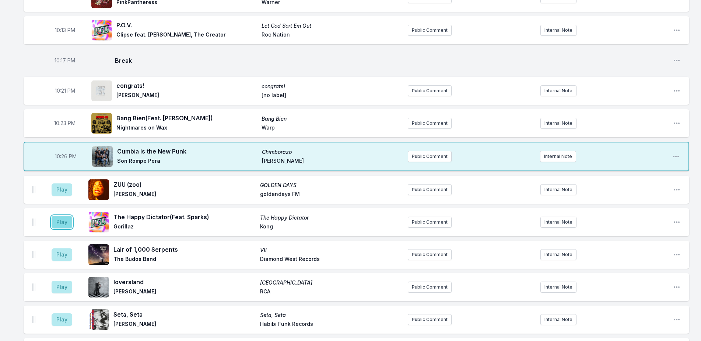
click at [65, 224] on button "Play" at bounding box center [62, 222] width 21 height 13
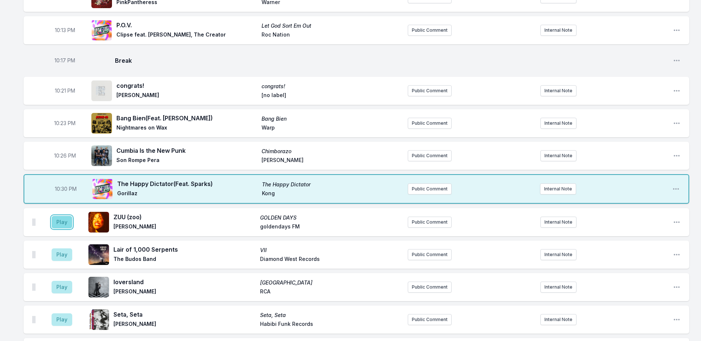
click at [56, 222] on button "Play" at bounding box center [62, 222] width 21 height 13
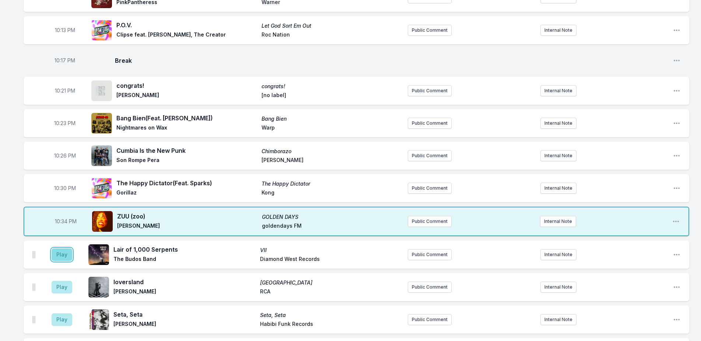
click at [54, 249] on button "Play" at bounding box center [62, 254] width 21 height 13
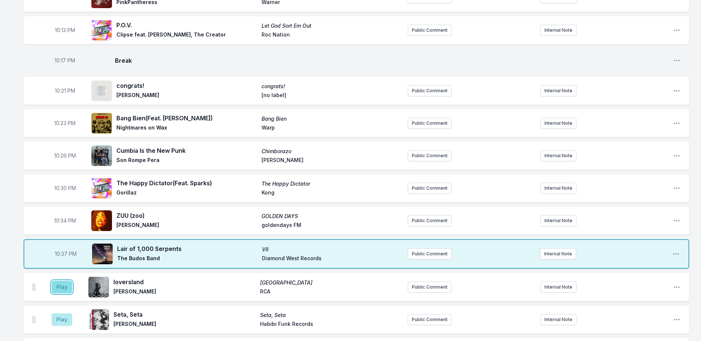
click at [59, 289] on button "Play" at bounding box center [62, 286] width 21 height 13
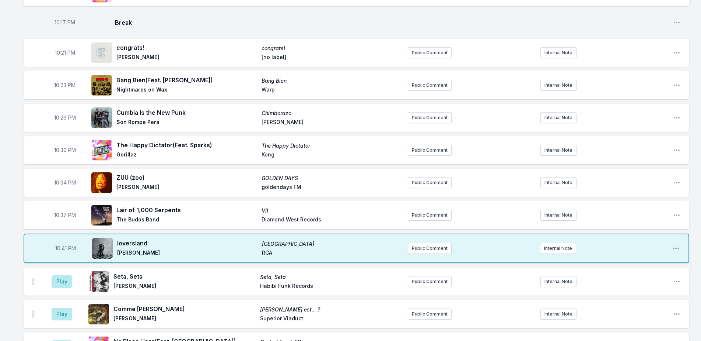
scroll to position [333, 0]
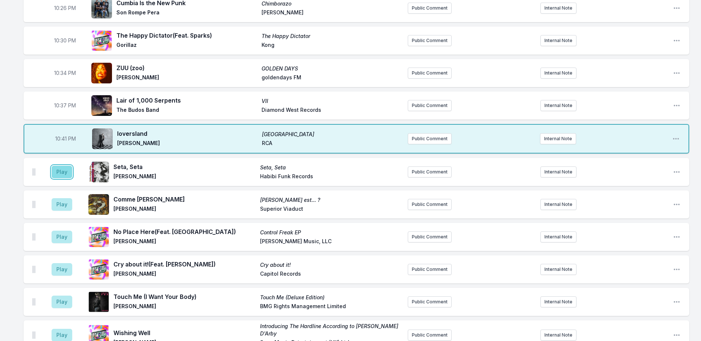
click at [67, 170] on button "Play" at bounding box center [62, 171] width 21 height 13
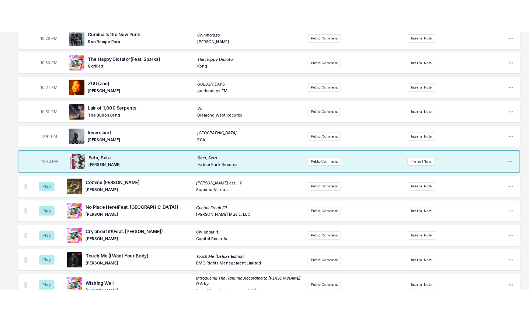
scroll to position [338, 0]
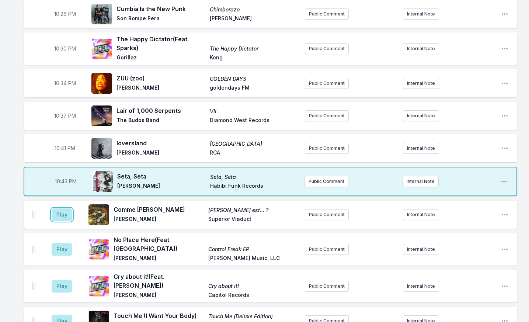
drag, startPoint x: 69, startPoint y: 209, endPoint x: 91, endPoint y: 184, distance: 33.7
click at [69, 209] on button "Play" at bounding box center [62, 214] width 21 height 13
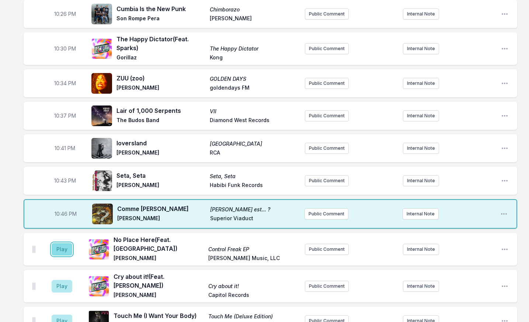
click at [57, 243] on button "Play" at bounding box center [62, 249] width 21 height 13
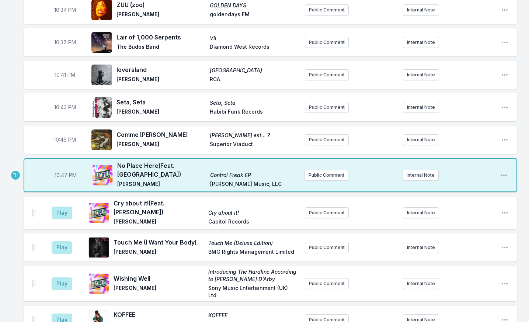
scroll to position [411, 0]
click at [64, 206] on button "Play" at bounding box center [62, 212] width 21 height 13
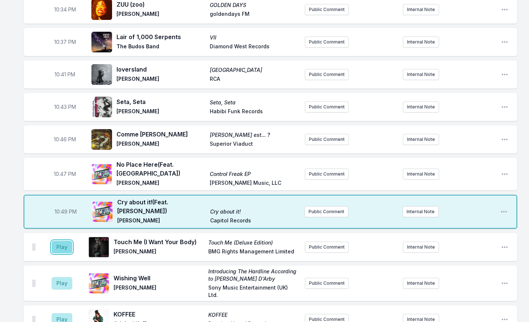
click at [72, 241] on button "Play" at bounding box center [62, 247] width 21 height 13
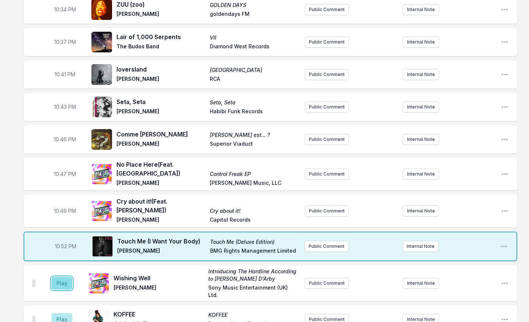
click at [59, 277] on button "Play" at bounding box center [62, 283] width 21 height 13
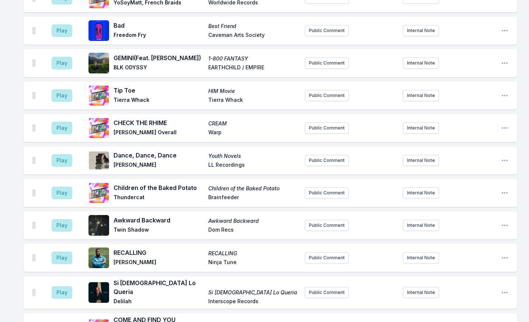
scroll to position [1112, 0]
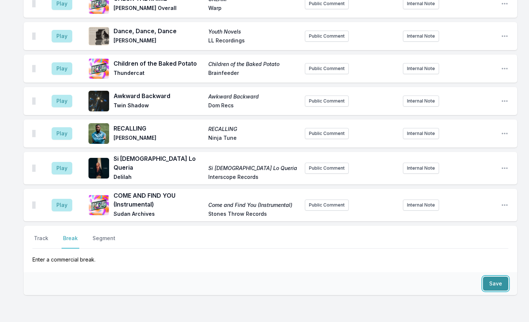
click at [491, 276] on button "Save" at bounding box center [495, 283] width 25 height 14
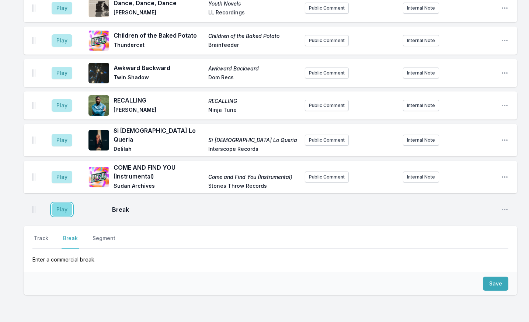
click at [65, 203] on button "Play" at bounding box center [62, 209] width 21 height 13
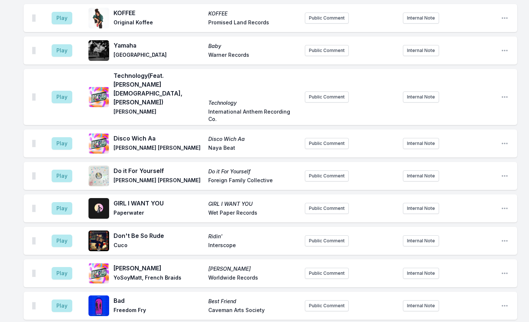
scroll to position [660, 0]
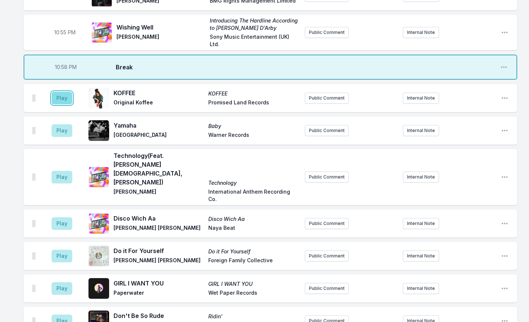
click at [69, 92] on button "Play" at bounding box center [62, 98] width 21 height 13
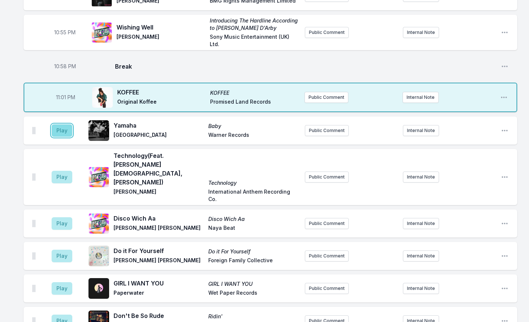
click at [62, 124] on button "Play" at bounding box center [62, 130] width 21 height 13
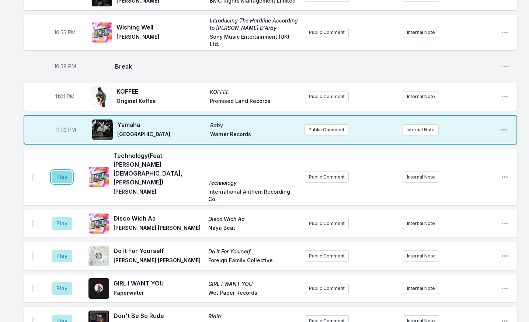
click at [62, 171] on button "Play" at bounding box center [62, 177] width 21 height 13
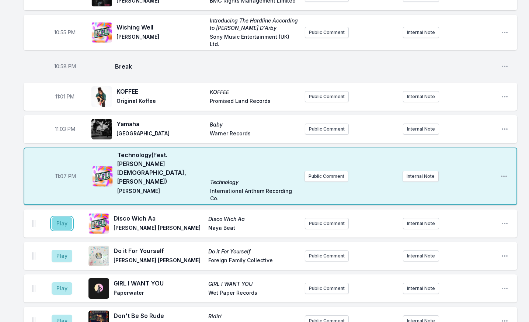
click at [57, 217] on button "Play" at bounding box center [62, 223] width 21 height 13
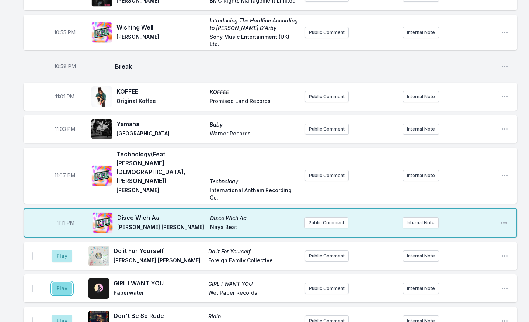
click at [64, 282] on button "Play" at bounding box center [62, 288] width 21 height 13
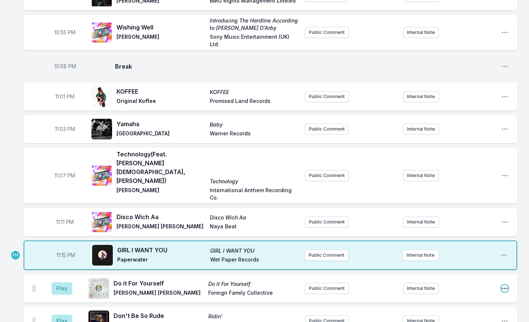
click at [505, 285] on icon "Open playlist item options" at bounding box center [504, 288] width 7 height 7
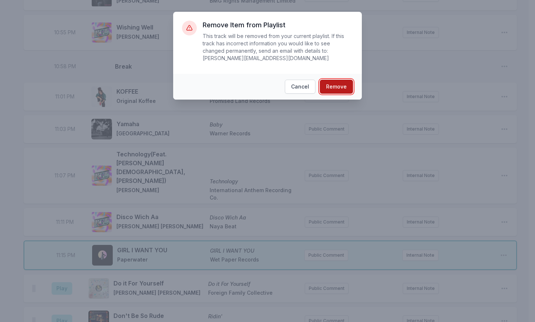
click at [331, 80] on button "Remove" at bounding box center [336, 87] width 33 height 14
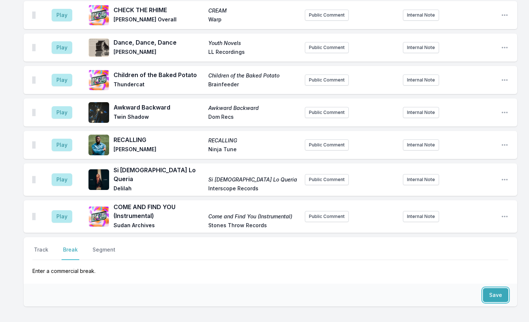
scroll to position [1119, 0]
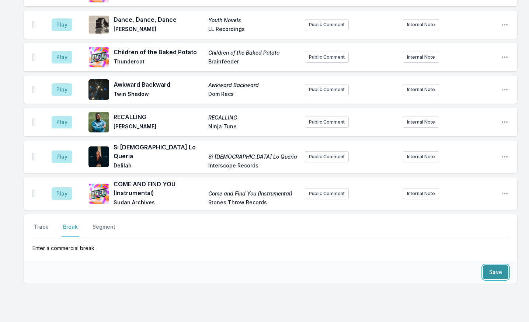
click at [492, 265] on button "Save" at bounding box center [495, 272] width 25 height 14
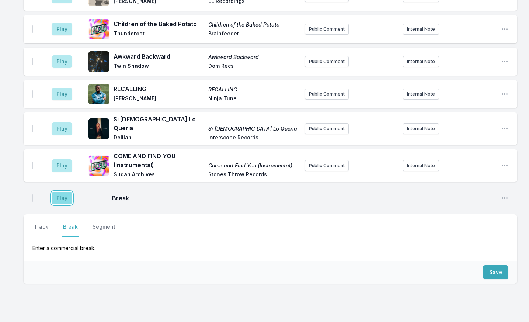
click at [70, 192] on button "Play" at bounding box center [62, 198] width 21 height 13
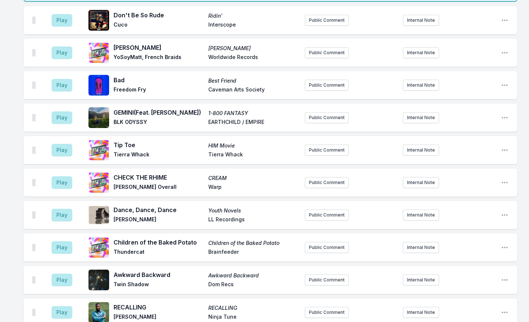
scroll to position [889, 0]
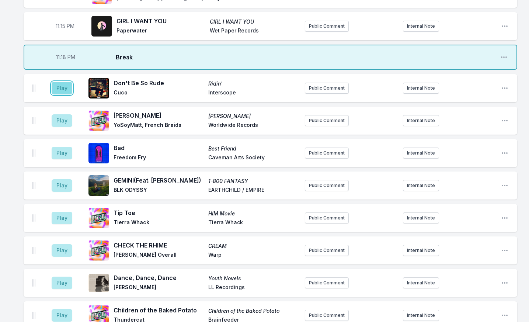
click at [60, 82] on button "Play" at bounding box center [62, 88] width 21 height 13
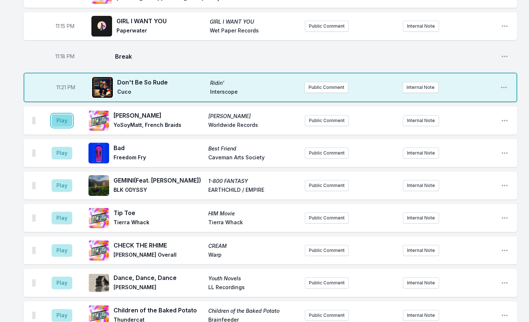
click at [71, 114] on button "Play" at bounding box center [62, 120] width 21 height 13
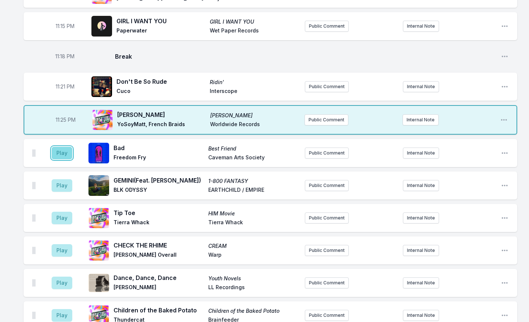
click at [63, 147] on button "Play" at bounding box center [62, 153] width 21 height 13
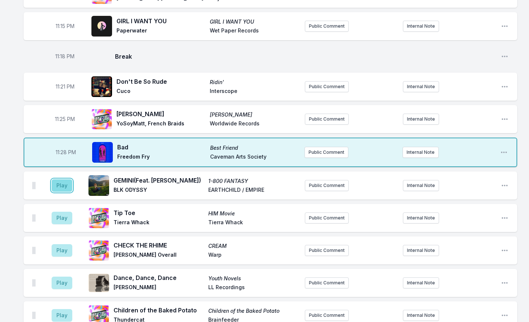
click at [60, 179] on button "Play" at bounding box center [62, 185] width 21 height 13
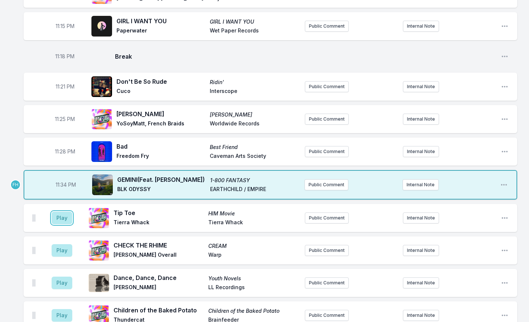
drag, startPoint x: 69, startPoint y: 191, endPoint x: 73, endPoint y: 180, distance: 11.9
click at [68, 212] on button "Play" at bounding box center [62, 218] width 21 height 13
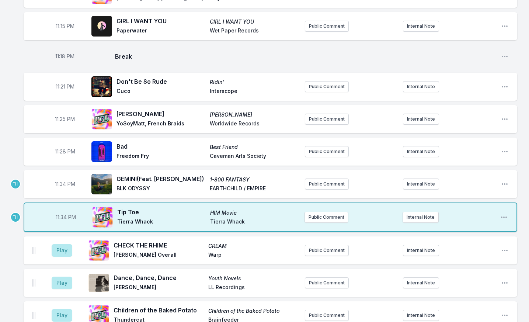
click at [62, 180] on span "11:34 PM" at bounding box center [65, 183] width 20 height 7
click at [62, 177] on input "23:34" at bounding box center [64, 184] width 41 height 14
click at [59, 177] on input "23:34" at bounding box center [64, 184] width 41 height 14
type input "23:30"
click at [58, 244] on button "Play" at bounding box center [62, 250] width 21 height 13
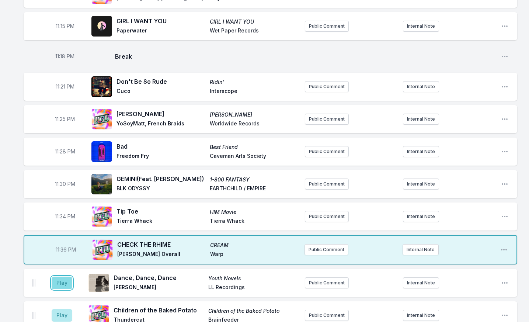
click at [54, 276] on button "Play" at bounding box center [62, 282] width 21 height 13
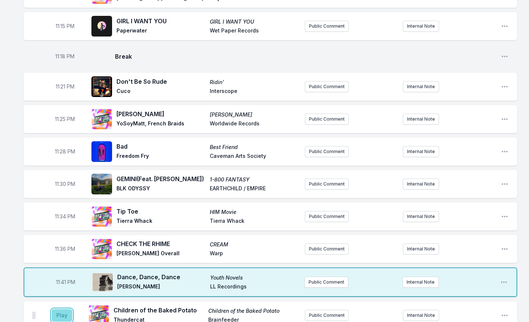
click at [53, 309] on button "Play" at bounding box center [62, 315] width 21 height 13
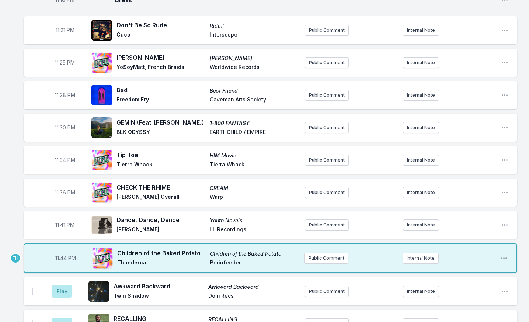
scroll to position [1036, 0]
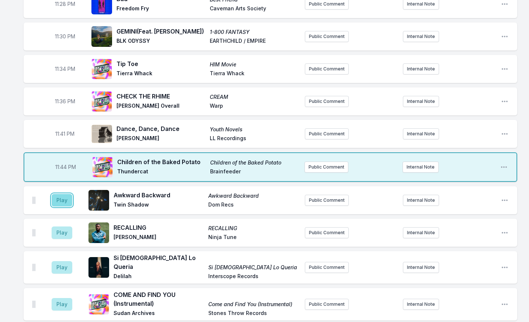
click at [67, 194] on button "Play" at bounding box center [62, 200] width 21 height 13
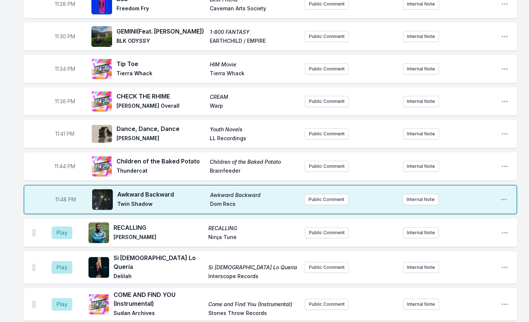
click at [73, 221] on aside "Play" at bounding box center [61, 233] width 41 height 24
click at [66, 226] on button "Play" at bounding box center [62, 232] width 21 height 13
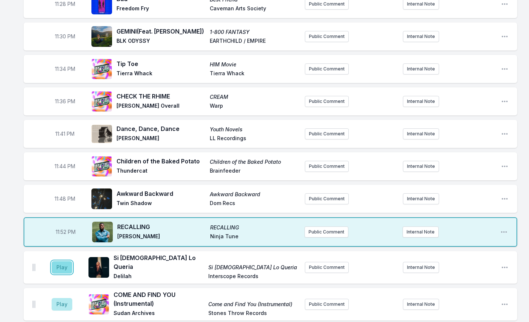
click at [63, 261] on button "Play" at bounding box center [62, 267] width 21 height 13
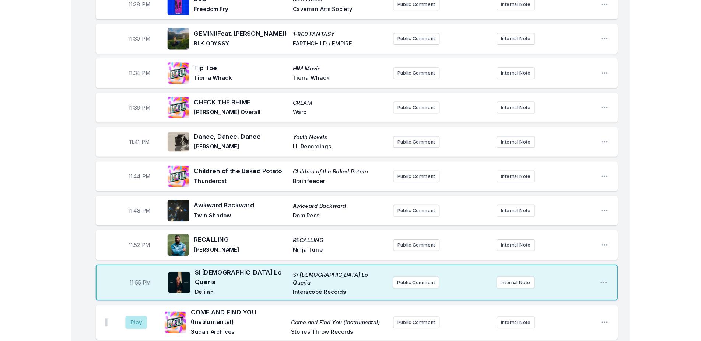
scroll to position [1030, 0]
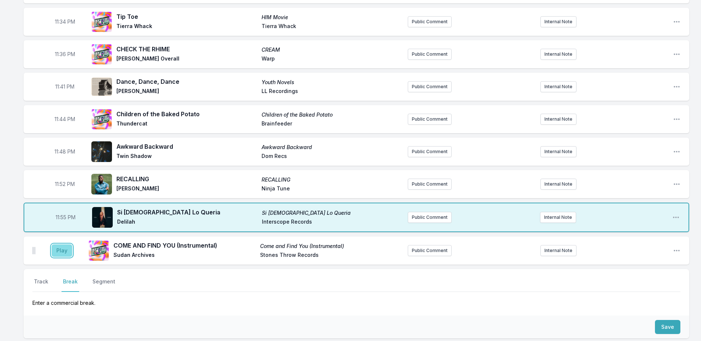
click at [64, 248] on button "Play" at bounding box center [62, 250] width 21 height 13
